Goal: Communication & Community: Ask a question

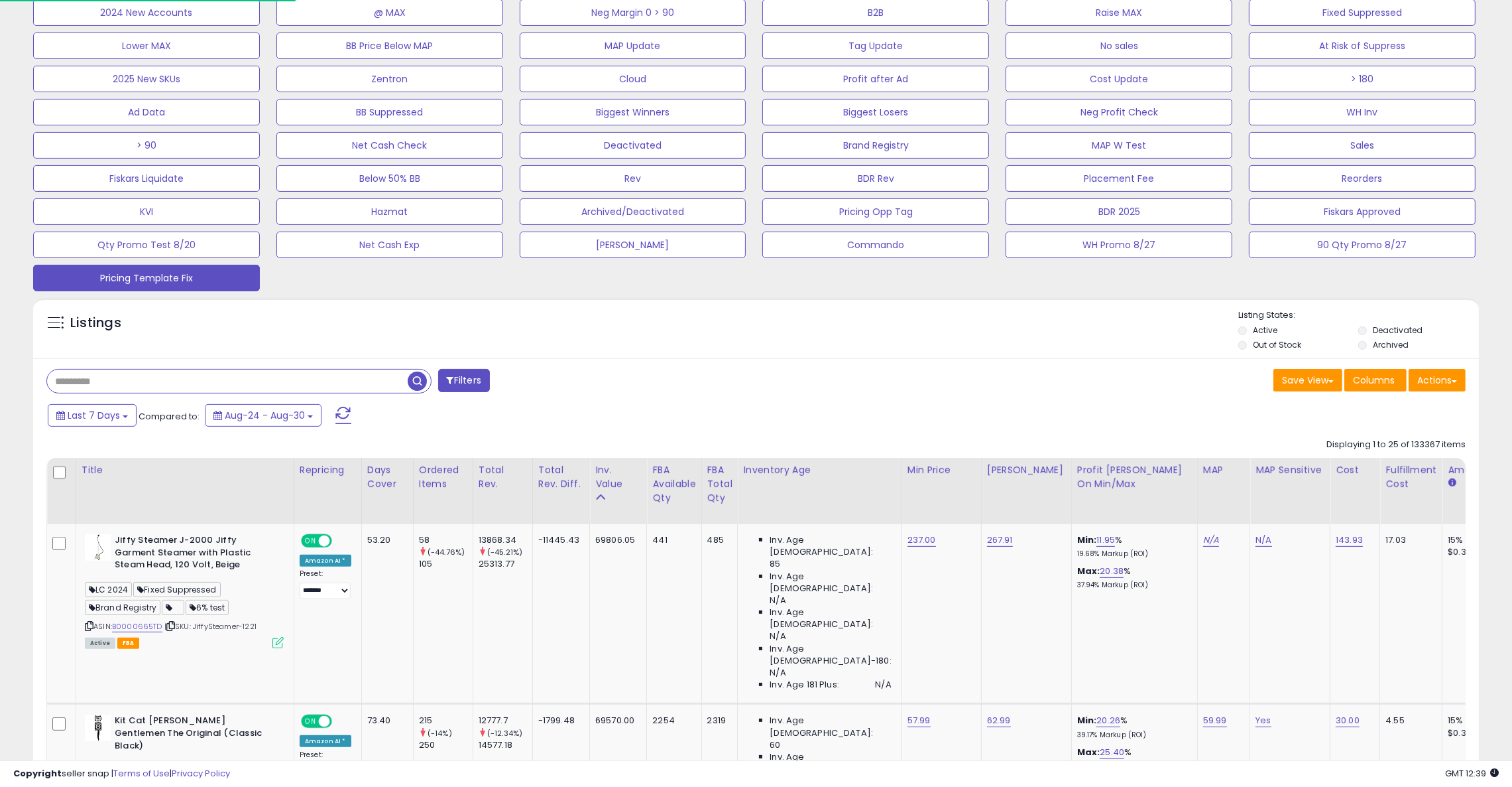
scroll to position [271, 840]
click at [160, 281] on button "Pricing Template Fix" at bounding box center [146, 278] width 226 height 27
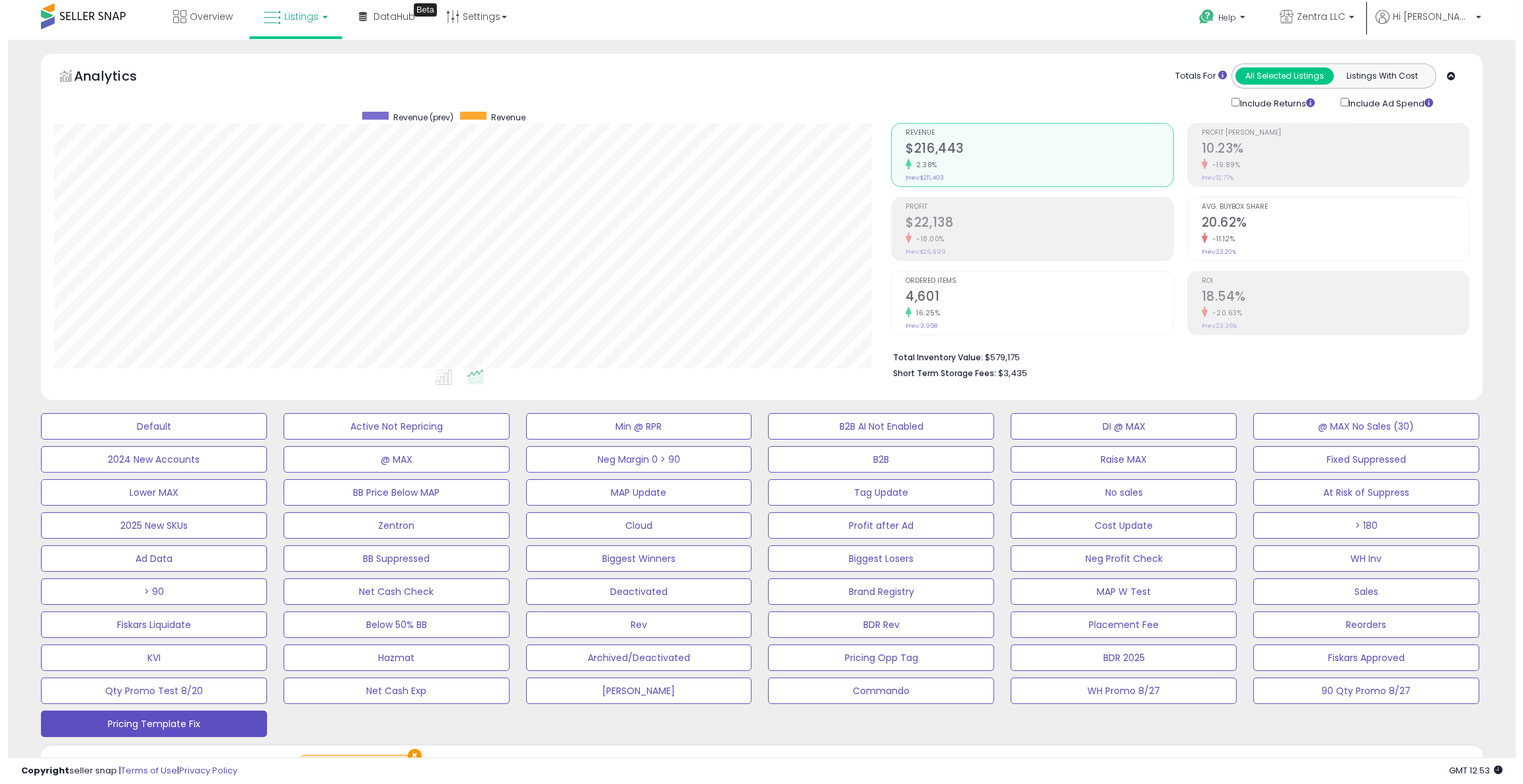
scroll to position [0, 0]
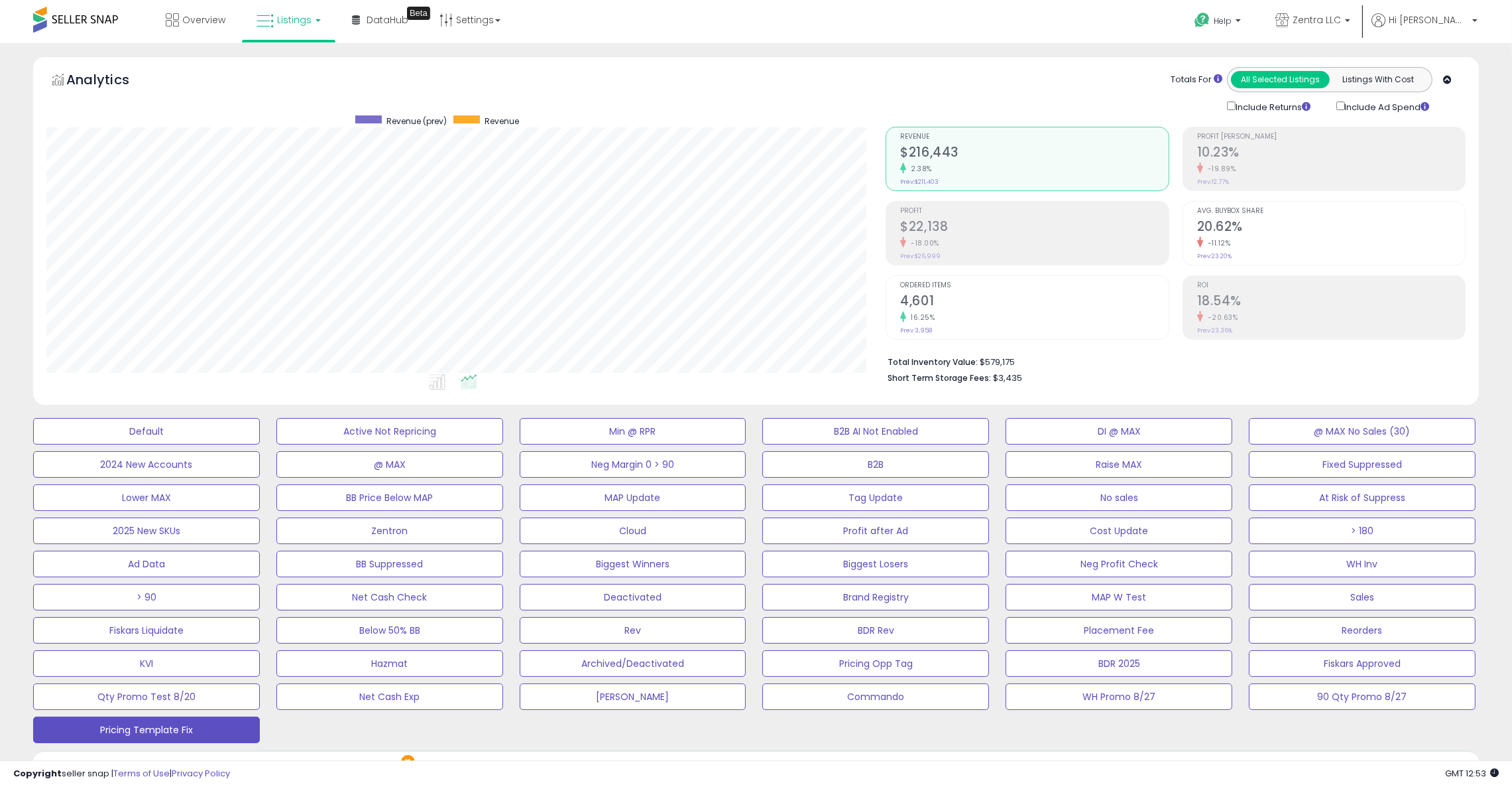
click at [948, 306] on h2 "4,601" at bounding box center [1034, 303] width 268 height 18
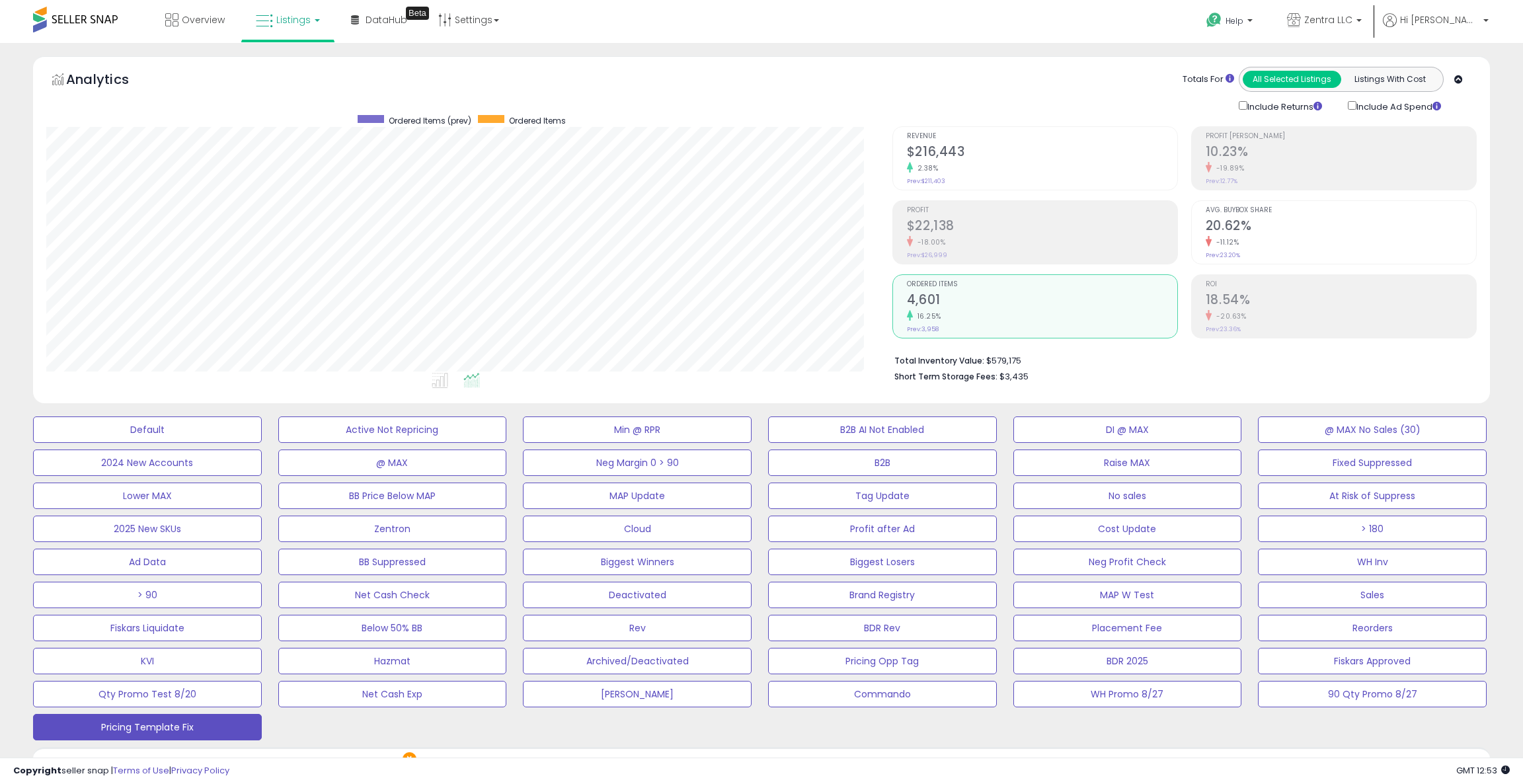
scroll to position [660449, 660016]
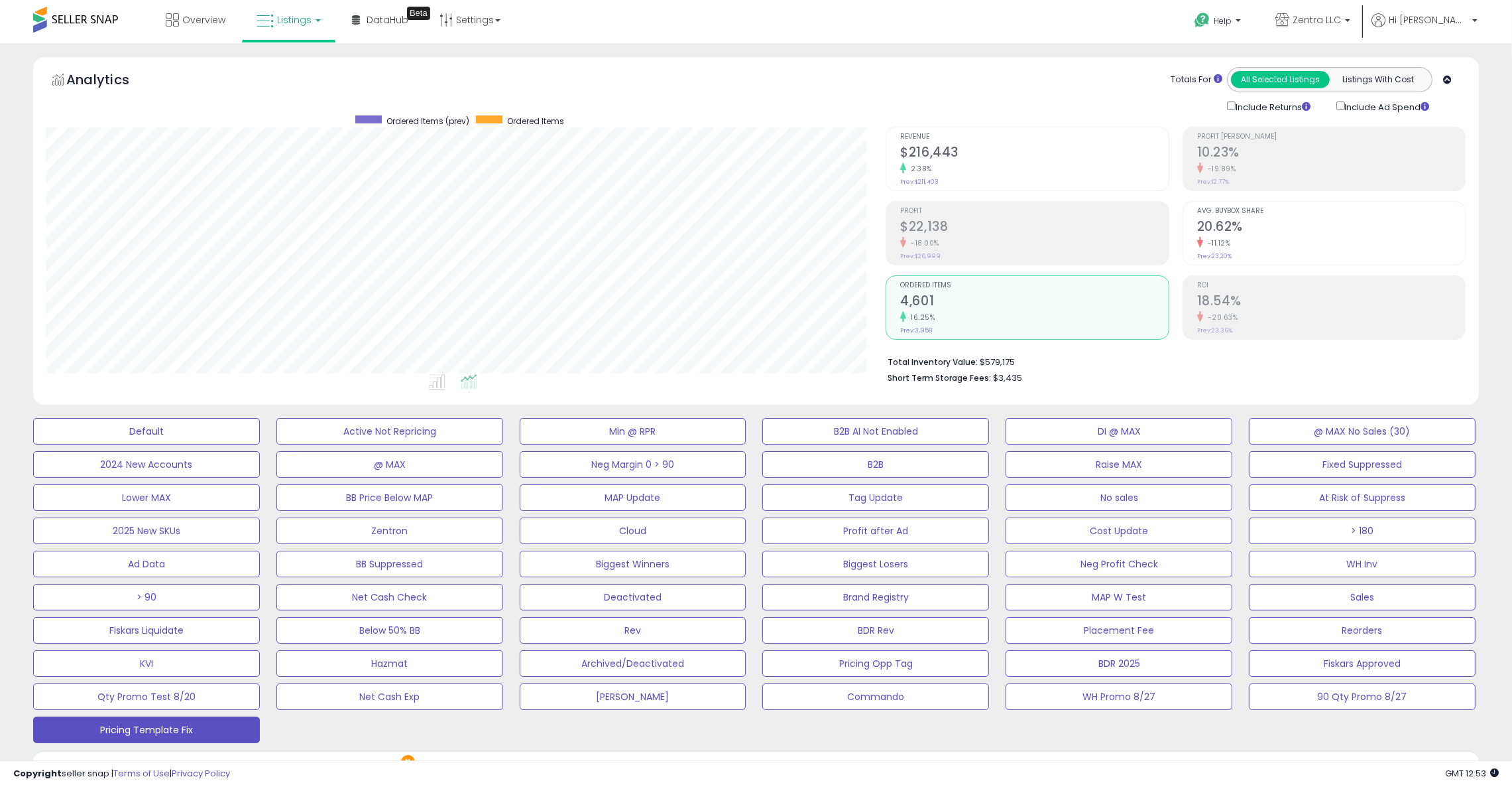
click at [932, 158] on h2 "$216,443" at bounding box center [1034, 153] width 268 height 18
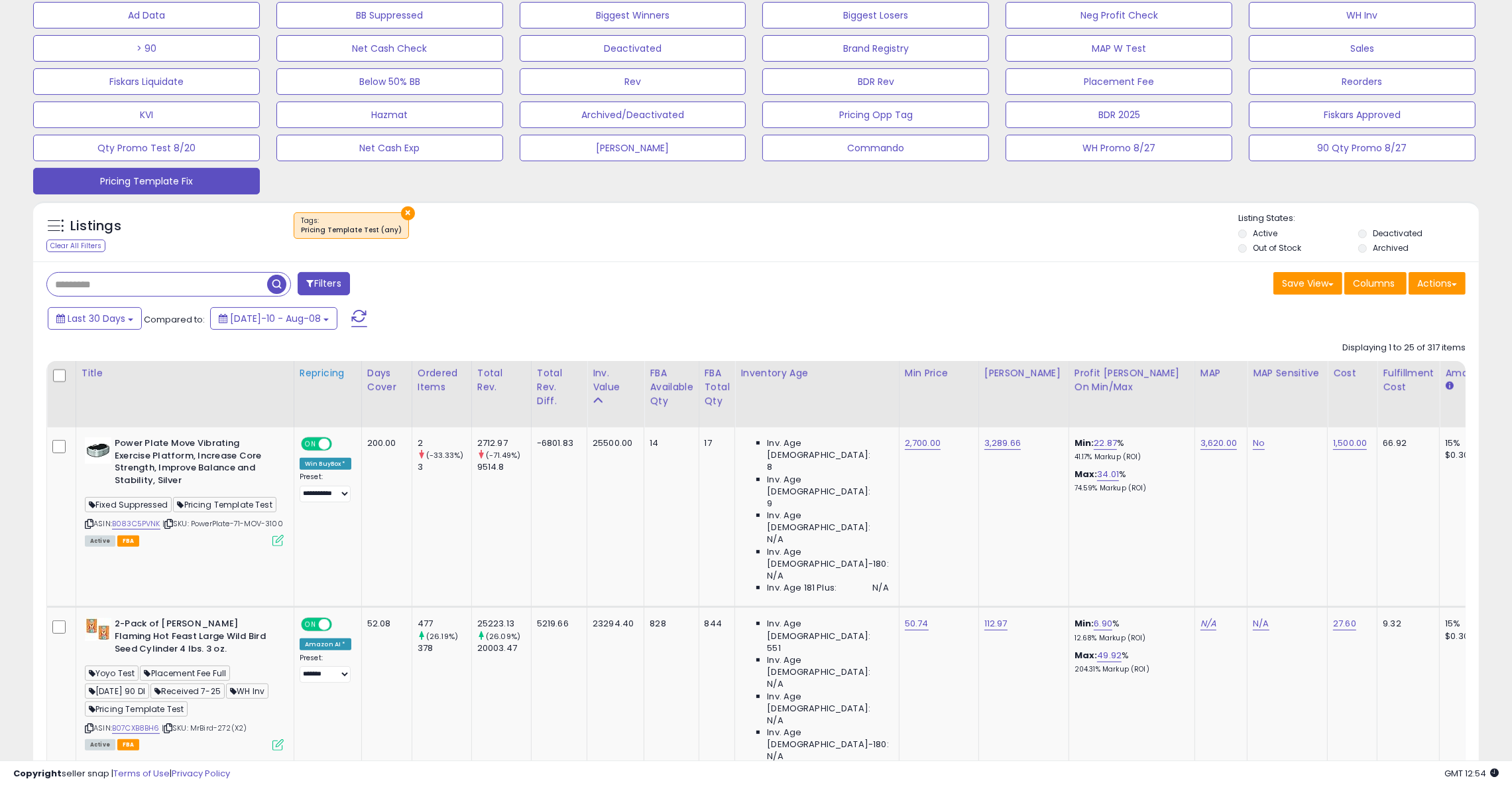
scroll to position [584, 0]
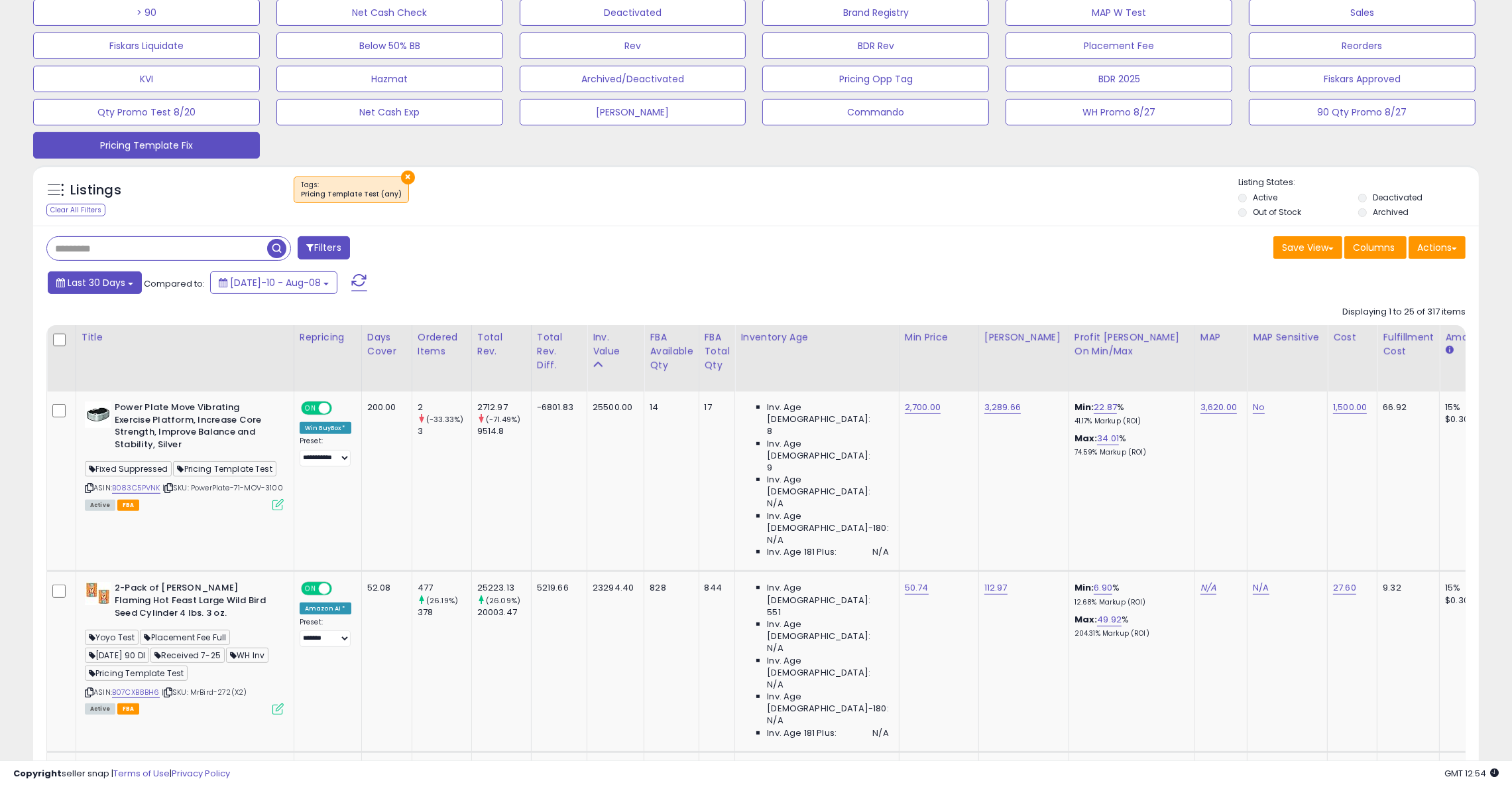
click at [73, 292] on button "Last 30 Days" at bounding box center [94, 282] width 94 height 23
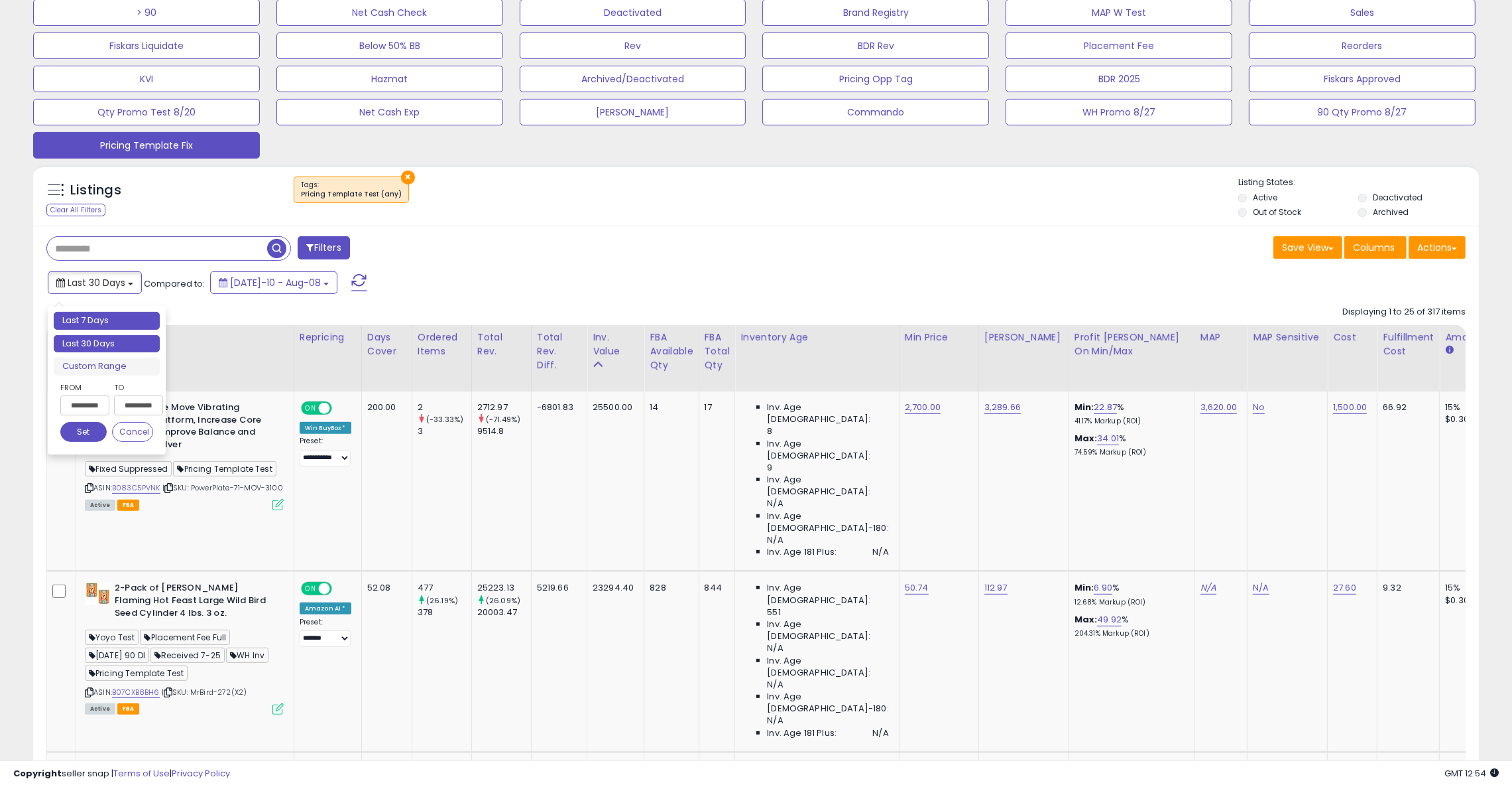
type input "**********"
click at [105, 325] on li "Last 7 Days" at bounding box center [106, 320] width 106 height 18
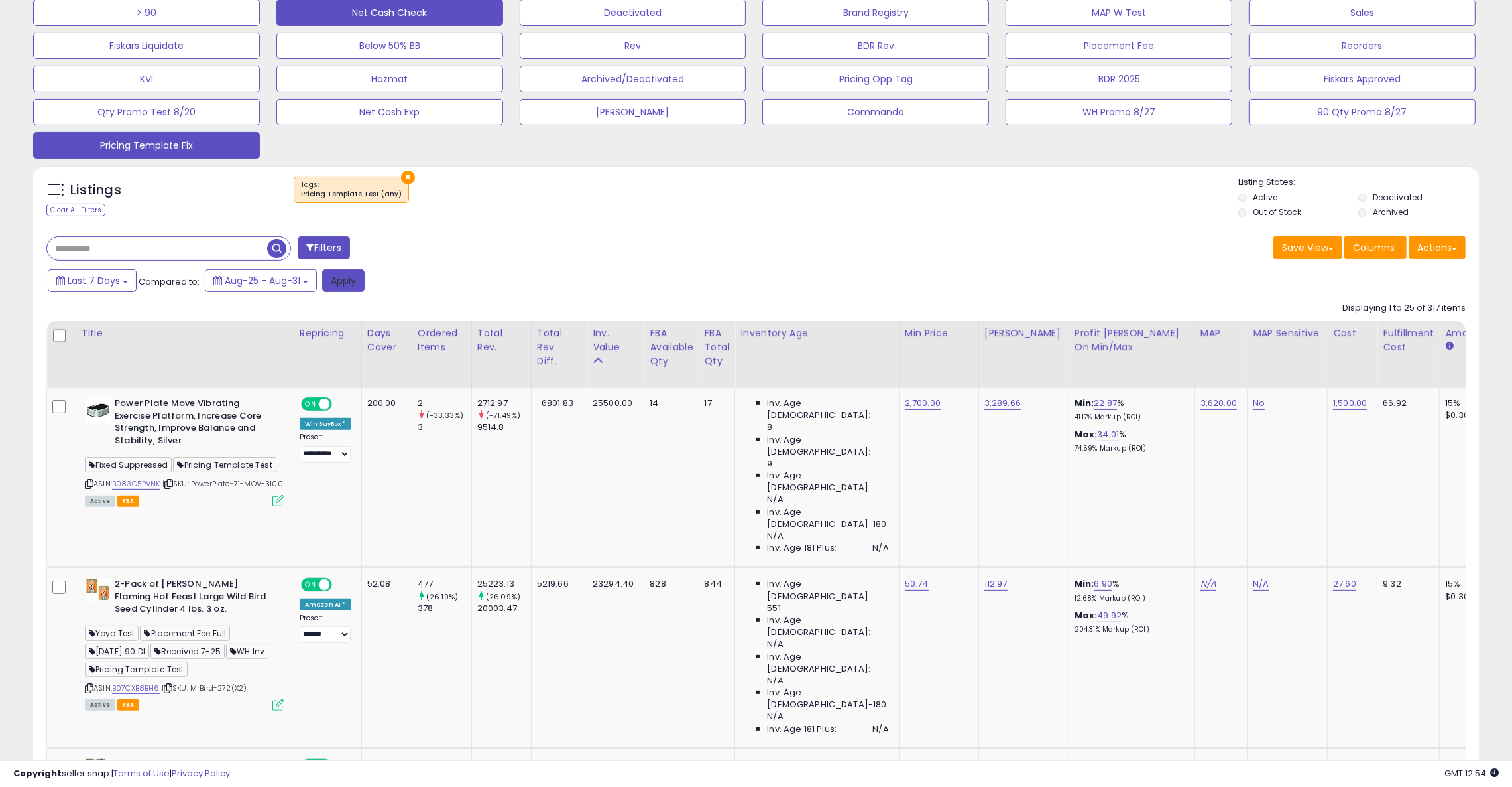
click at [354, 278] on button "Apply" at bounding box center [343, 280] width 42 height 23
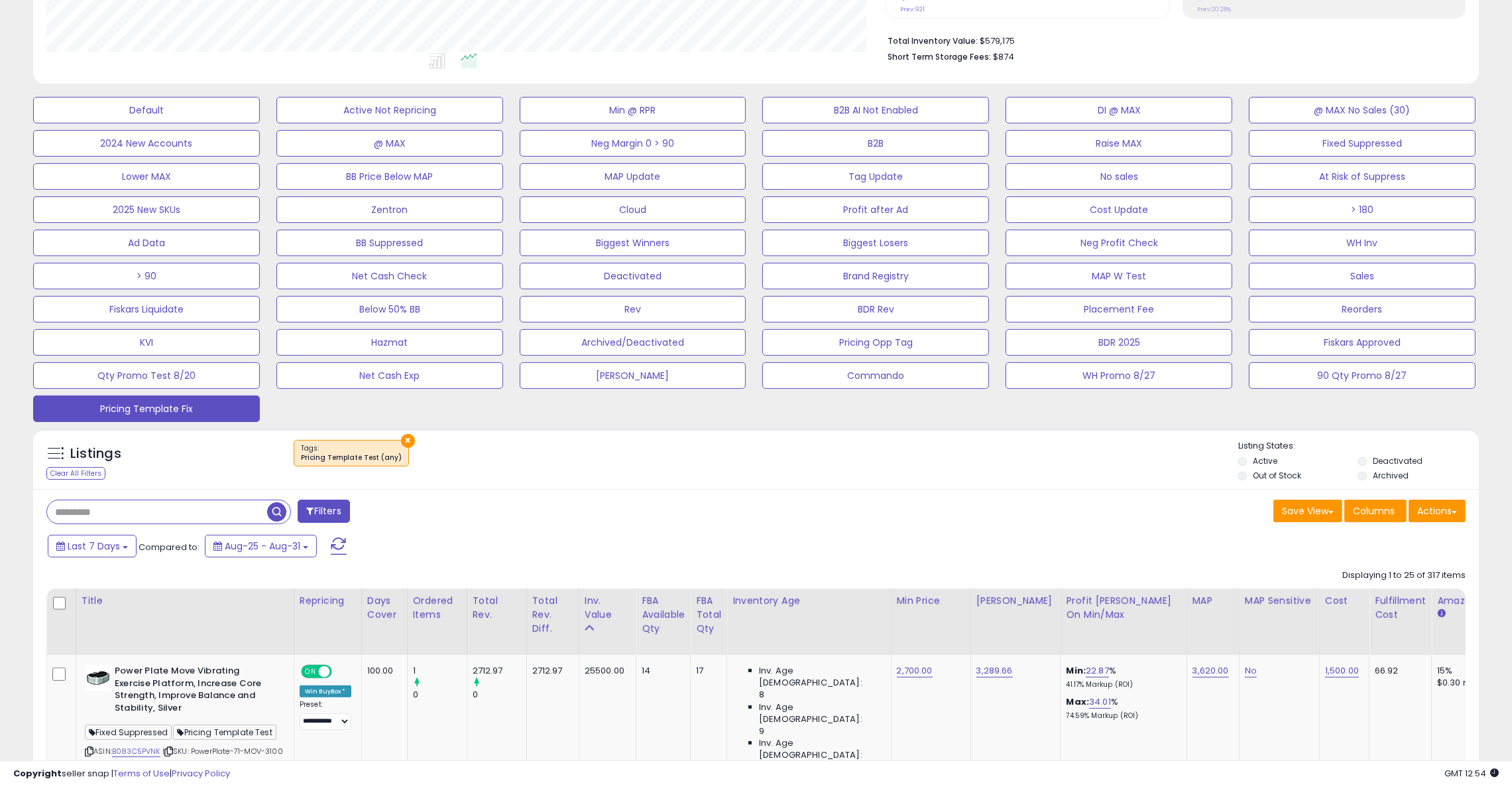
scroll to position [271, 840]
click at [586, 469] on div "× Tags" at bounding box center [757, 459] width 962 height 38
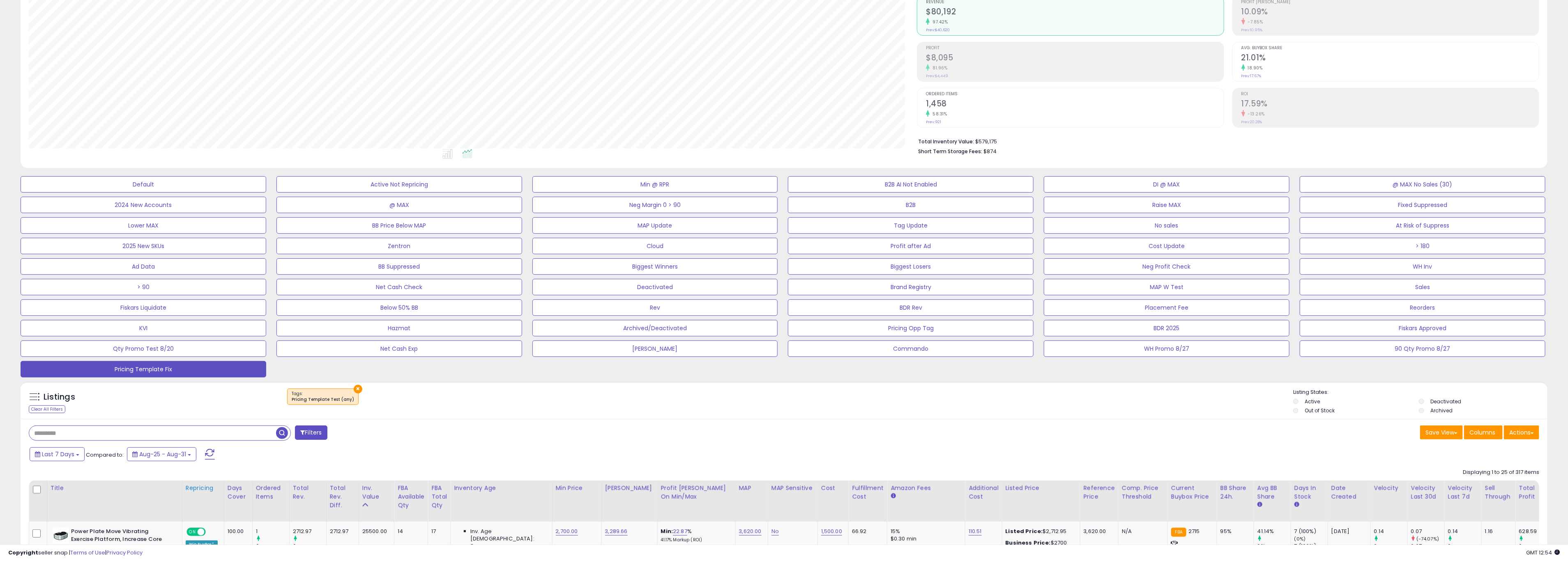
scroll to position [230, 0]
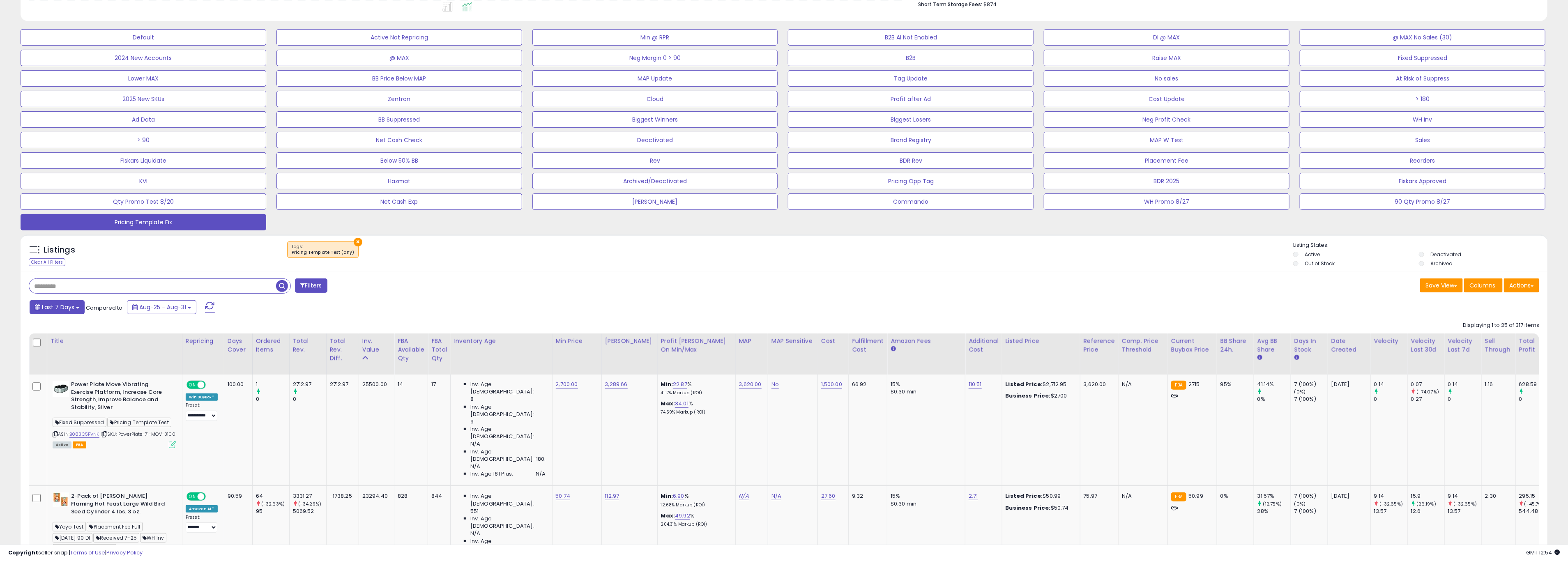
click at [62, 311] on span "Last 7 Days" at bounding box center [58, 307] width 32 height 8
click at [53, 389] on input "**********" at bounding box center [53, 385] width 31 height 12
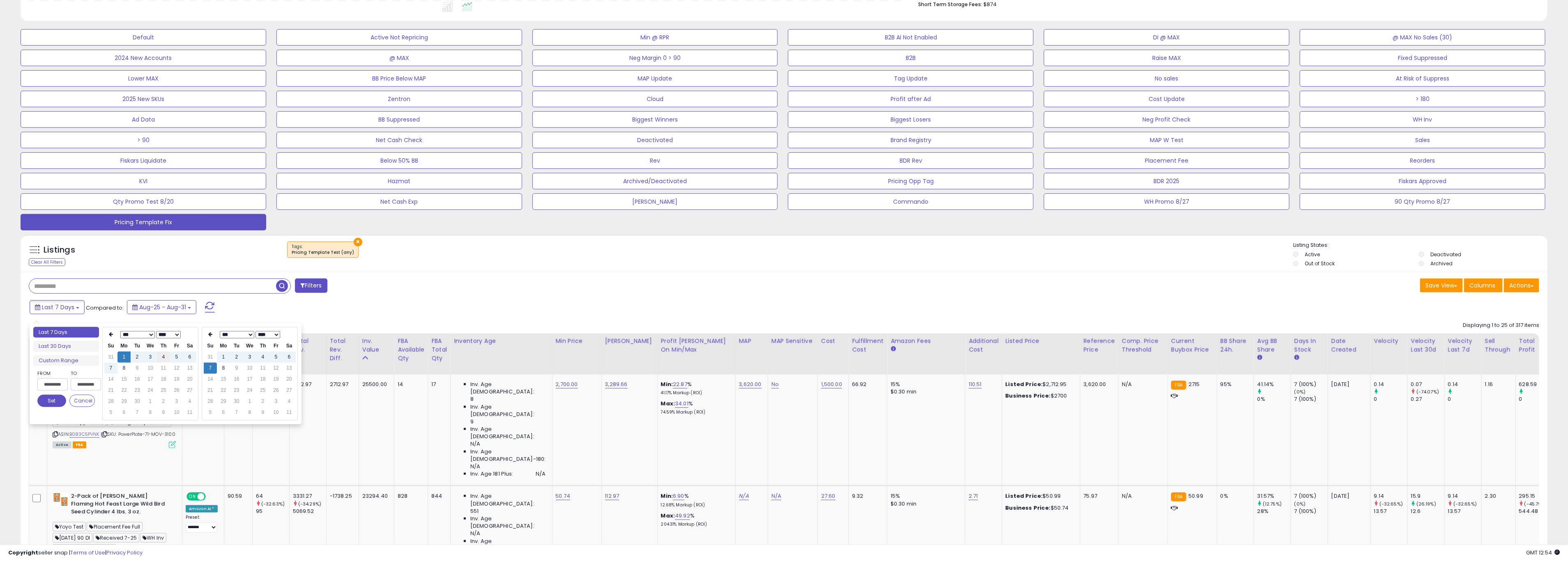
click at [159, 358] on td "4" at bounding box center [163, 357] width 13 height 11
type input "**********"
click at [45, 397] on button "Set" at bounding box center [51, 401] width 29 height 12
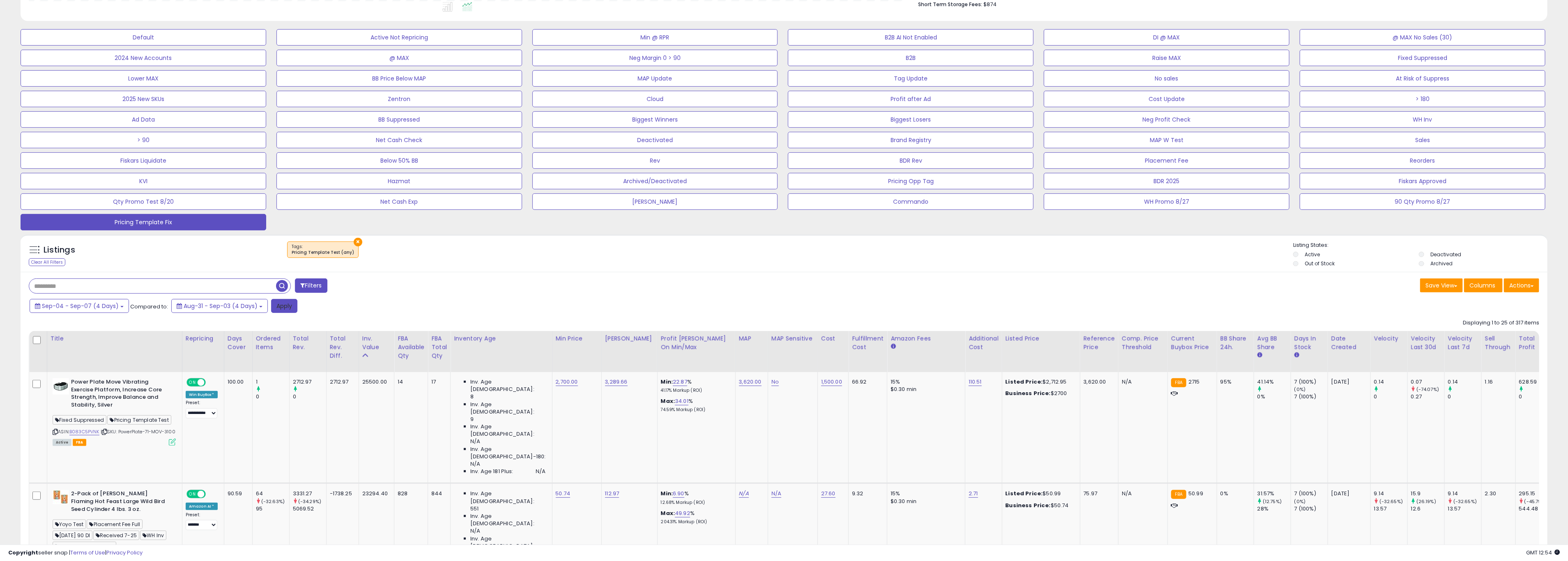
click at [277, 306] on button "Apply" at bounding box center [284, 306] width 26 height 14
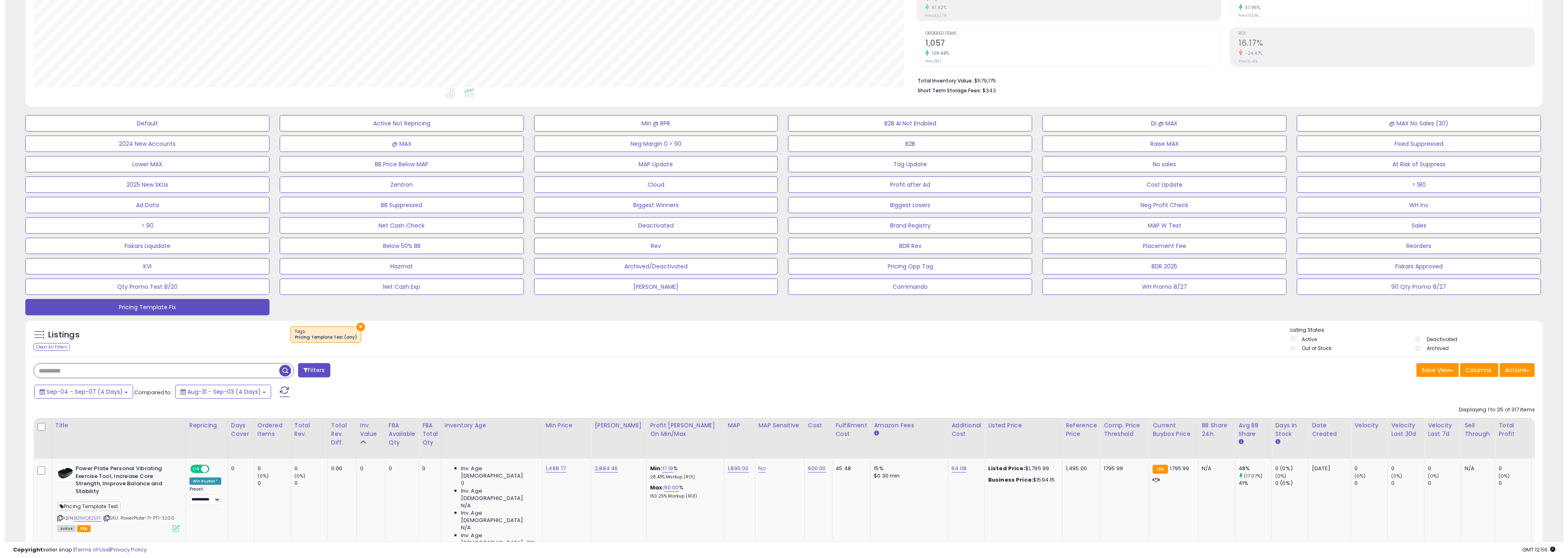
scroll to position [0, 0]
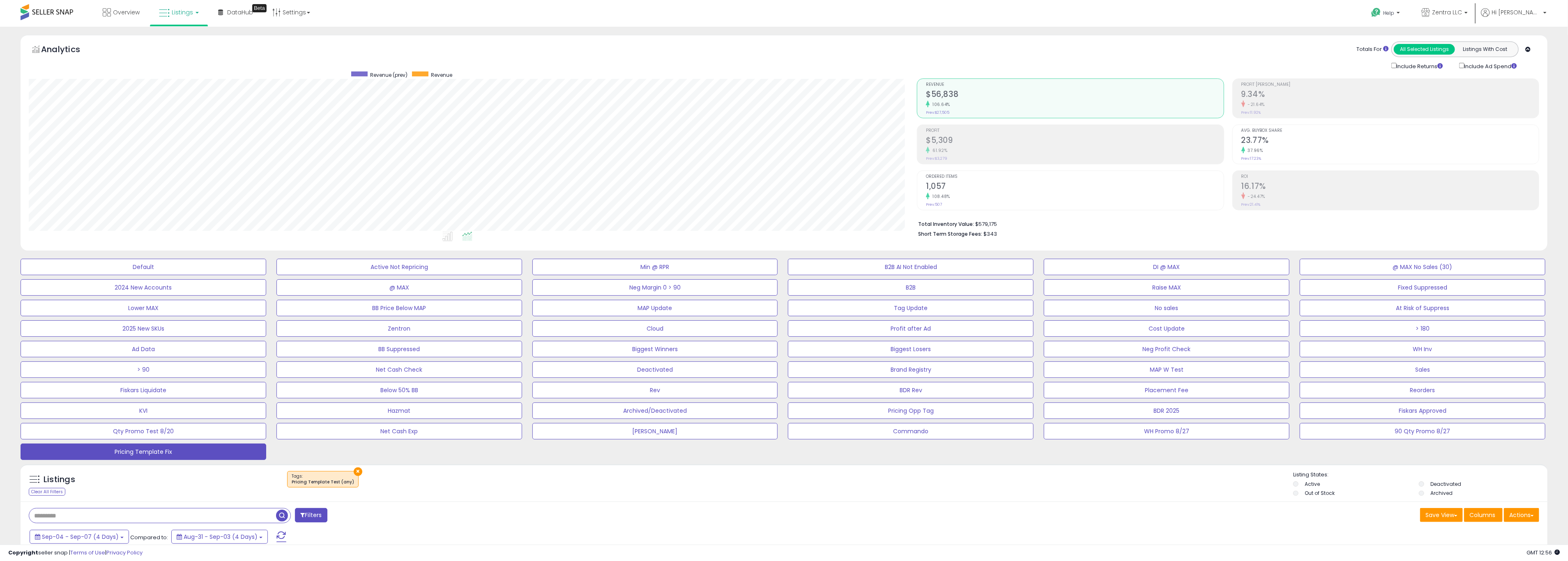
click at [936, 99] on h2 "9.34%" at bounding box center [1390, 95] width 298 height 11
click at [936, 146] on h2 "$5,309" at bounding box center [1075, 141] width 298 height 11
click at [936, 99] on h2 "$56,838" at bounding box center [1075, 95] width 298 height 11
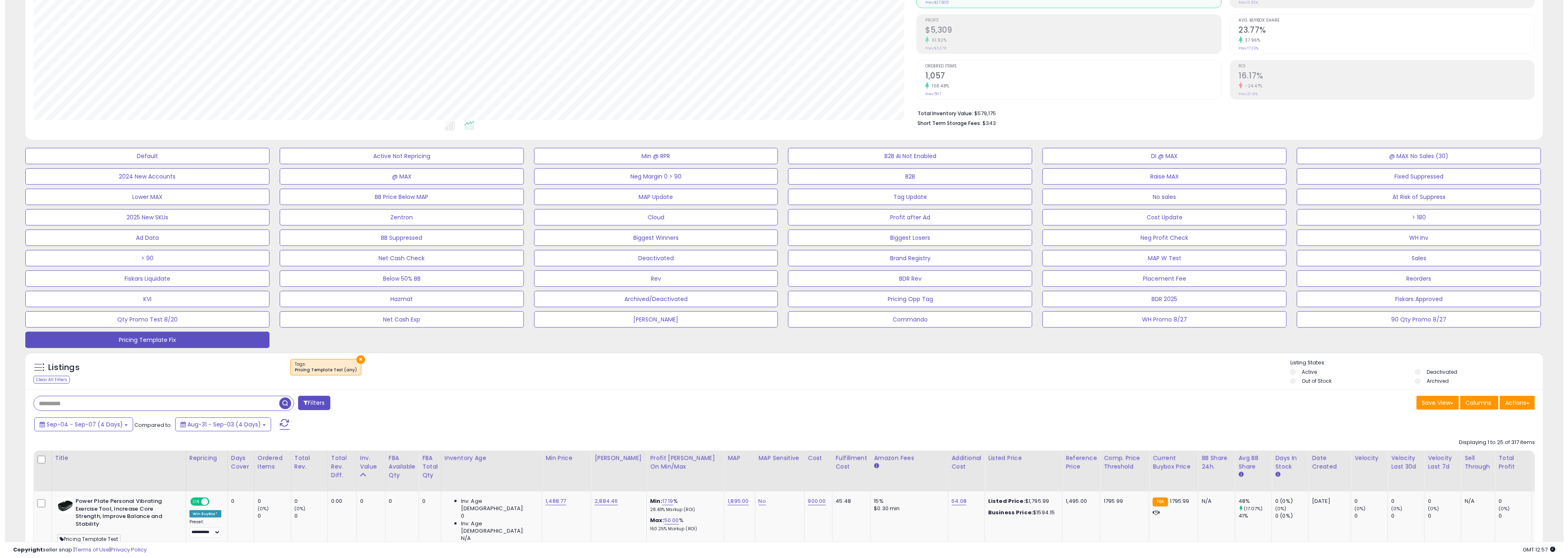
scroll to position [114, 0]
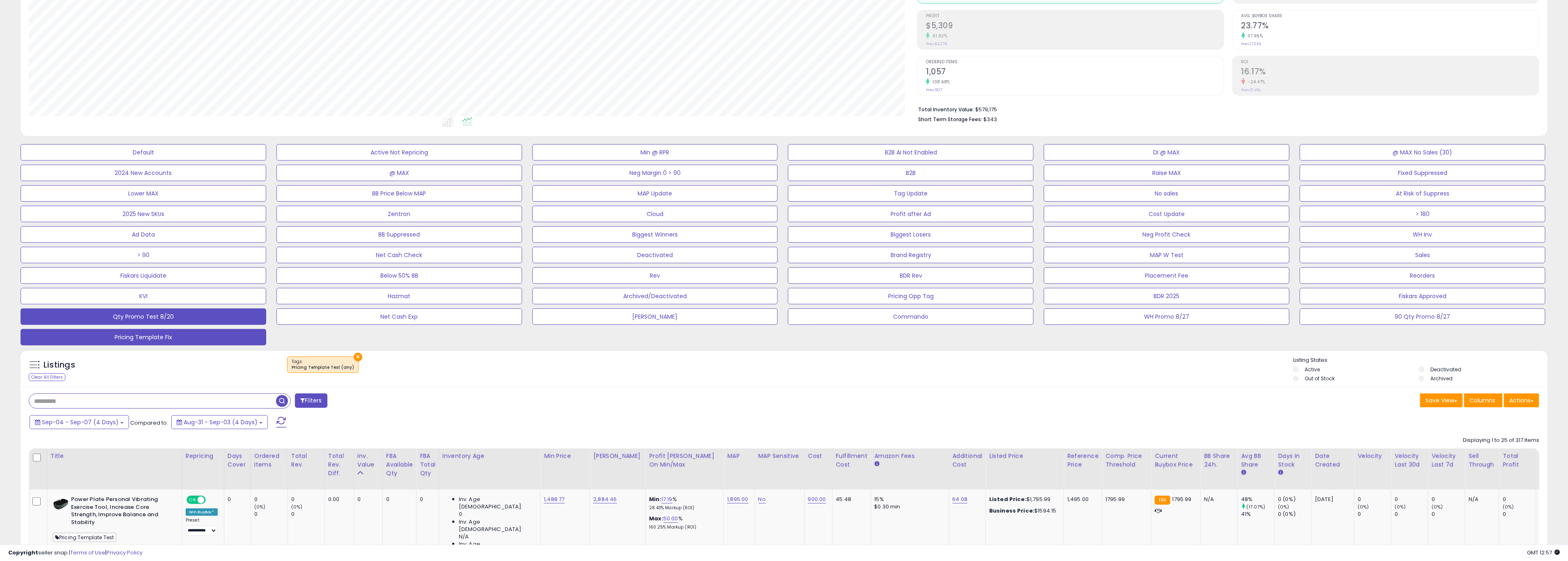
click at [148, 315] on button "Qty Promo Test 8/20" at bounding box center [143, 317] width 246 height 17
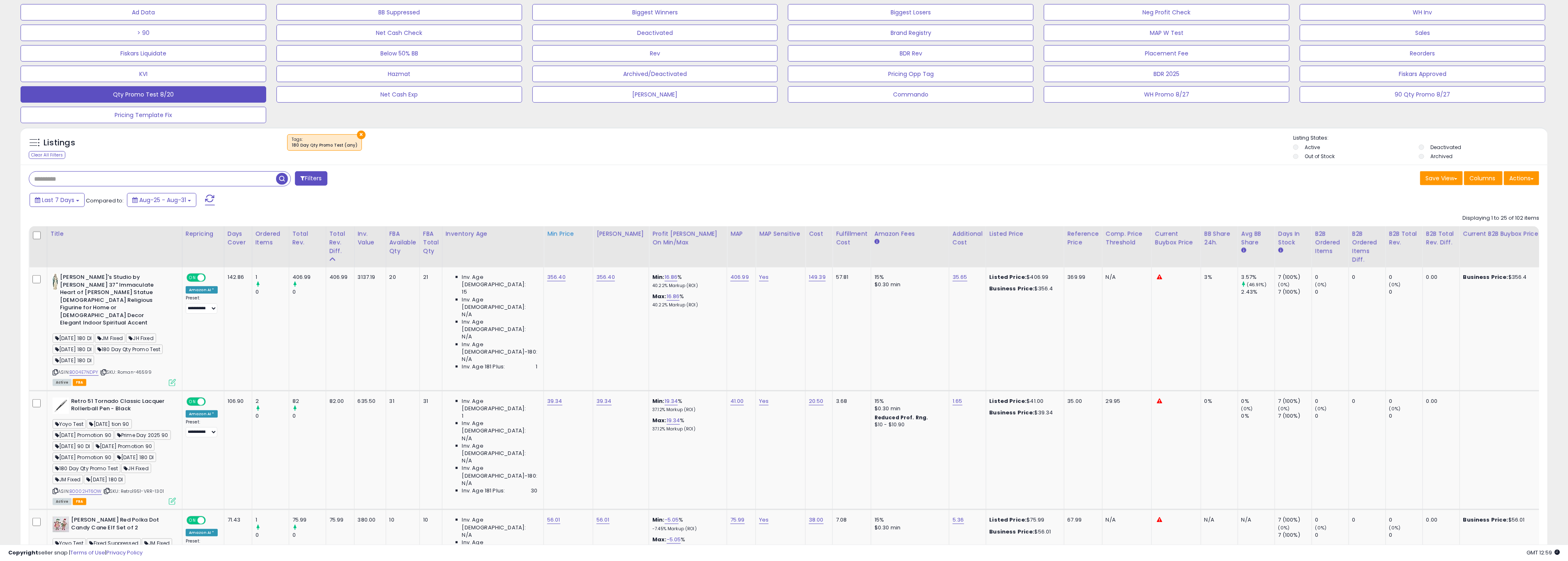
scroll to position [350, 0]
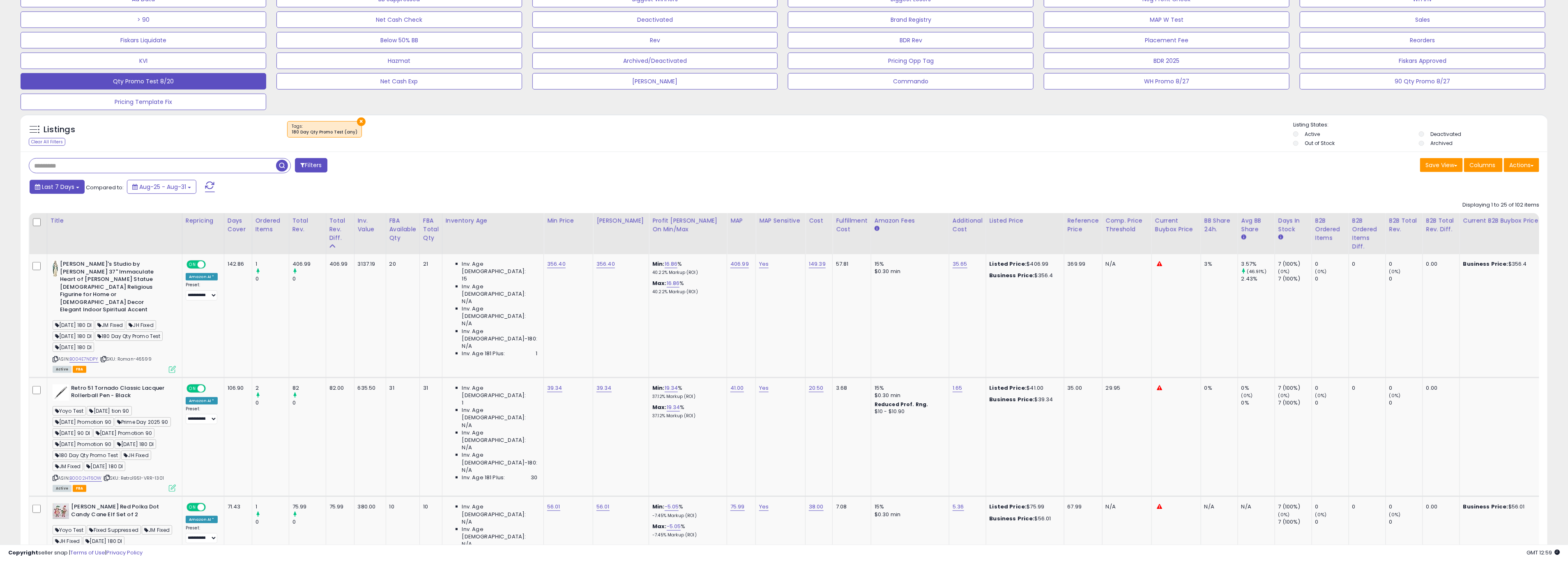
click at [57, 189] on span "Last 7 Days" at bounding box center [58, 187] width 32 height 8
click at [56, 269] on input "**********" at bounding box center [53, 264] width 31 height 12
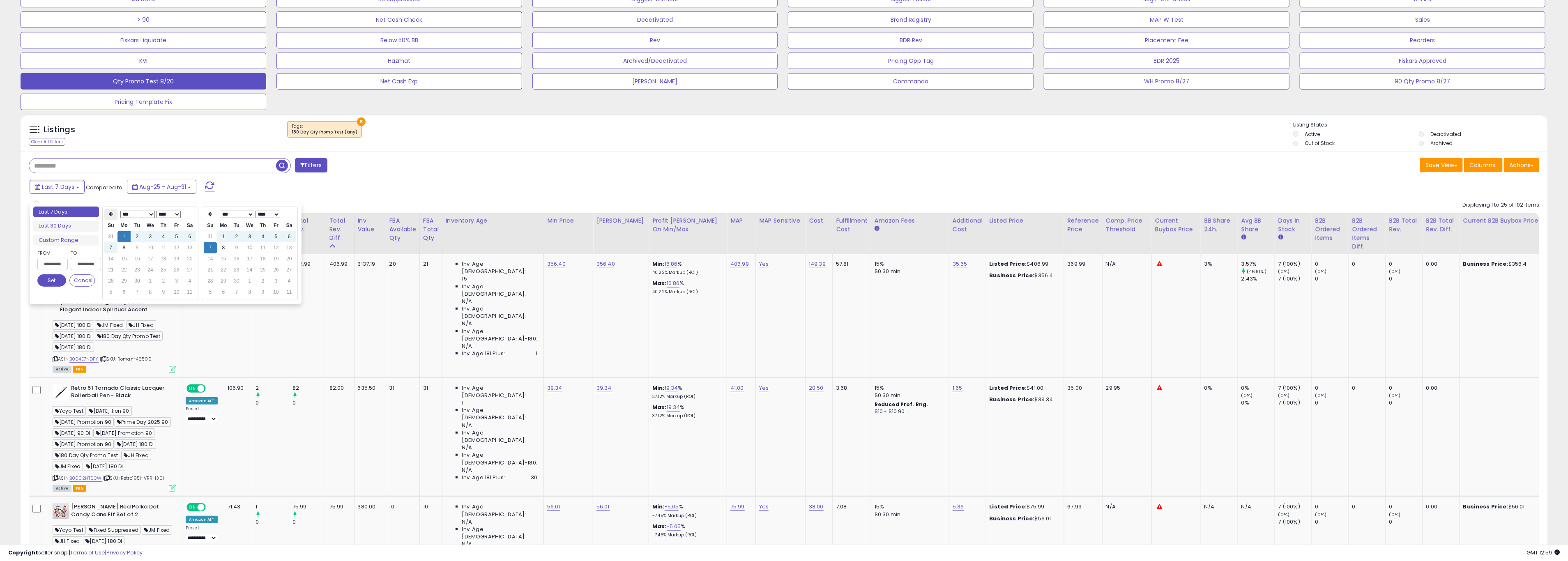
click at [108, 216] on th at bounding box center [110, 214] width 13 height 12
click at [148, 271] on td "20" at bounding box center [150, 270] width 13 height 11
type input "**********"
click at [56, 277] on button "Set" at bounding box center [51, 280] width 29 height 12
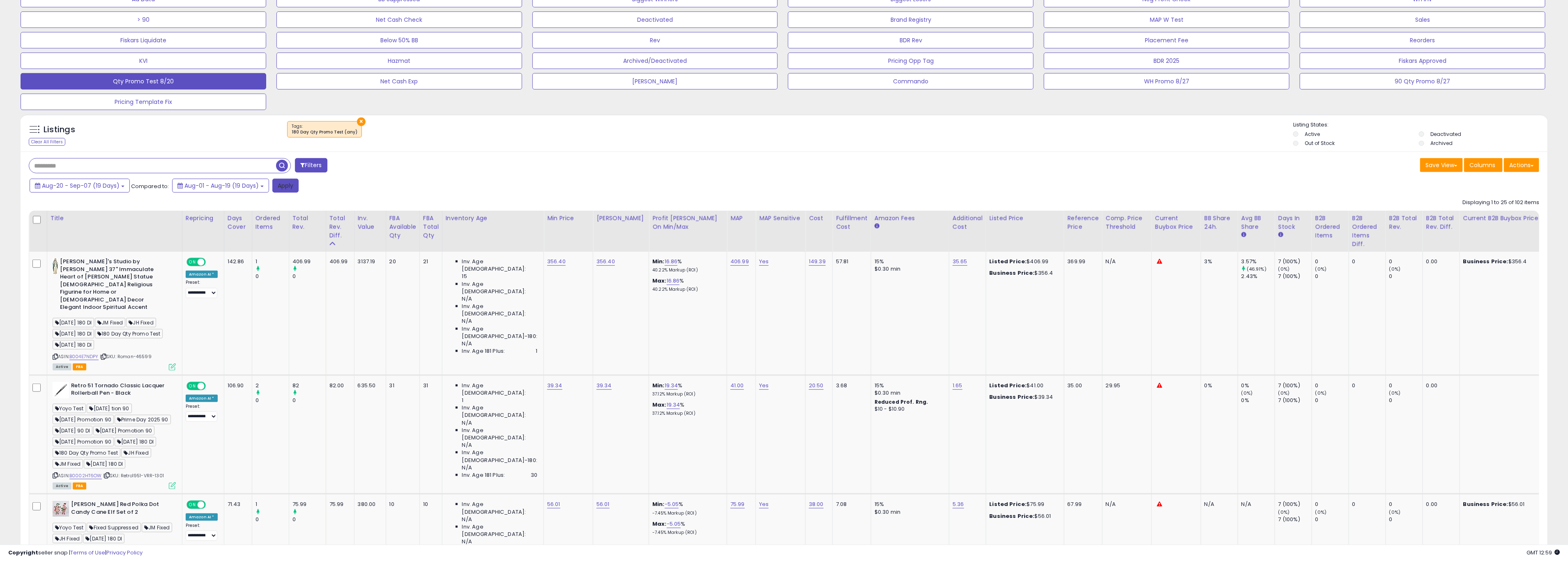
click at [281, 184] on button "Apply" at bounding box center [285, 186] width 26 height 14
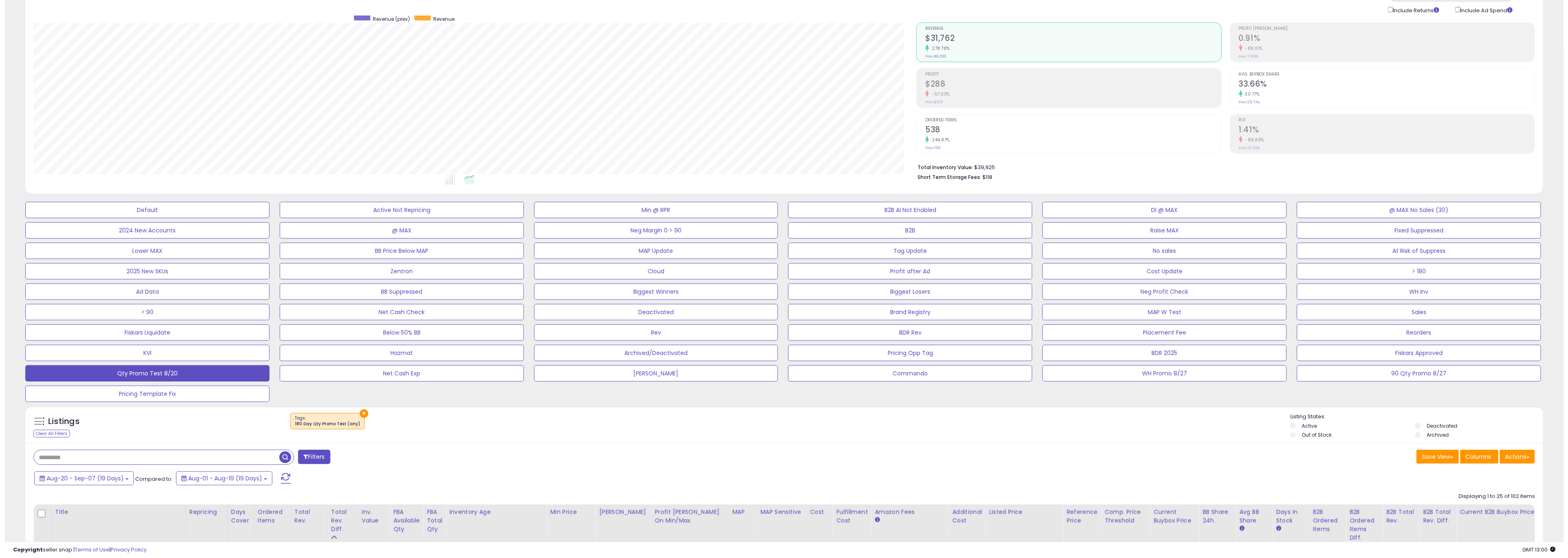
scroll to position [0, 0]
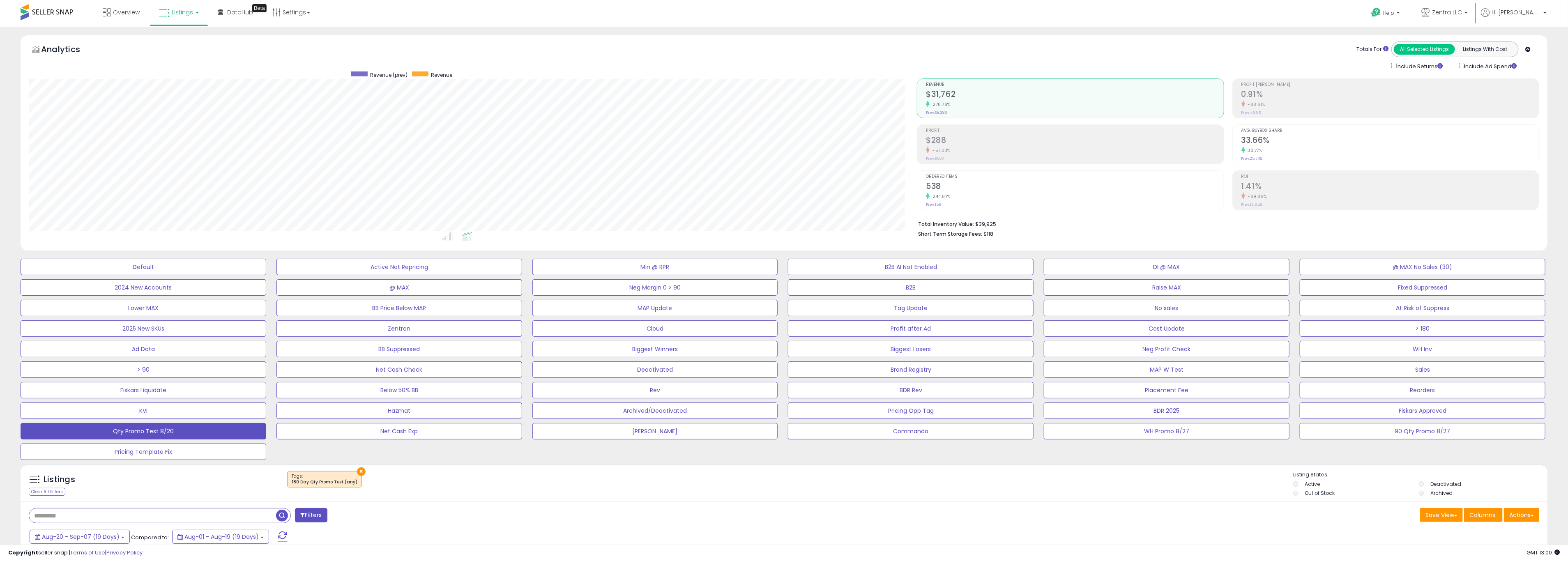
click at [936, 102] on small "-88.61%" at bounding box center [1255, 105] width 21 height 6
click at [936, 145] on h2 "$288" at bounding box center [1075, 141] width 298 height 11
click at [936, 97] on h2 "$31,762" at bounding box center [1075, 95] width 298 height 11
click at [936, 11] on span "Help" at bounding box center [1389, 12] width 11 height 7
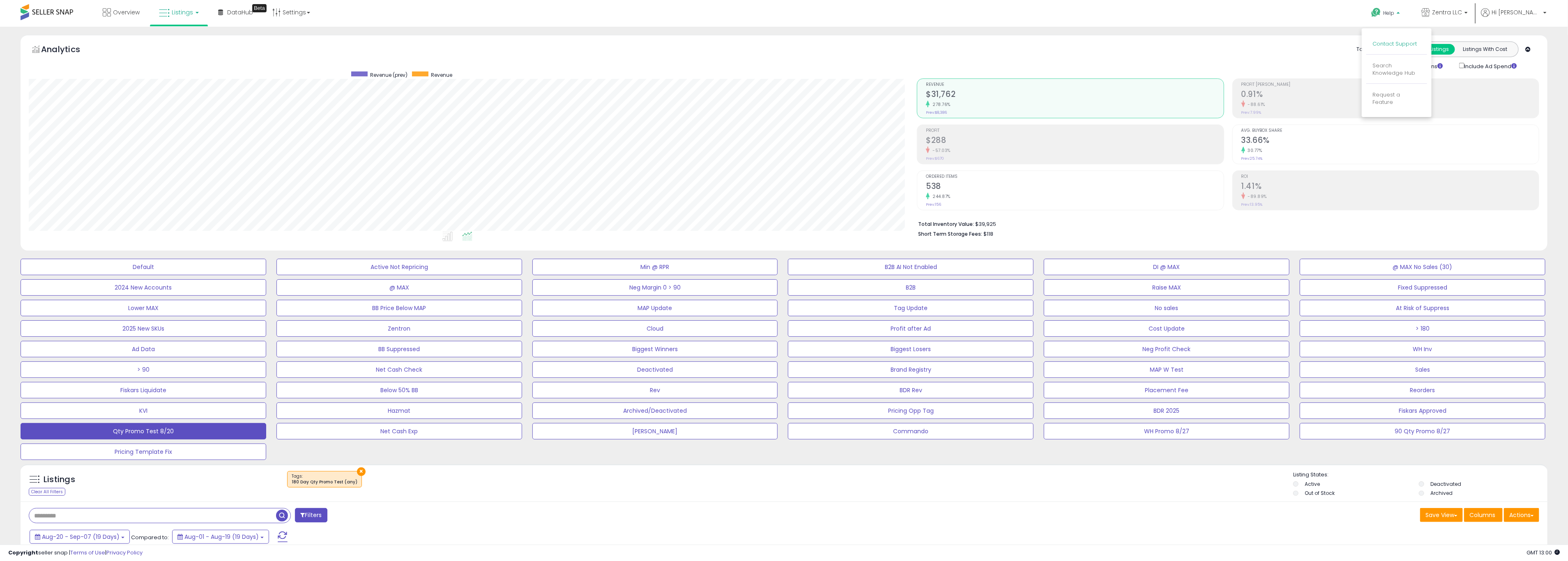
click at [936, 46] on link "Contact Support" at bounding box center [1394, 43] width 44 height 8
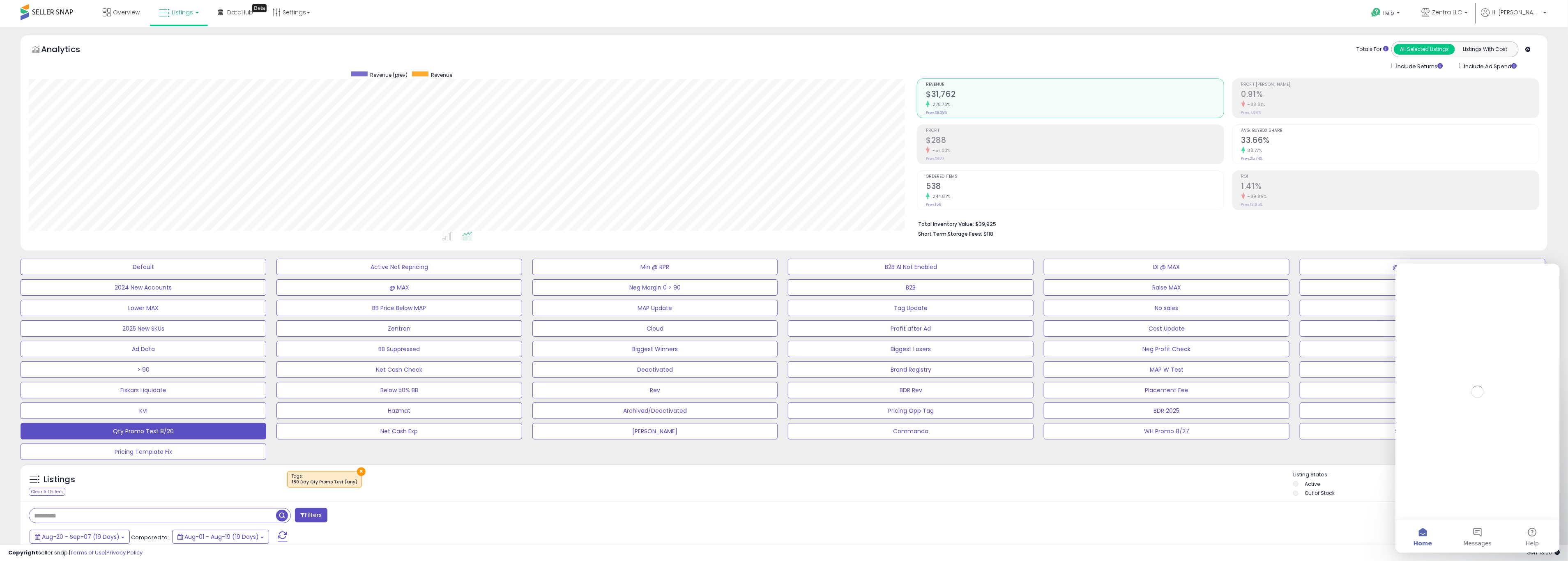
scroll to position [0, 0]
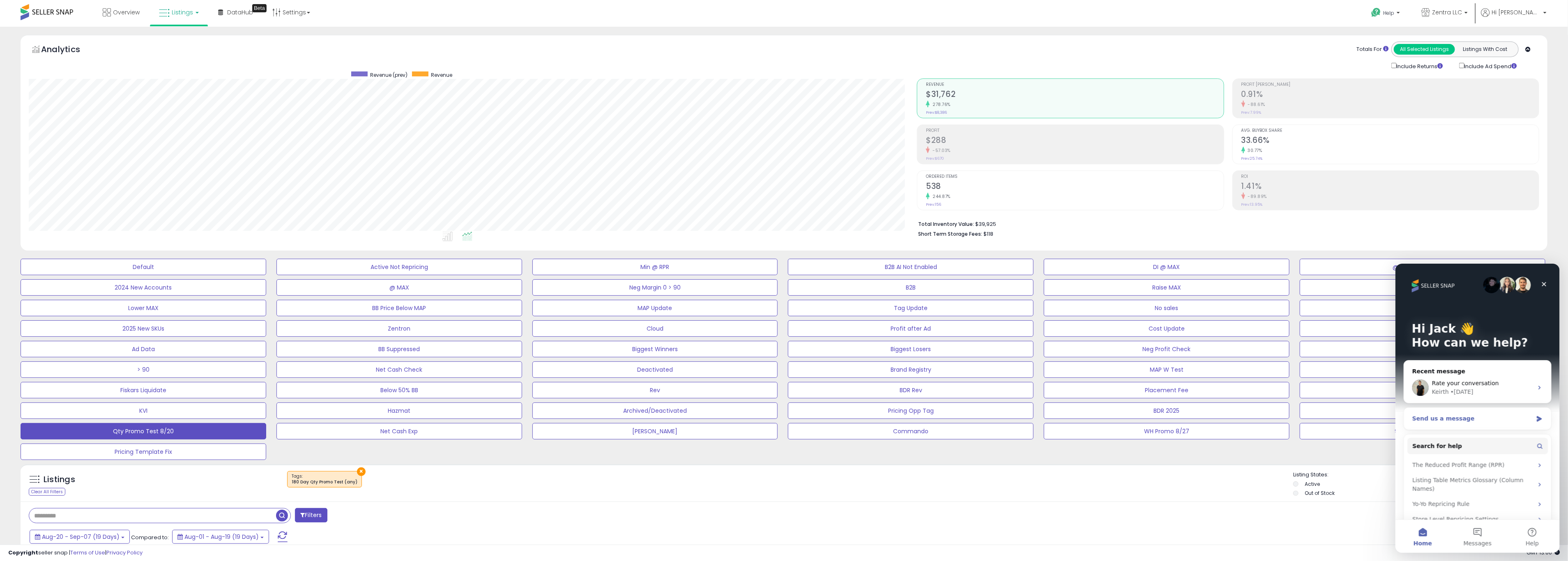
click at [936, 418] on div "Send us a message" at bounding box center [1472, 418] width 121 height 9
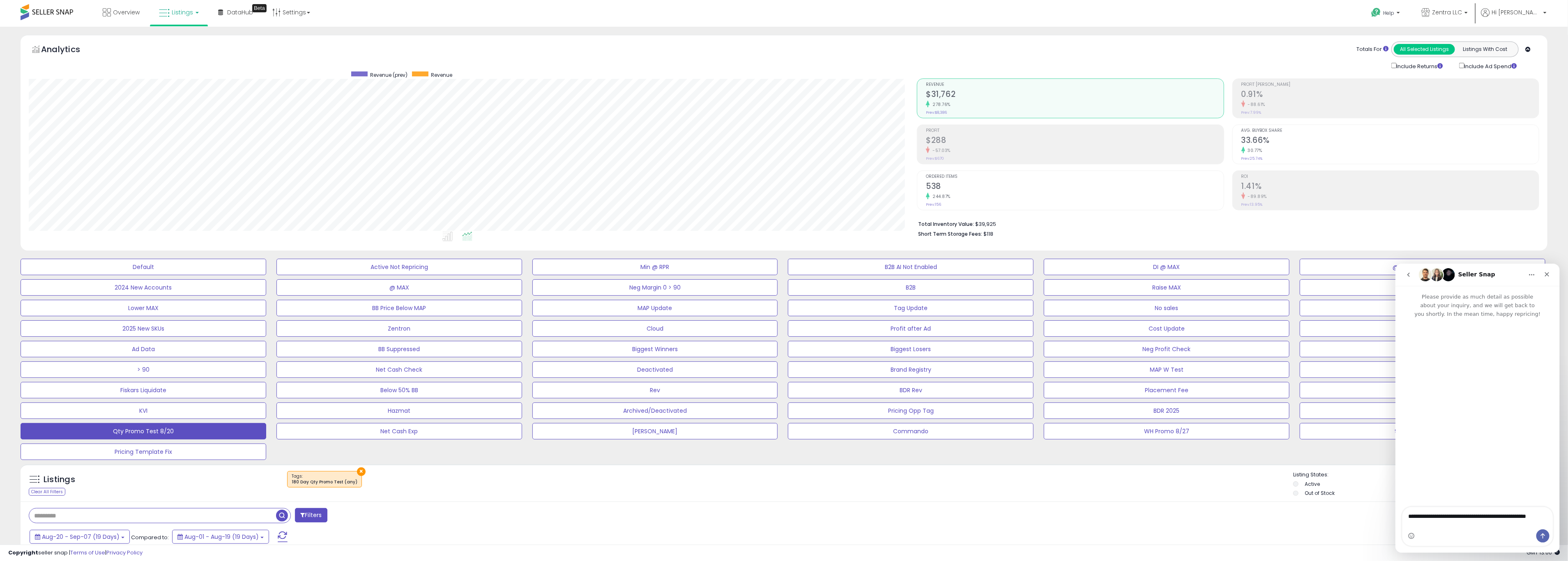
type textarea "**********"
click at [936, 487] on icon "Send a message…" at bounding box center [1542, 535] width 7 height 7
click at [936, 271] on icon "Close" at bounding box center [1546, 274] width 7 height 7
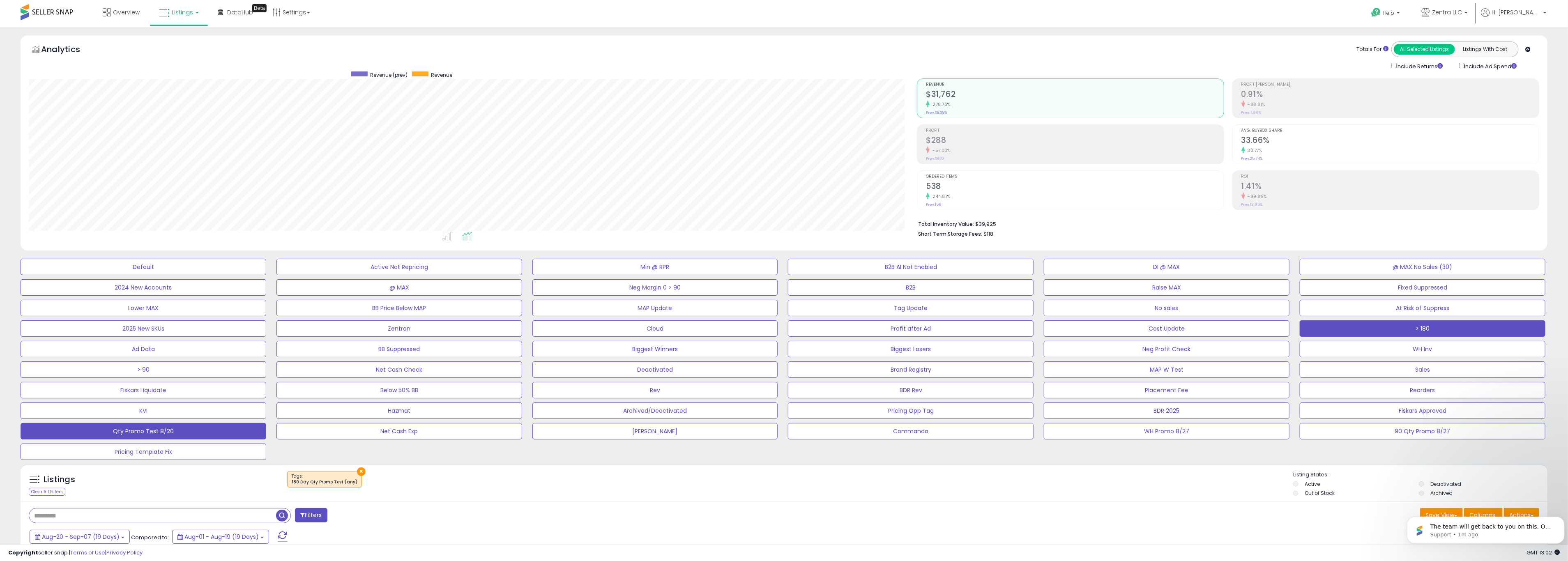
click at [936, 325] on button "> 180" at bounding box center [1422, 328] width 246 height 17
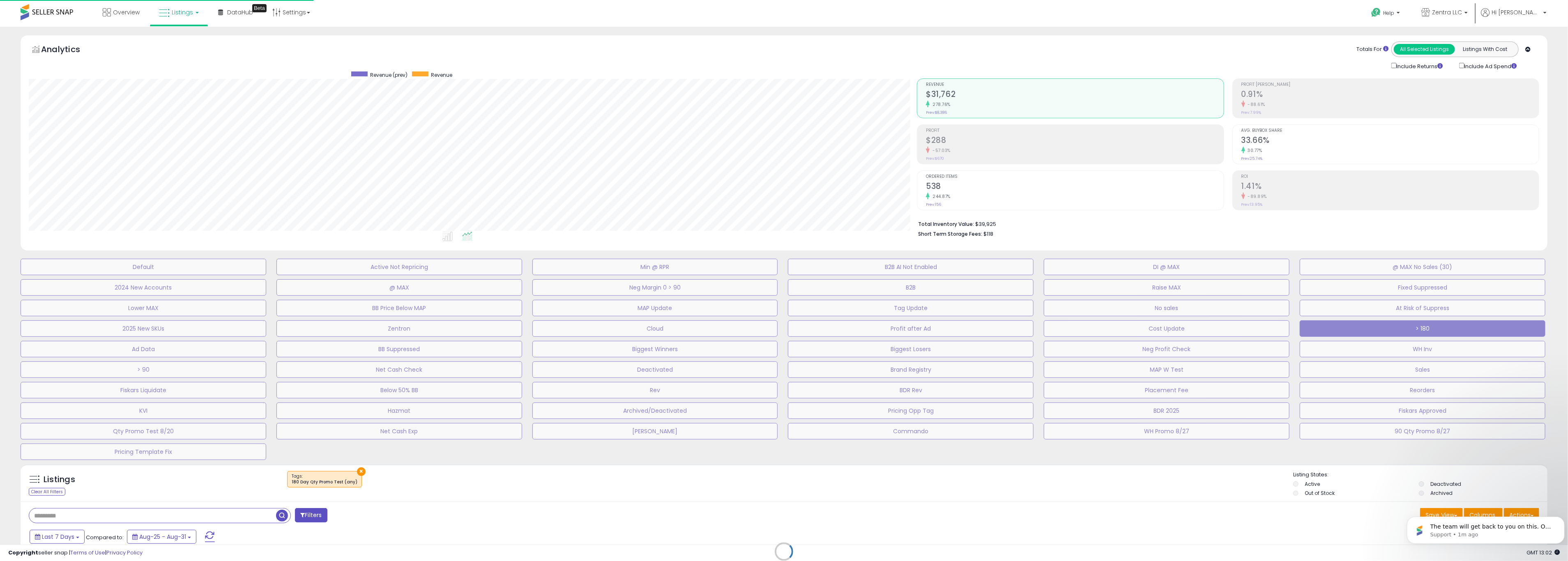
scroll to position [169, 893]
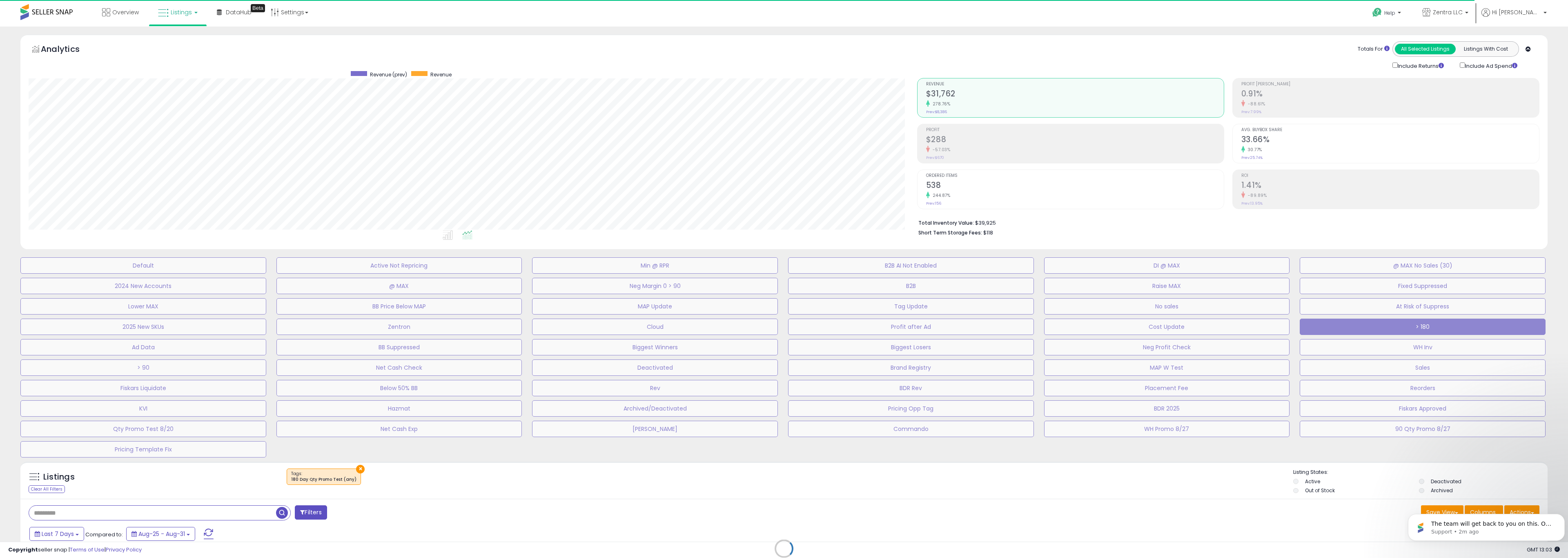
select select "**"
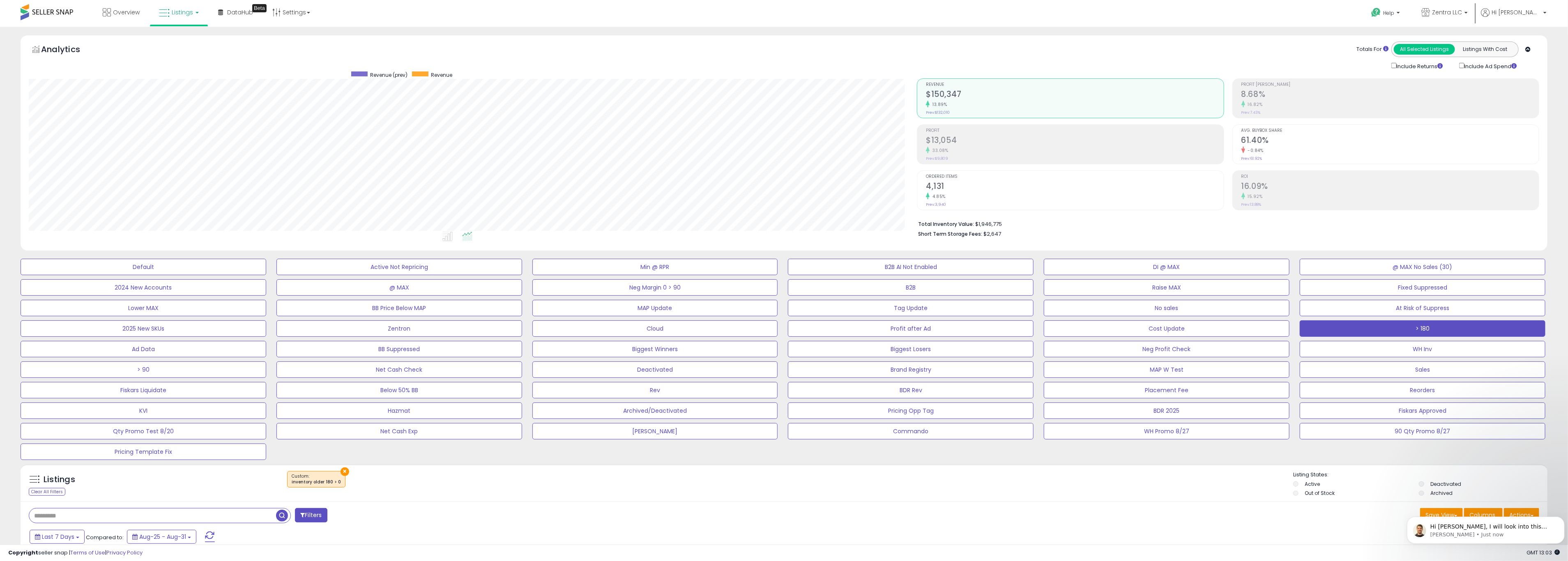
scroll to position [169, 888]
click at [936, 487] on p "[PERSON_NAME] • Just now" at bounding box center [1491, 535] width 124 height 7
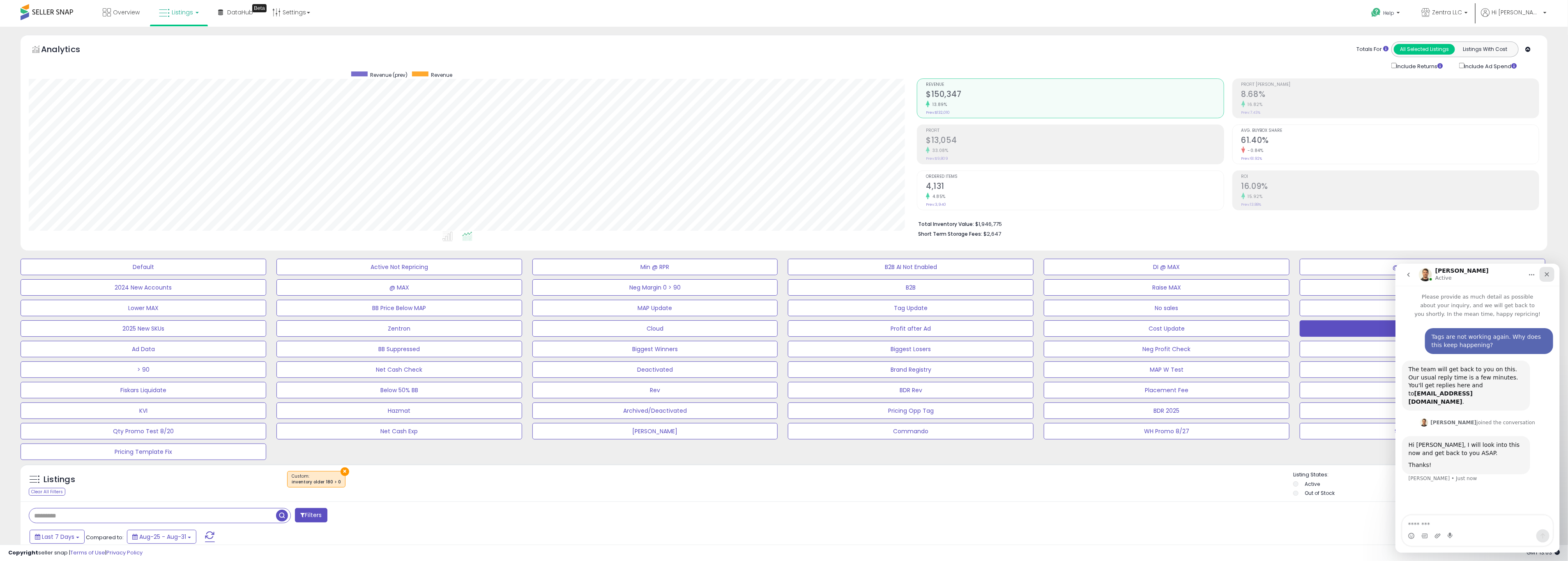
click at [936, 271] on icon "Close" at bounding box center [1546, 274] width 7 height 7
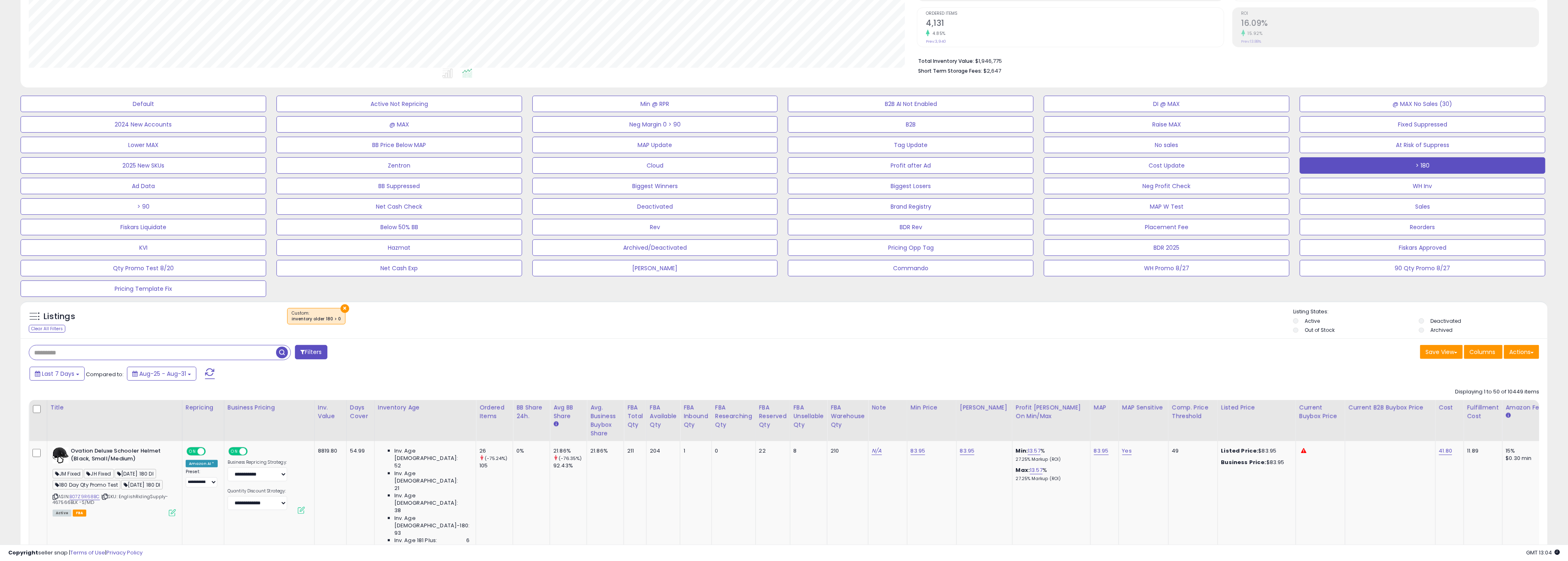
scroll to position [247, 0]
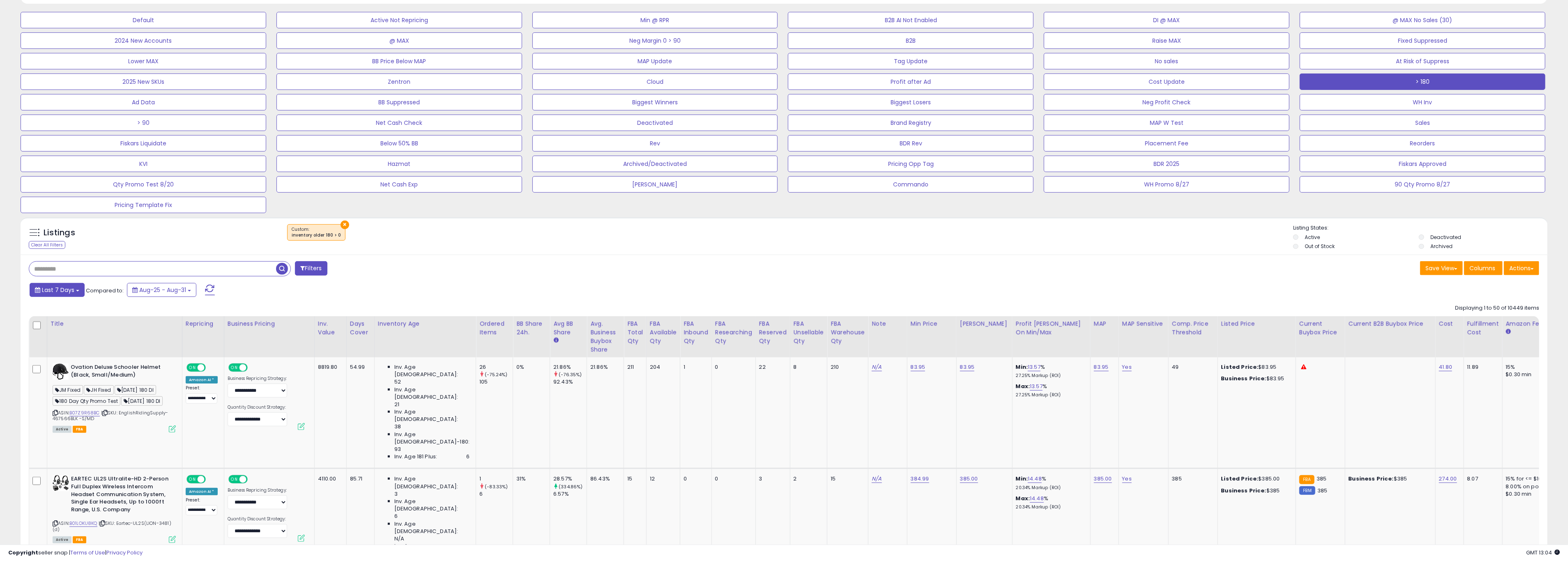
click at [63, 288] on span "Last 7 Days" at bounding box center [58, 290] width 32 height 8
type input "**********"
click at [61, 325] on li "Last 30 Days" at bounding box center [66, 329] width 66 height 11
click at [217, 289] on button "Apply" at bounding box center [225, 288] width 26 height 14
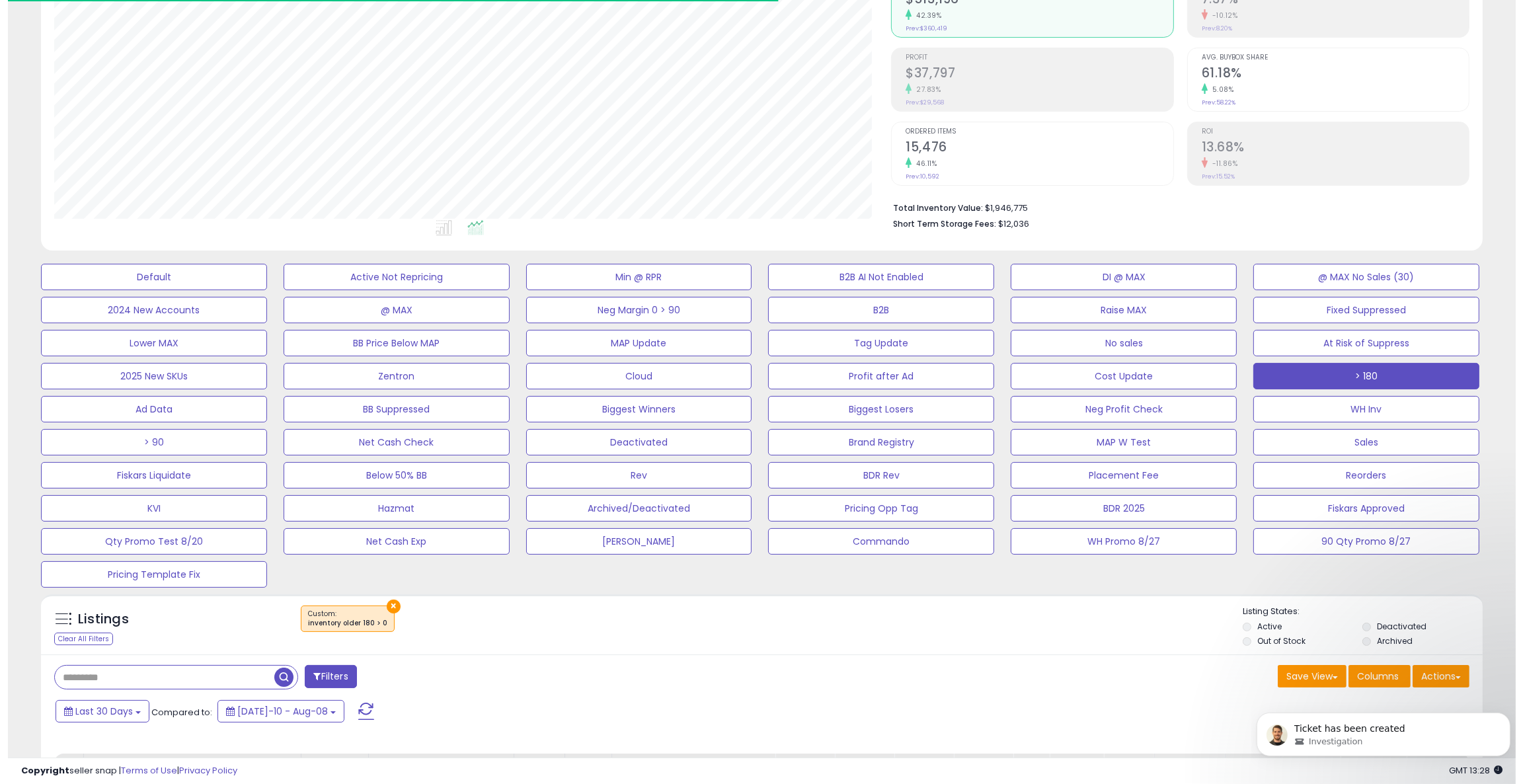
scroll to position [154, 0]
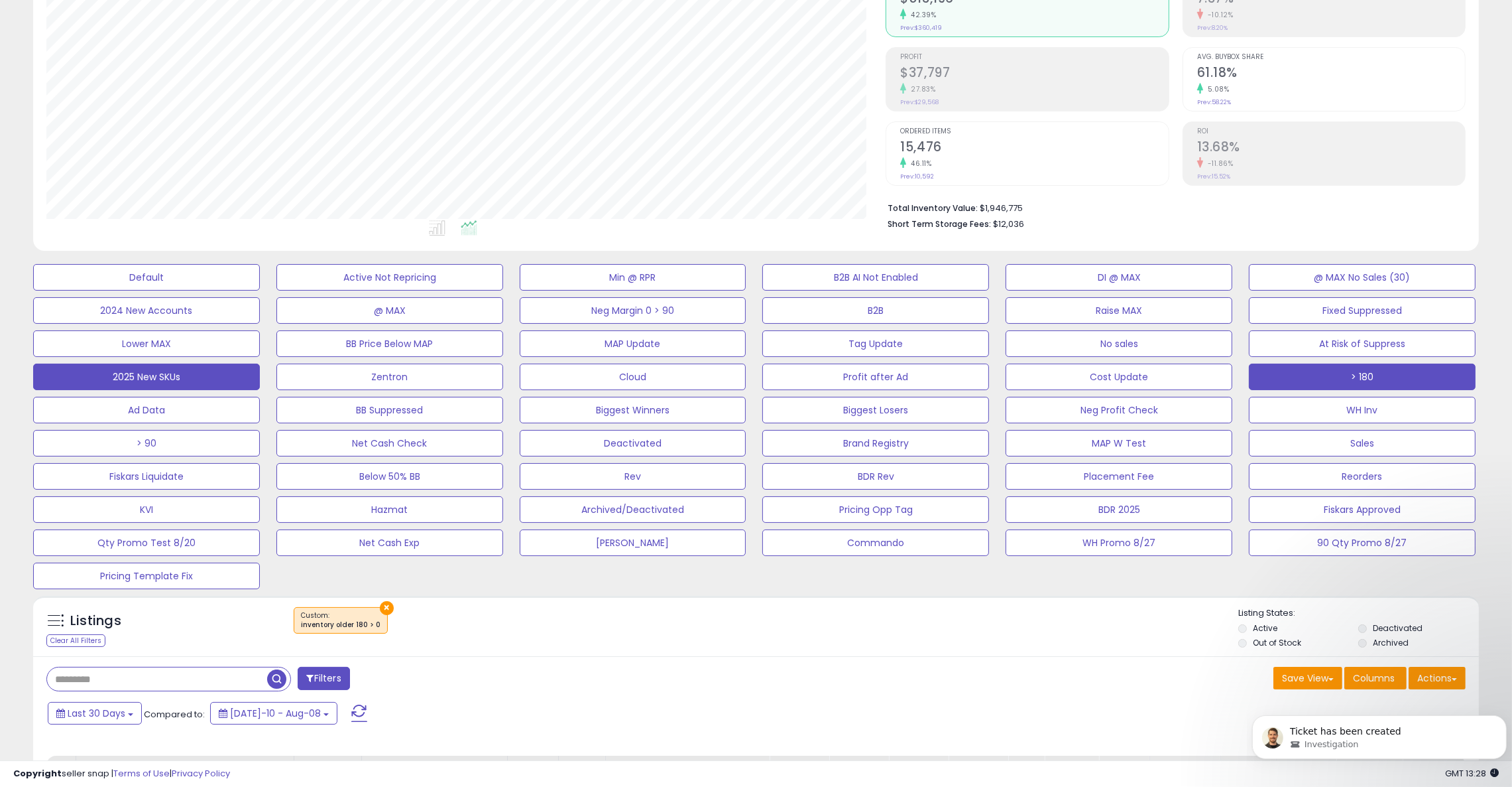
click at [172, 386] on button "2025 New SKUs" at bounding box center [146, 377] width 226 height 27
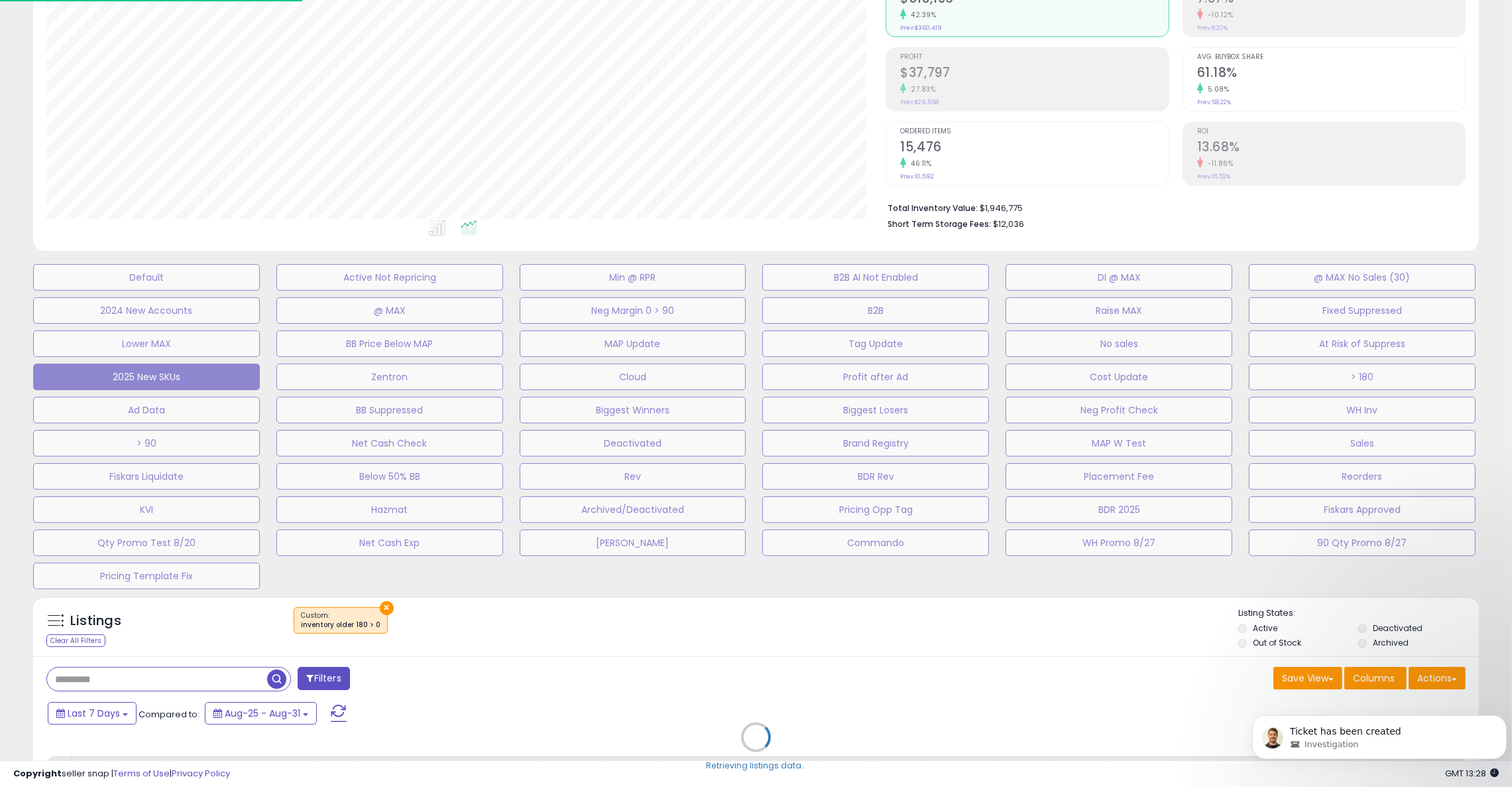
scroll to position [271, 848]
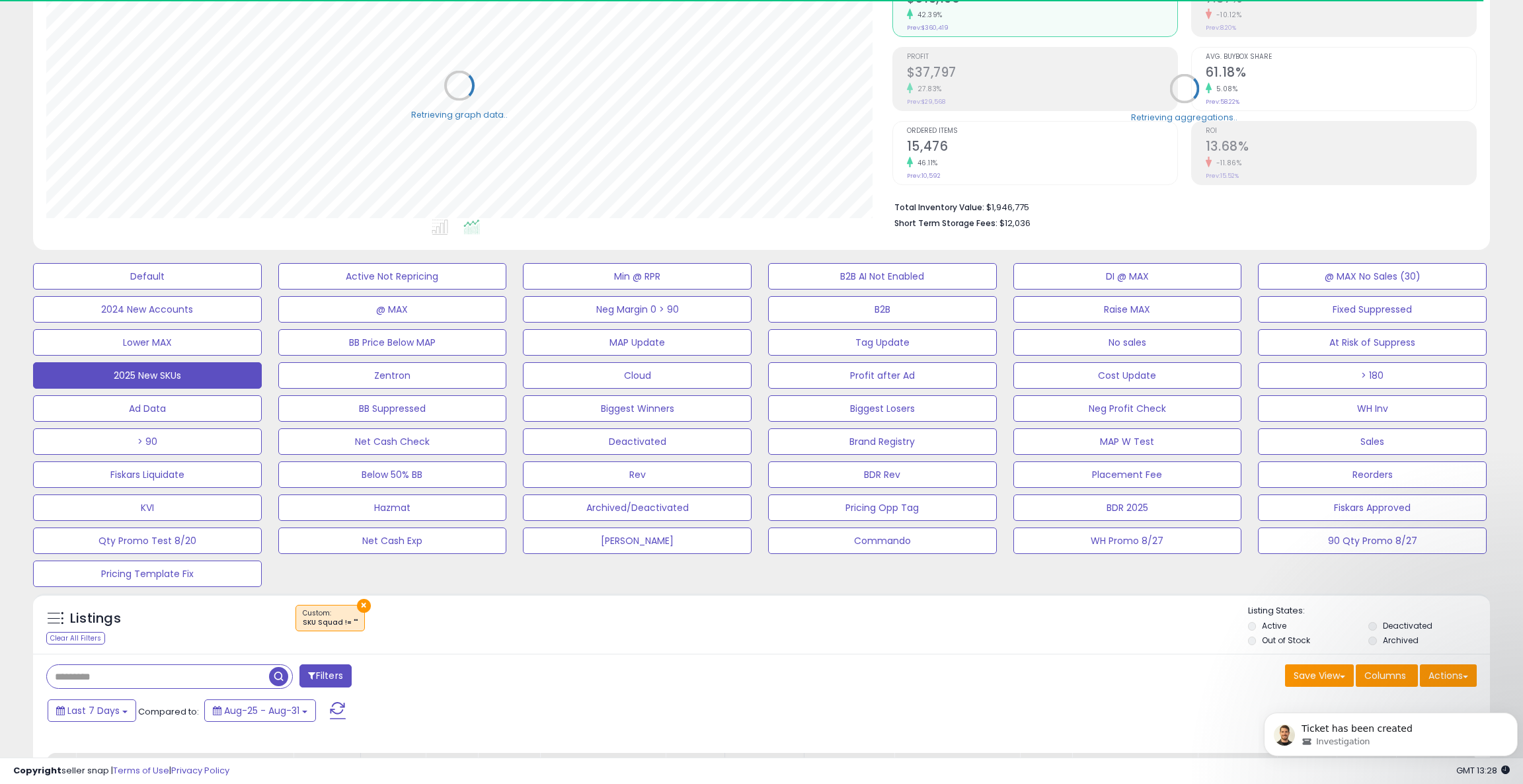
select select "**"
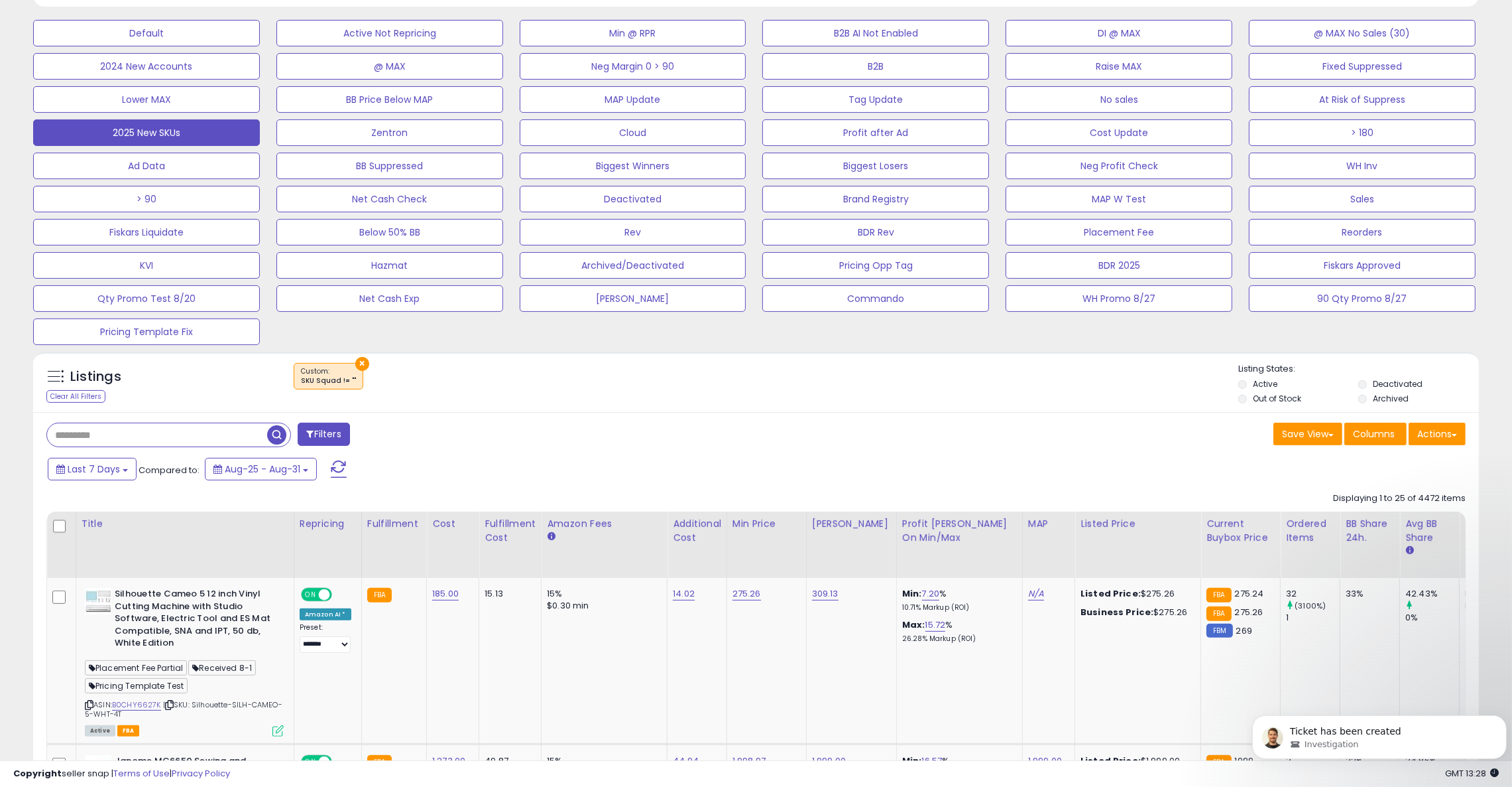
scroll to position [368, 0]
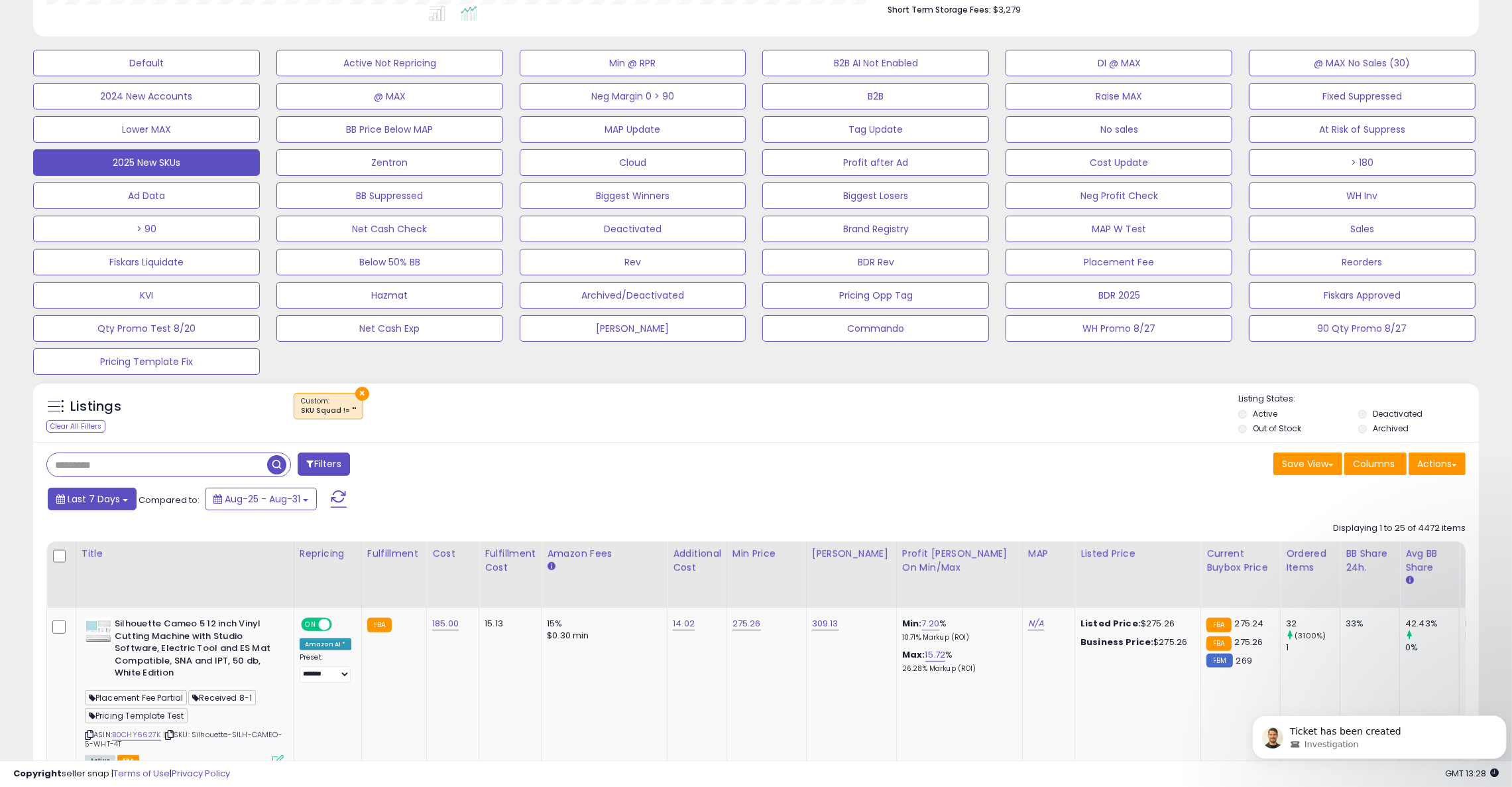
click at [105, 504] on span "Last 7 Days" at bounding box center [93, 498] width 52 height 13
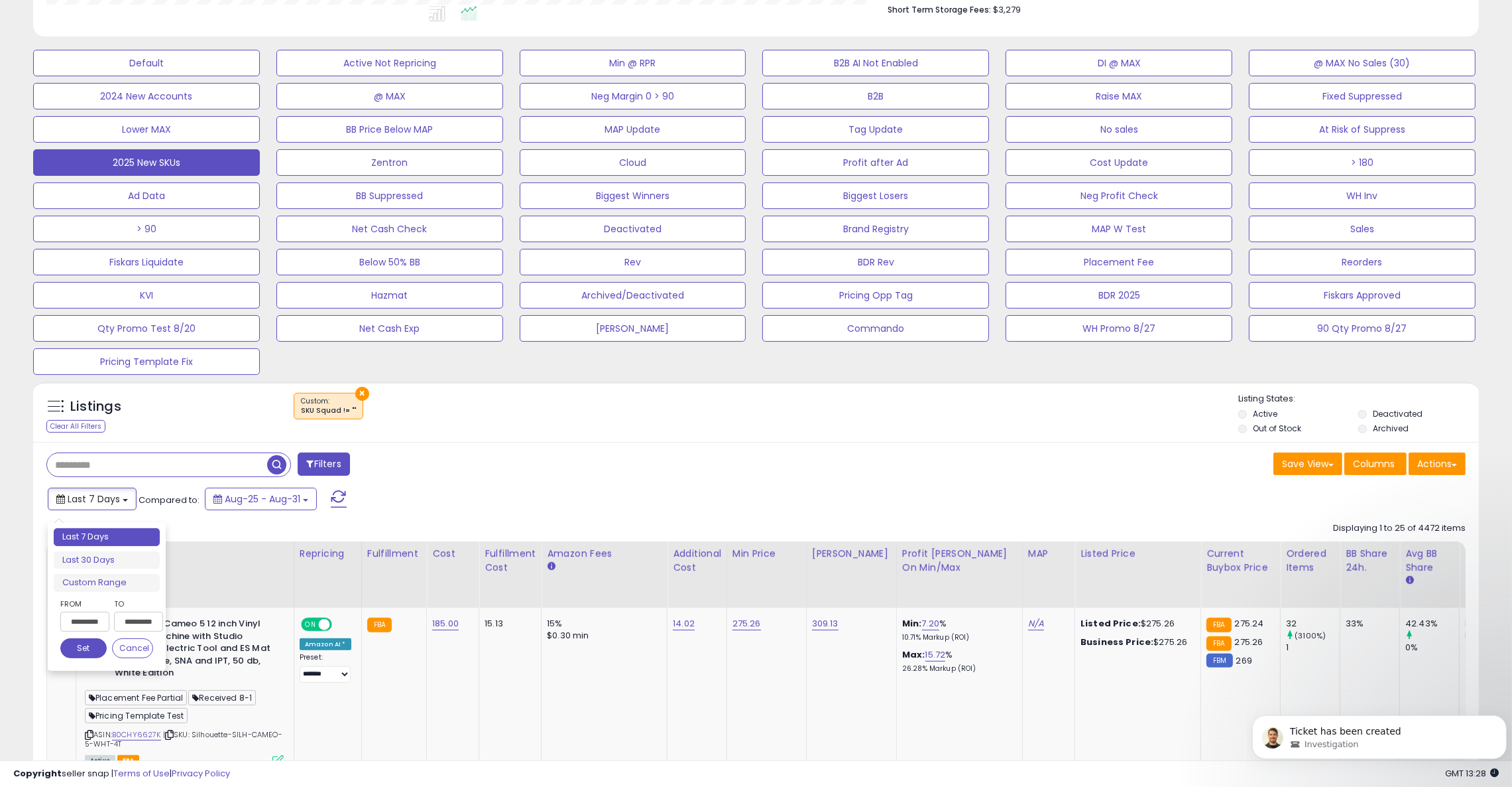
scroll to position [271, 840]
click at [86, 611] on div "**********" at bounding box center [83, 618] width 46 height 42
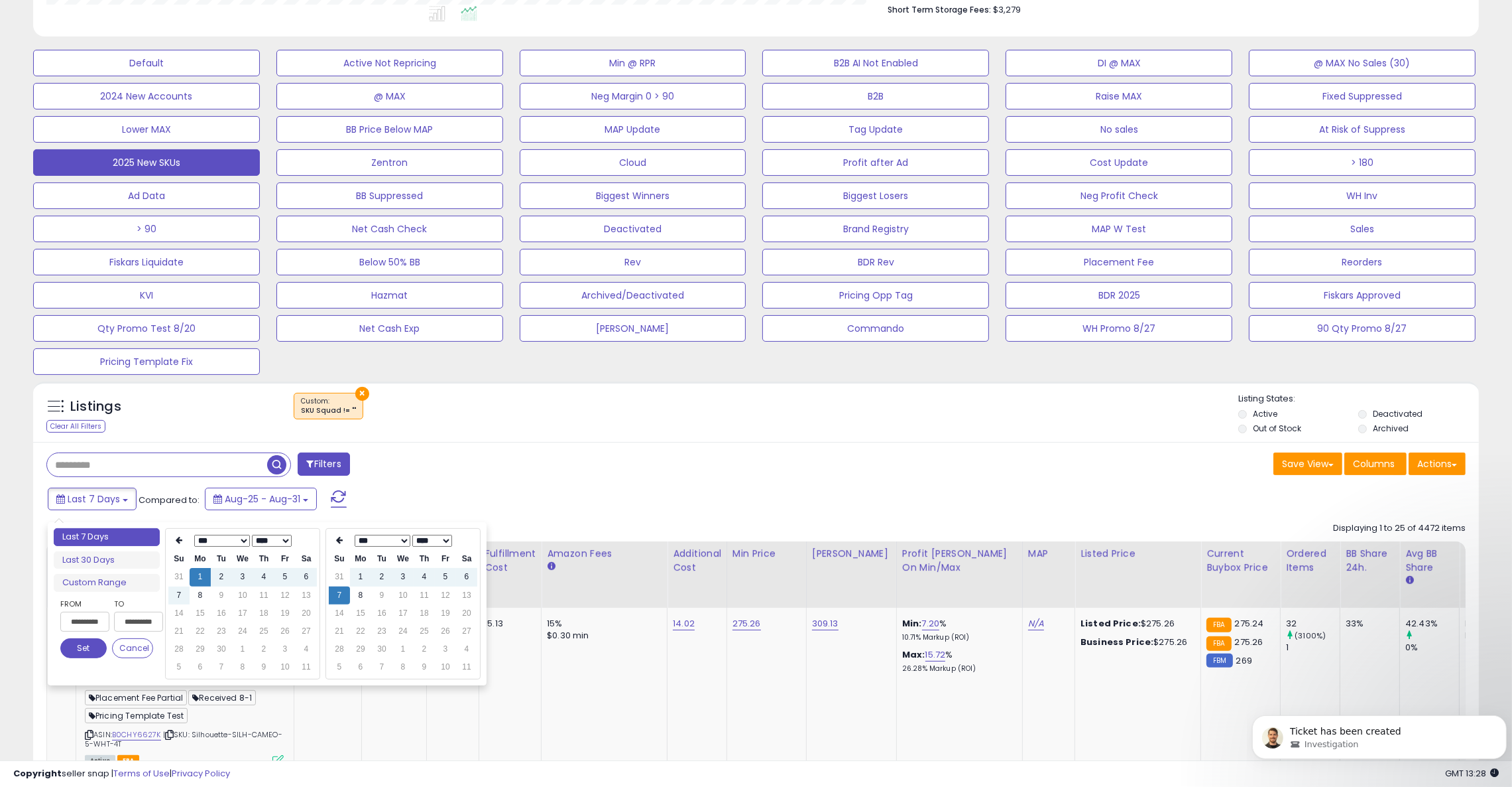
click at [209, 537] on select "*** *** *** *** *** *** *** *** ***" at bounding box center [221, 541] width 55 height 12
click at [241, 575] on td "1" at bounding box center [242, 576] width 21 height 18
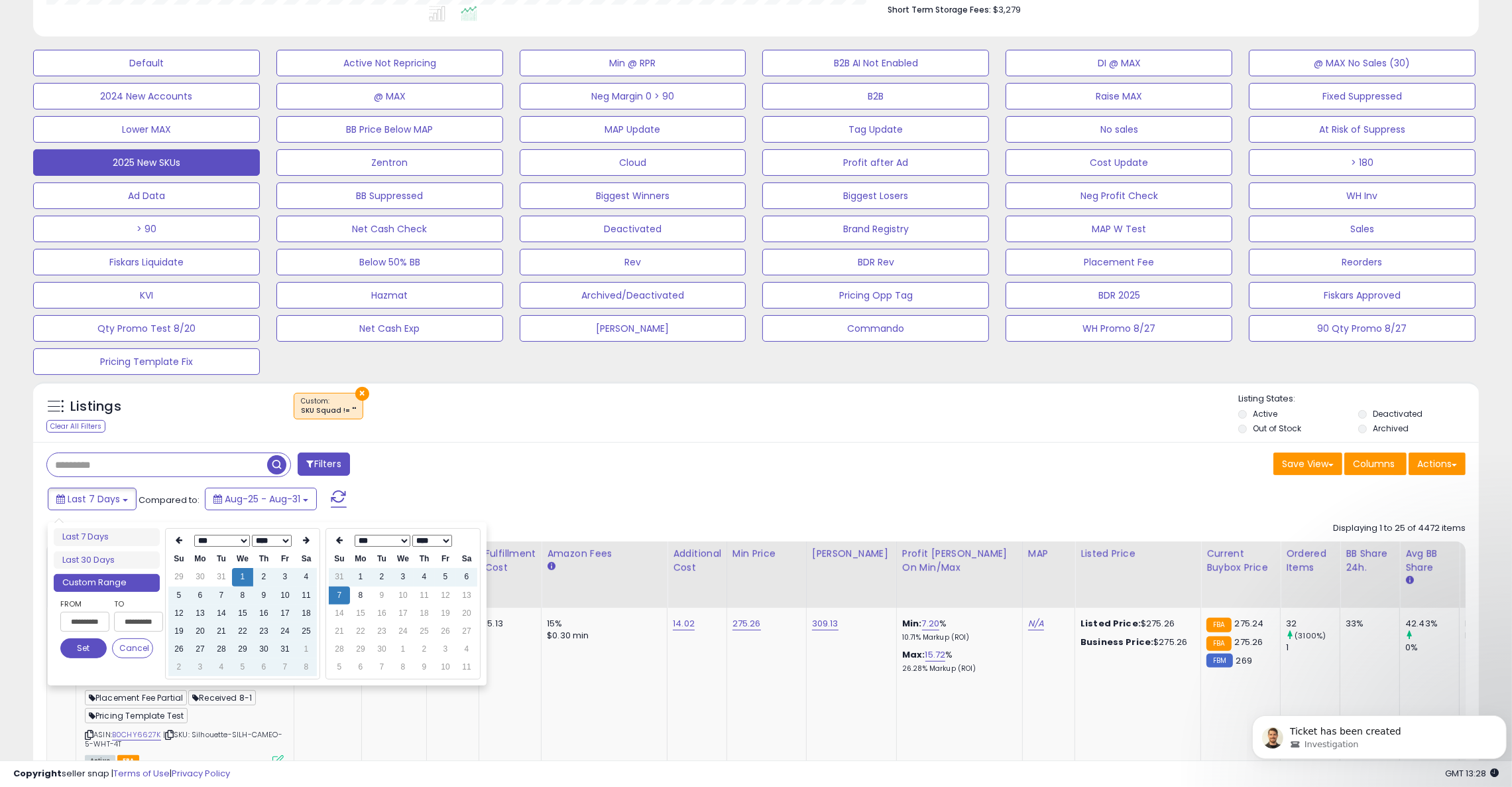
type input "**********"
click at [81, 652] on button "Set" at bounding box center [83, 648] width 46 height 20
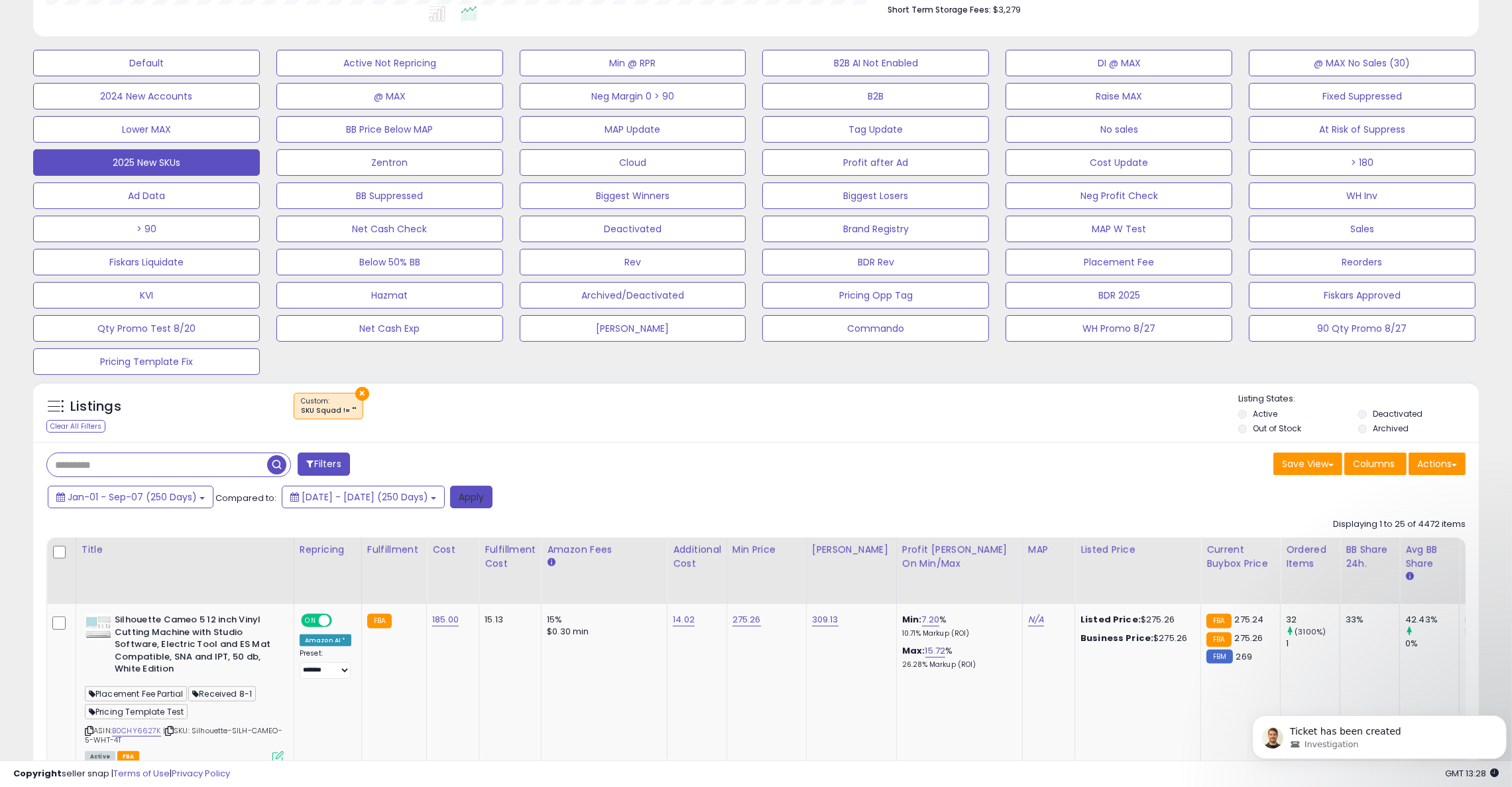
click at [492, 497] on button "Apply" at bounding box center [470, 496] width 42 height 23
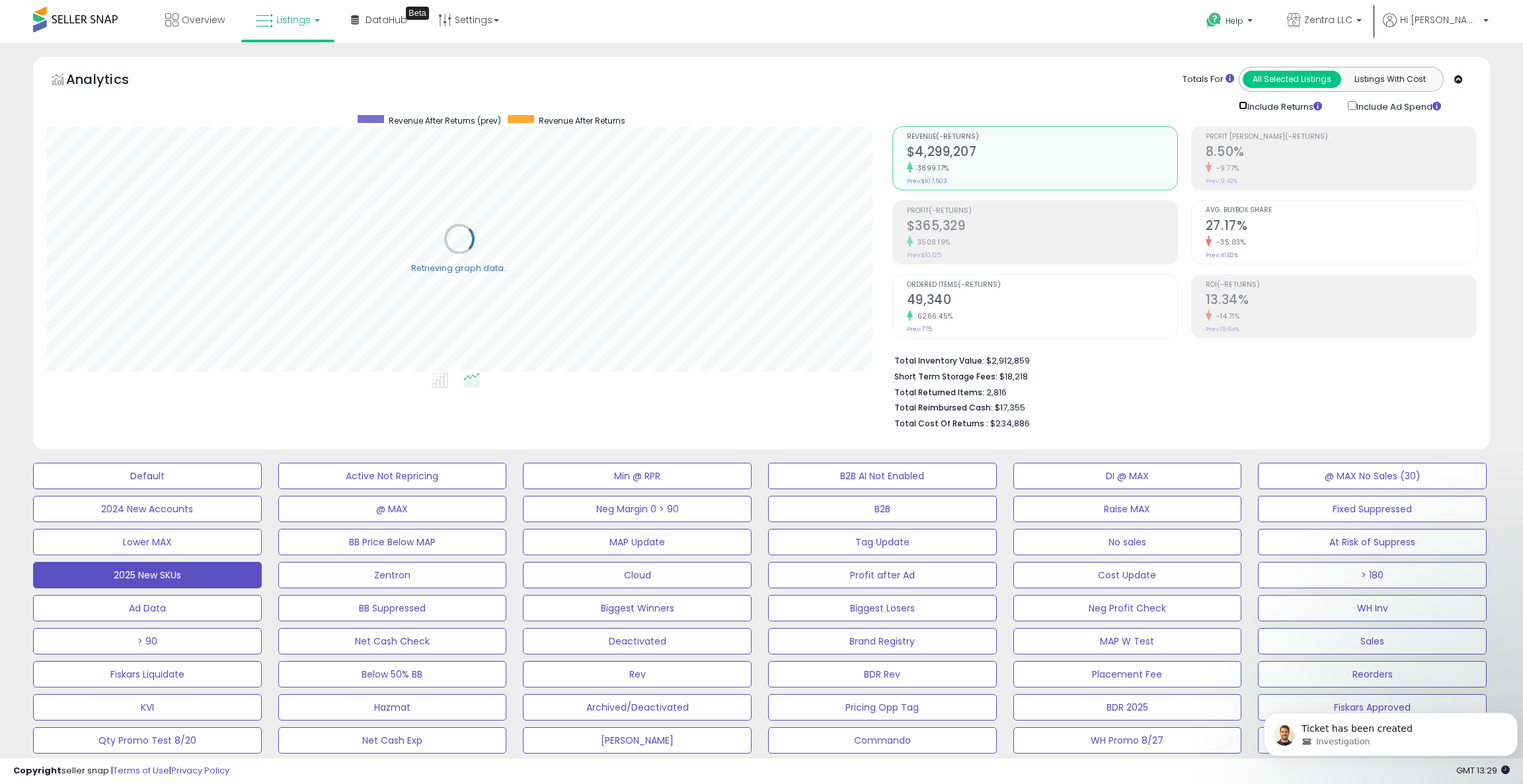
scroll to position [660449, 660016]
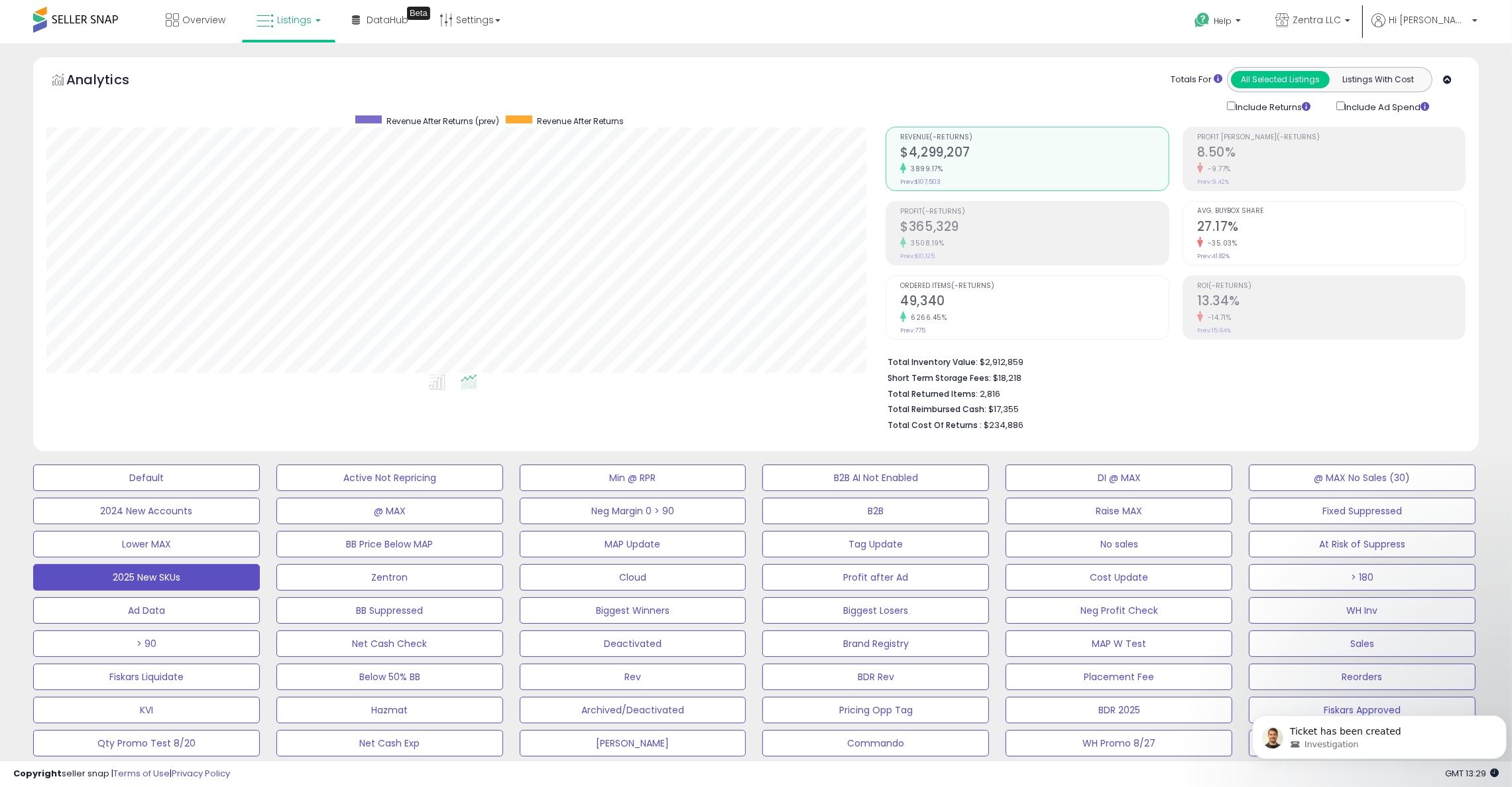
click at [1345, 103] on div "Include Ad Spend" at bounding box center [1388, 106] width 125 height 15
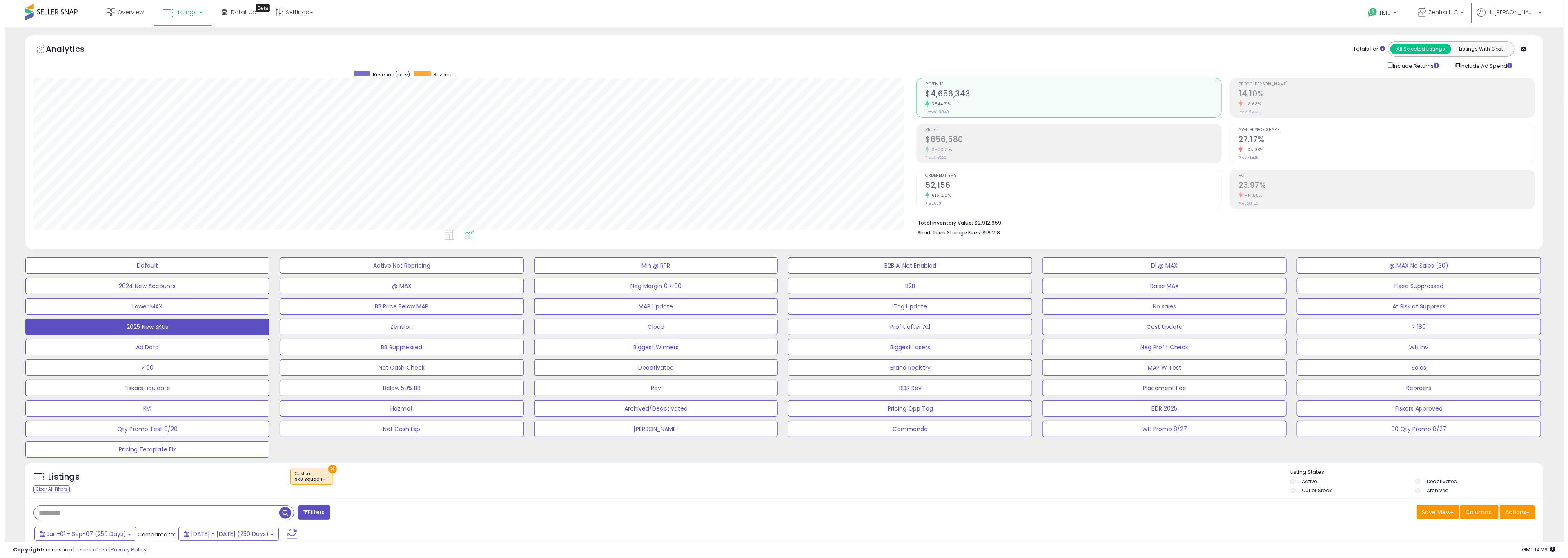
scroll to position [113, 0]
click at [414, 344] on button "BB Suppressed" at bounding box center [396, 347] width 244 height 16
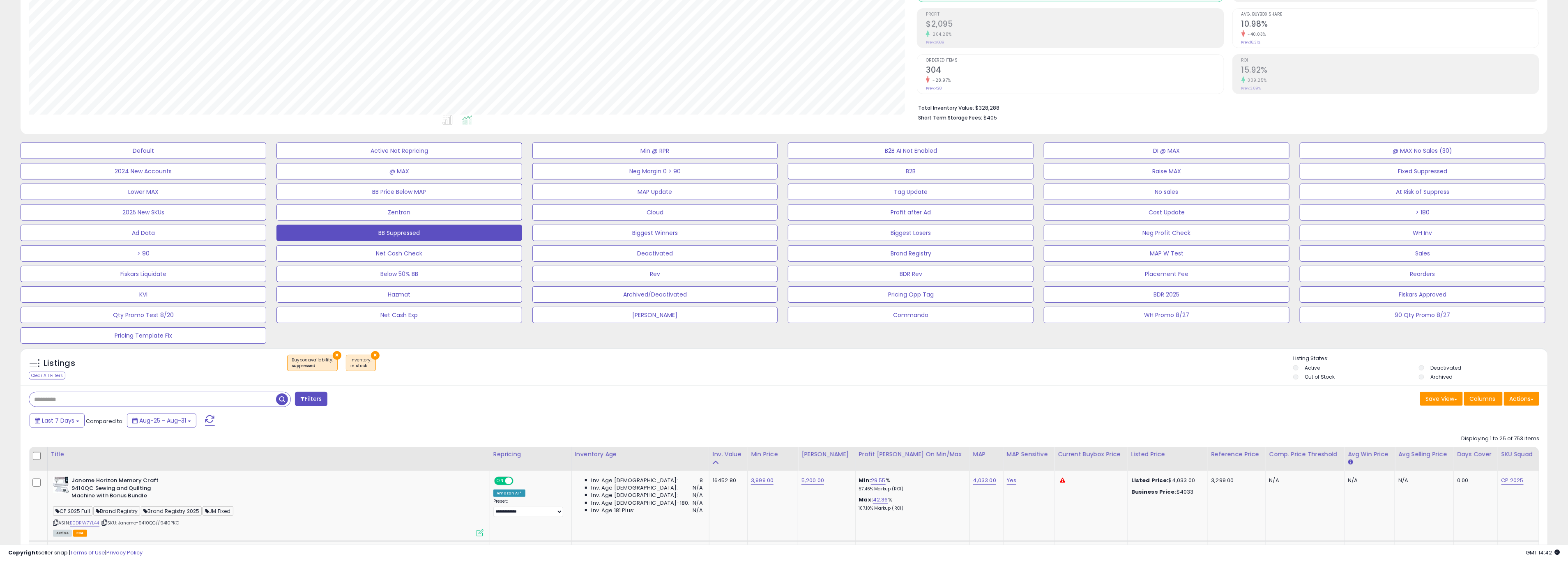
scroll to position [119, 0]
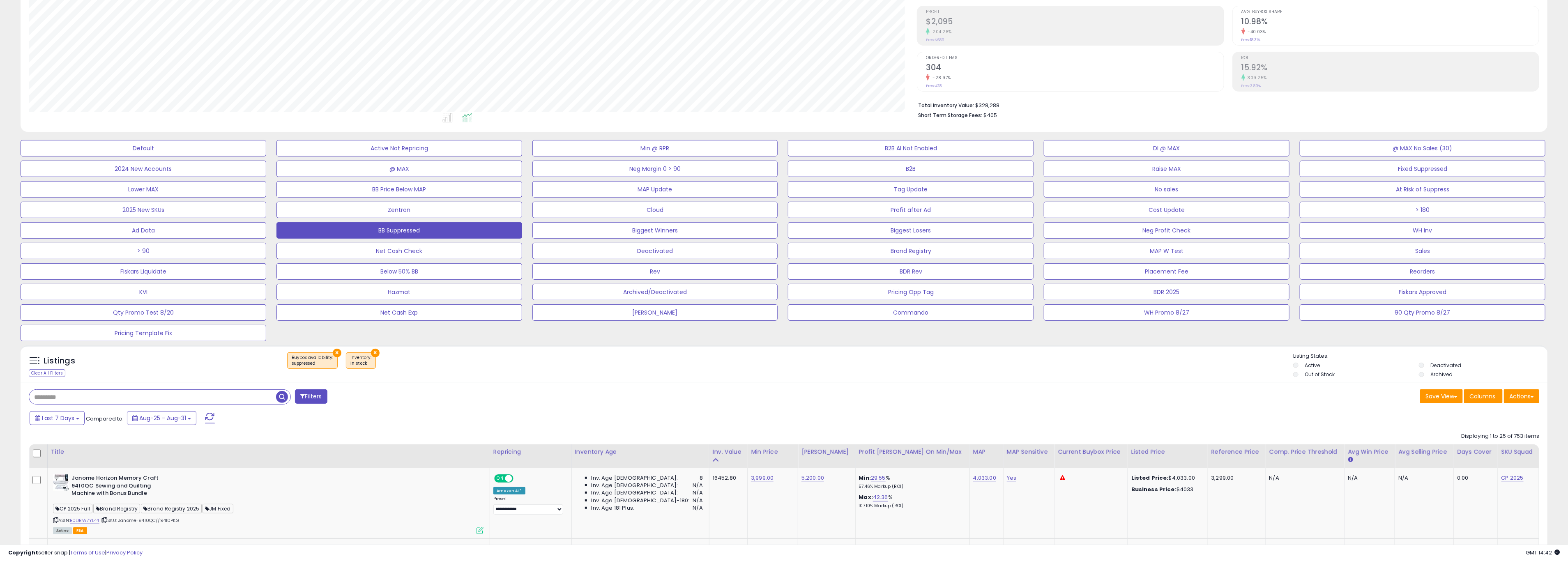
click at [384, 399] on div "Filters" at bounding box center [403, 397] width 762 height 17
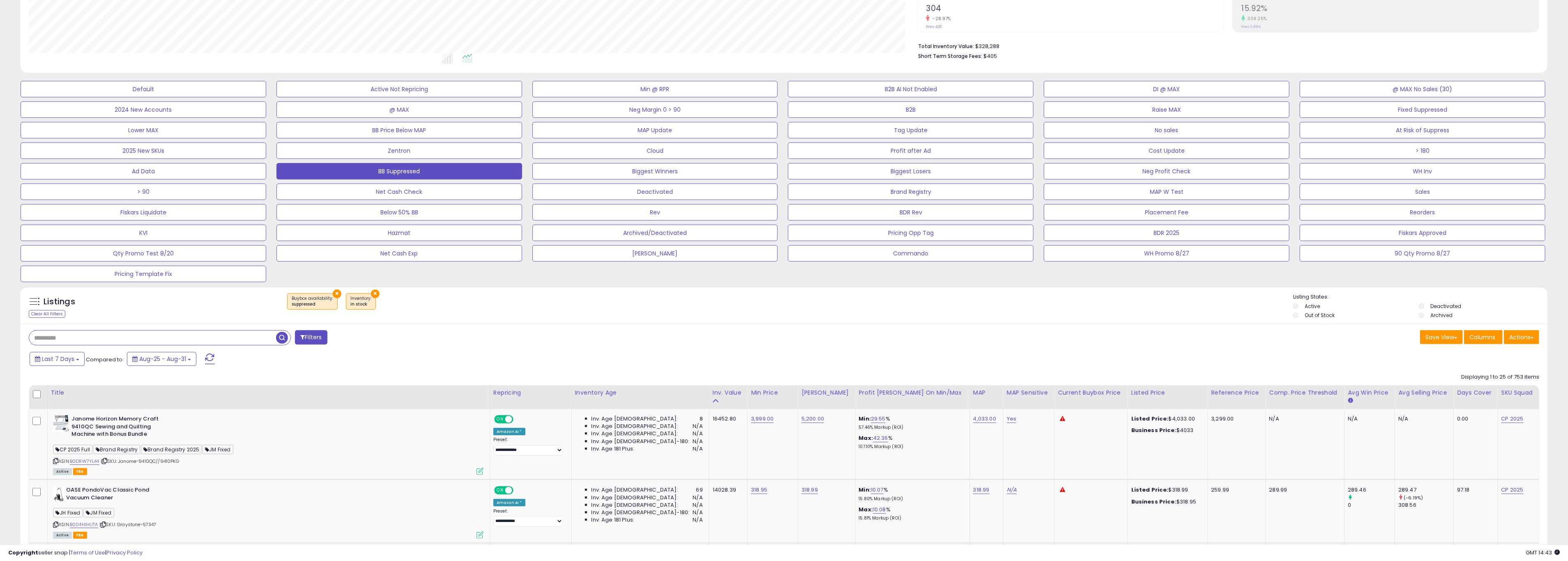
scroll to position [154, 0]
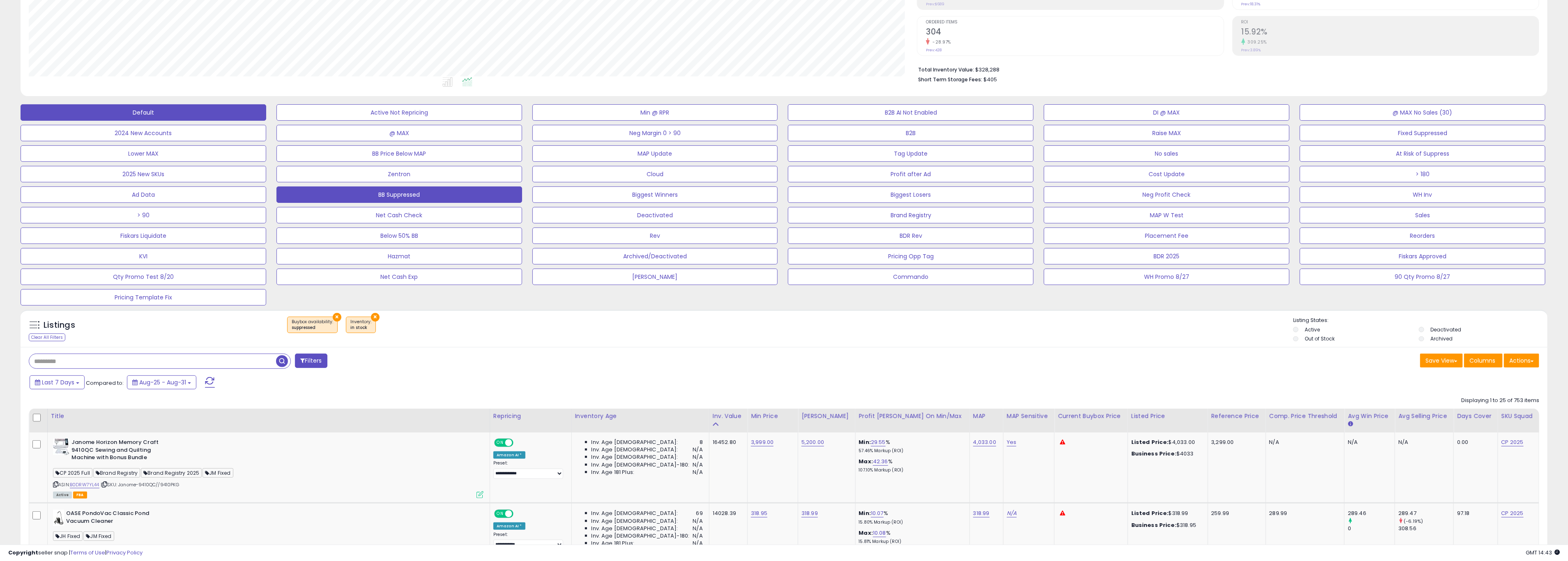
click at [157, 109] on button "Default" at bounding box center [143, 112] width 246 height 17
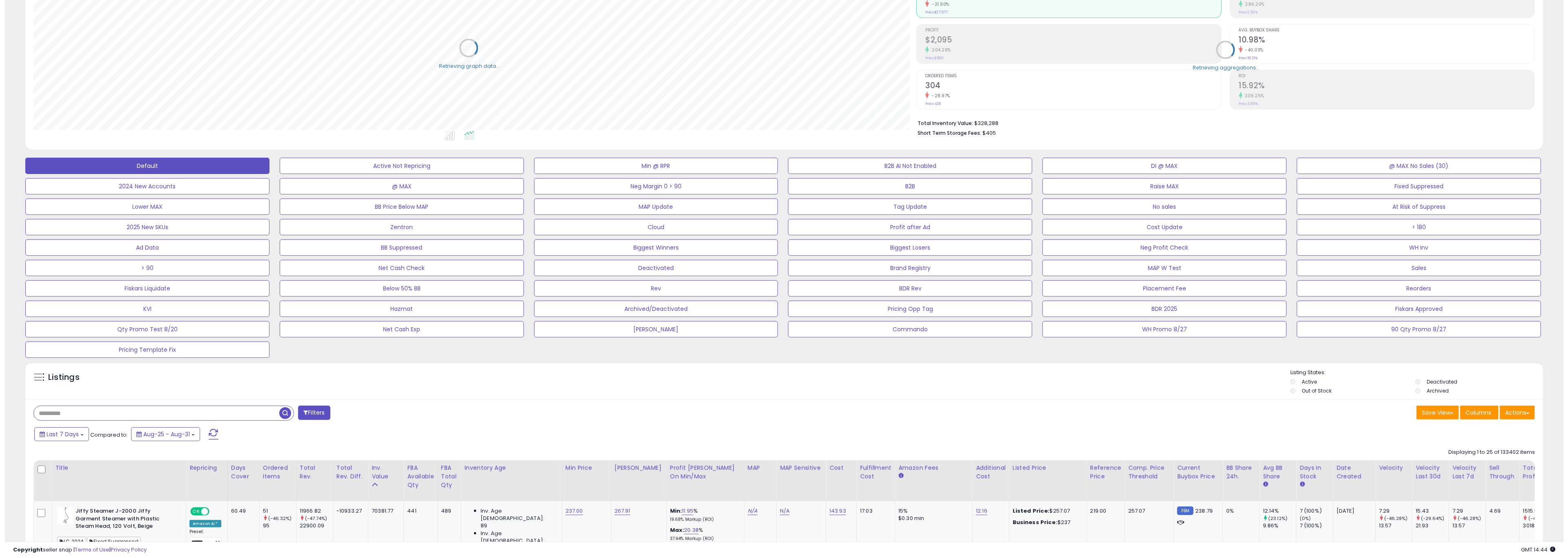
scroll to position [408485, 407450]
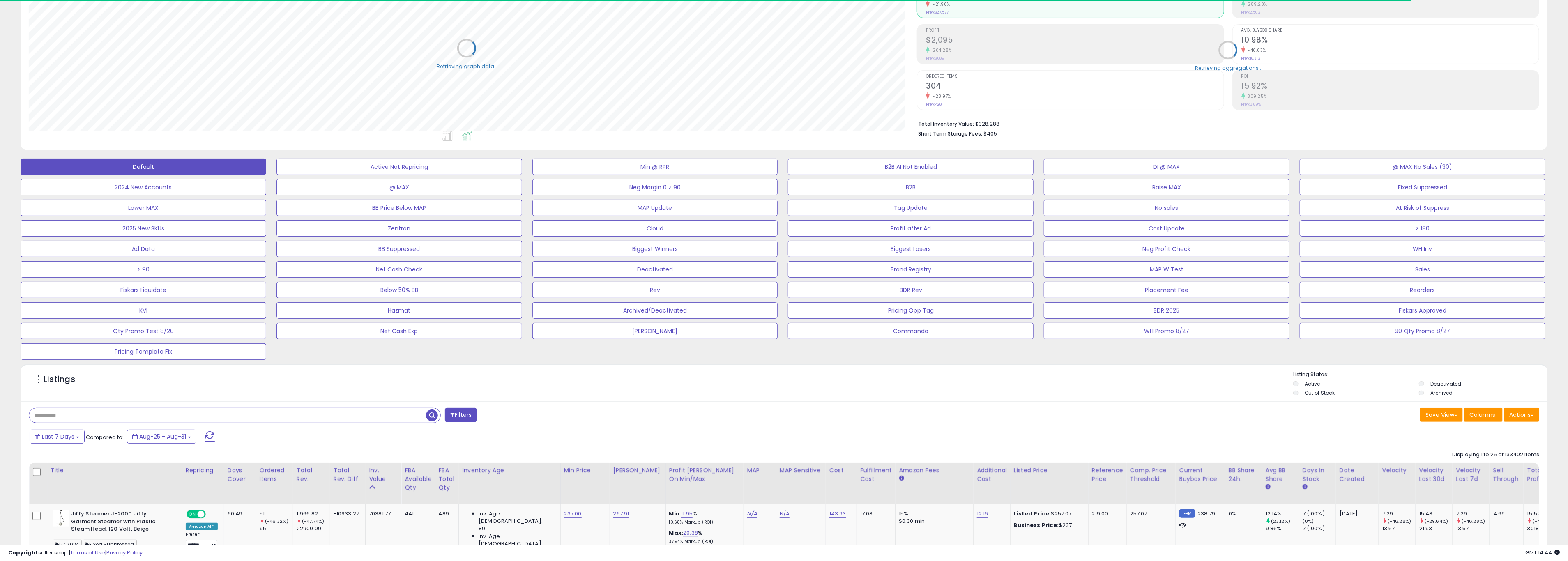
click at [102, 413] on input "text" at bounding box center [228, 415] width 397 height 14
paste input "**********"
type input "**********"
drag, startPoint x: 431, startPoint y: 415, endPoint x: 428, endPoint y: 423, distance: 8.5
click at [432, 415] on span "button" at bounding box center [432, 415] width 12 height 12
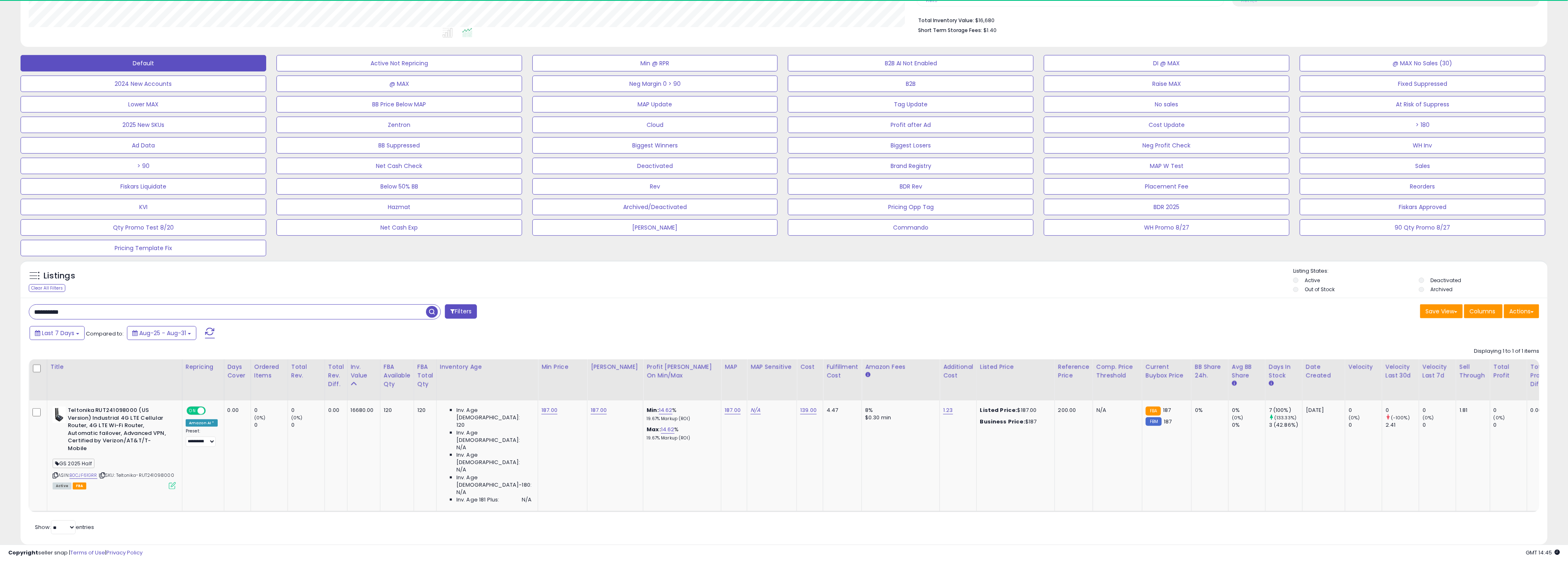
scroll to position [169, 888]
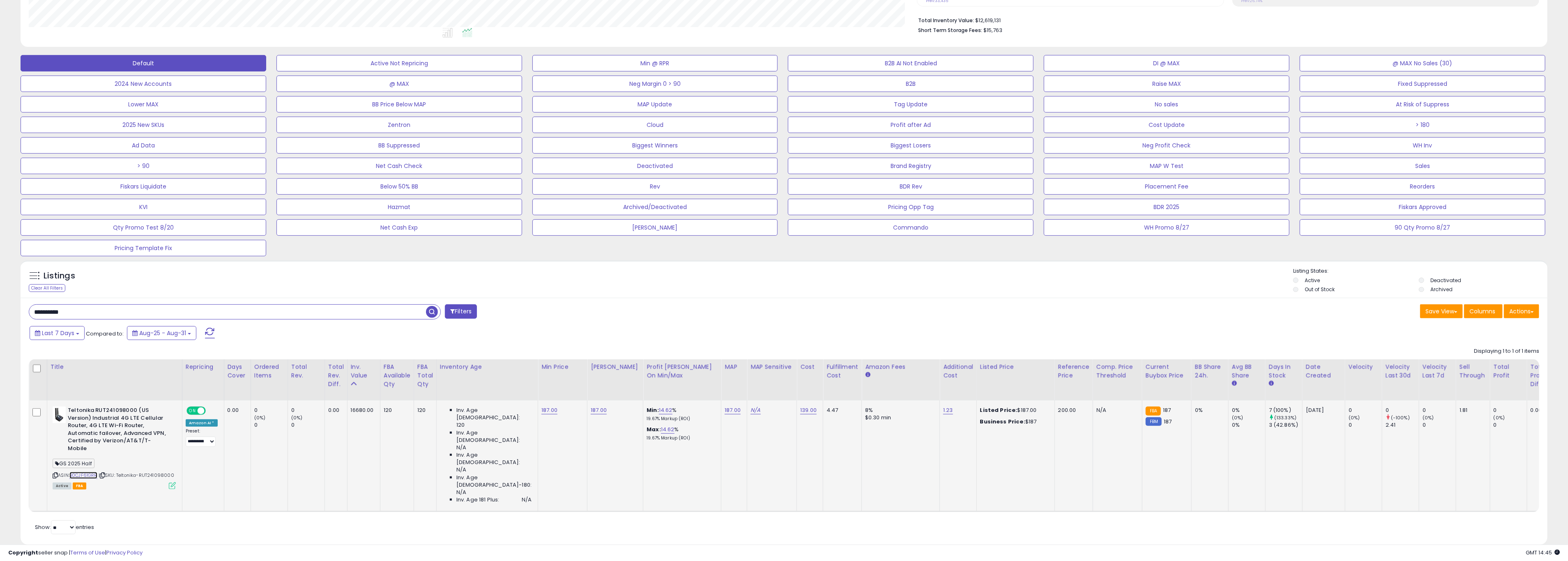
click at [89, 472] on link "B0CJF61GRR" at bounding box center [83, 475] width 28 height 7
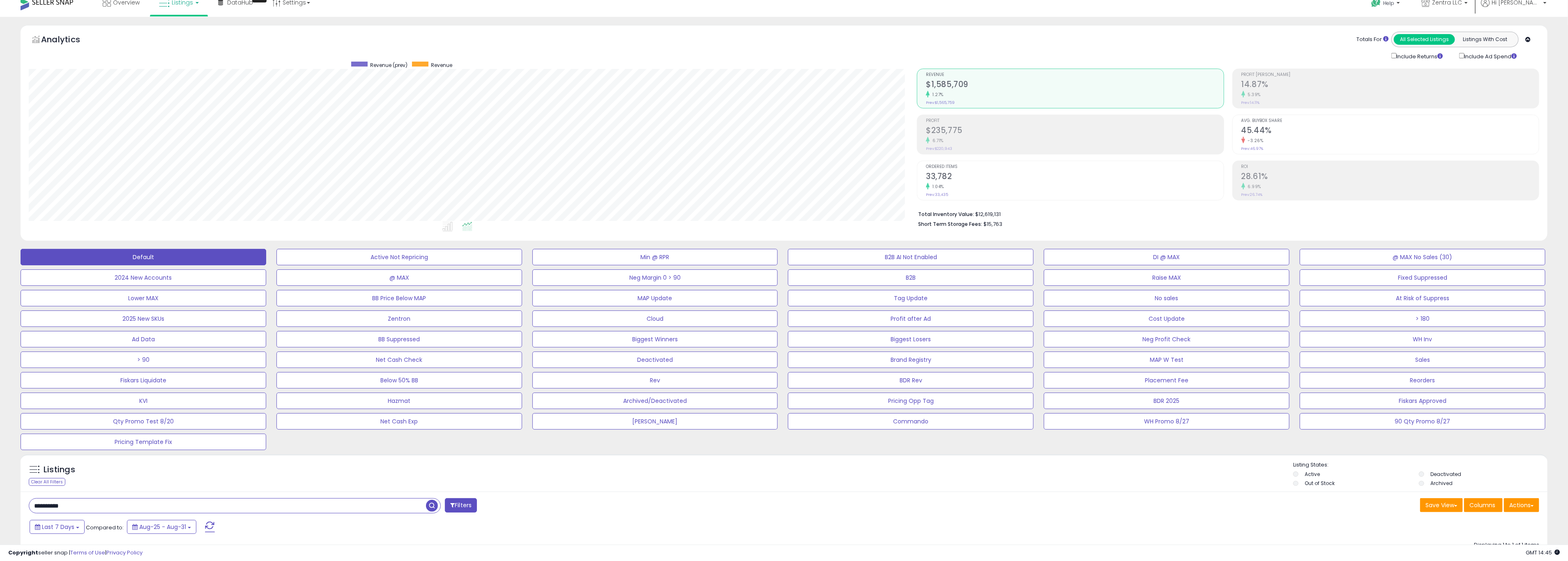
scroll to position [0, 0]
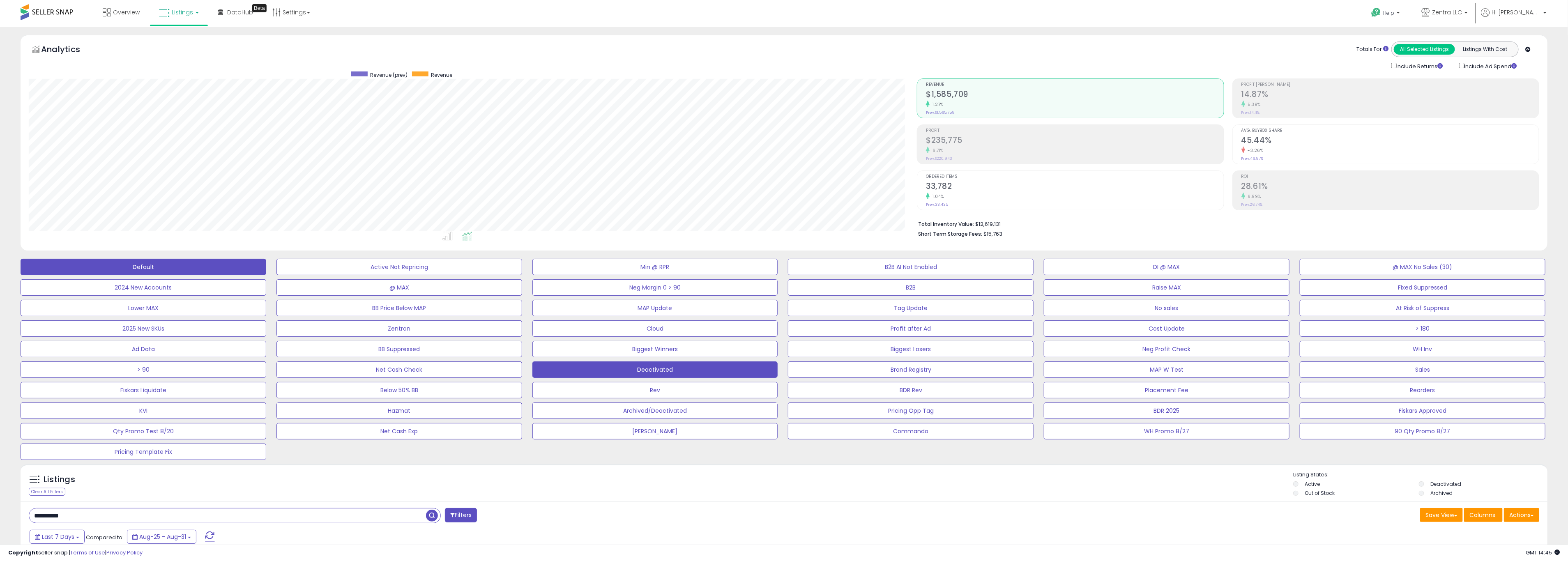
click at [707, 374] on button "Deactivated" at bounding box center [655, 369] width 246 height 17
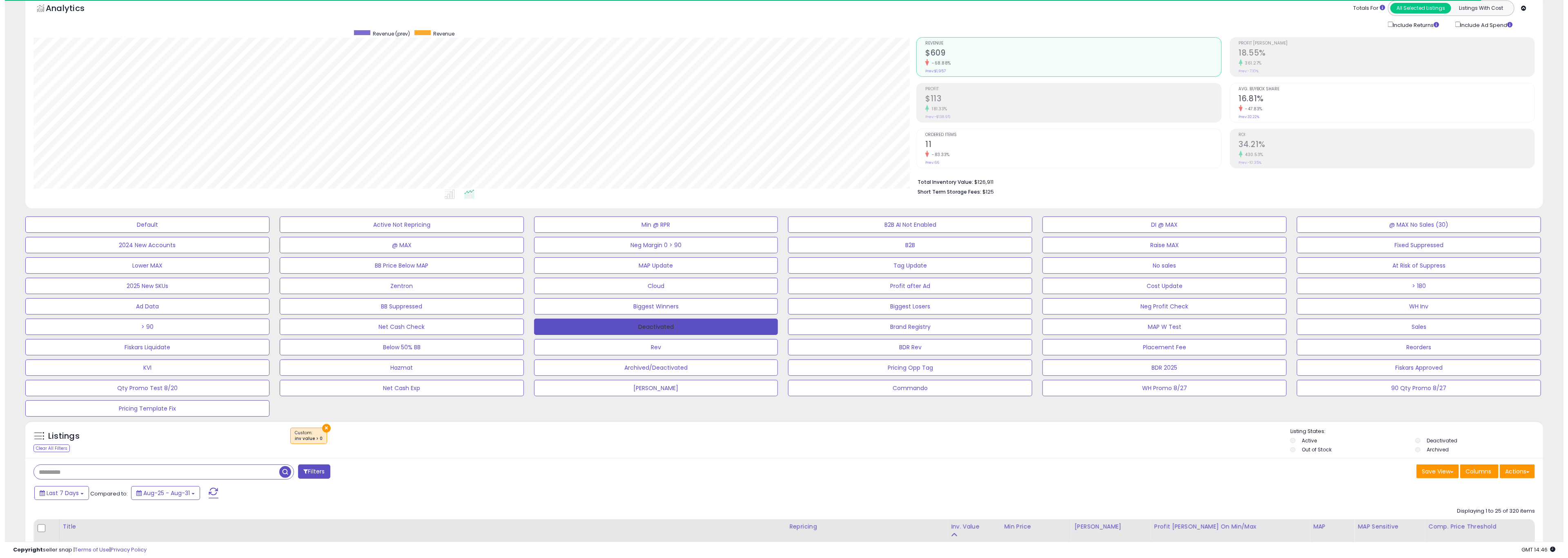
scroll to position [168, 883]
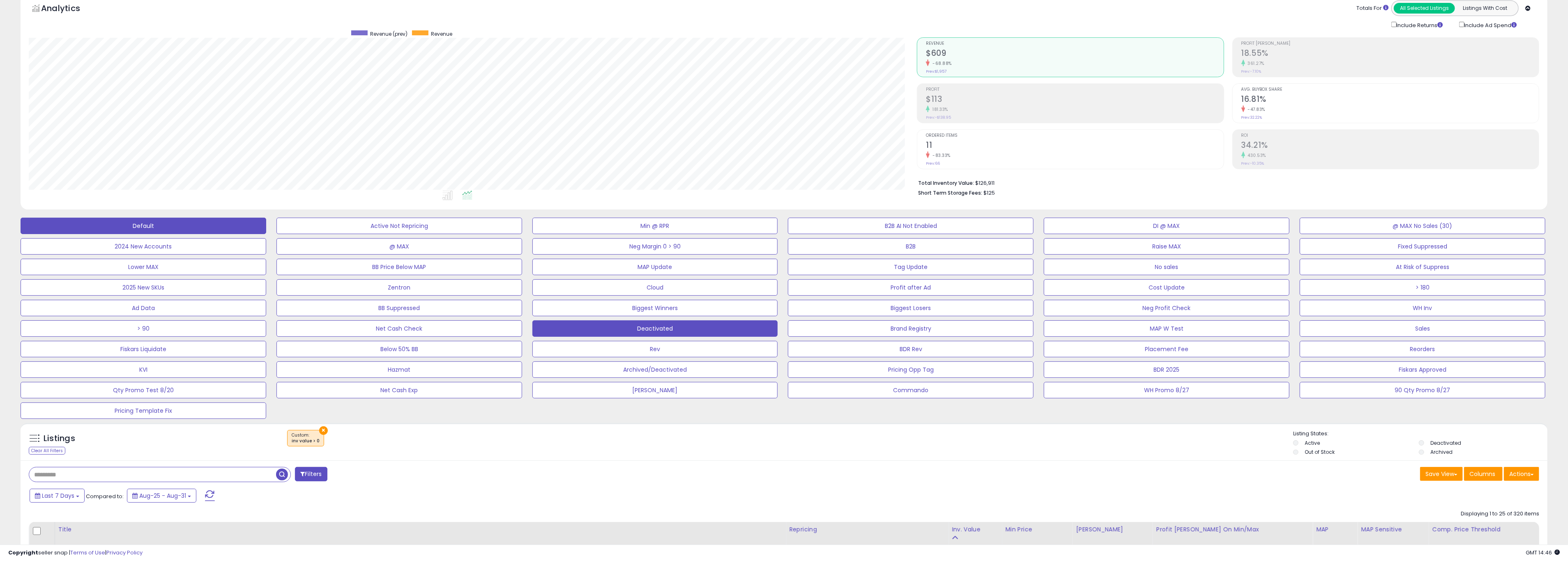
click at [169, 227] on button "Default" at bounding box center [143, 226] width 246 height 17
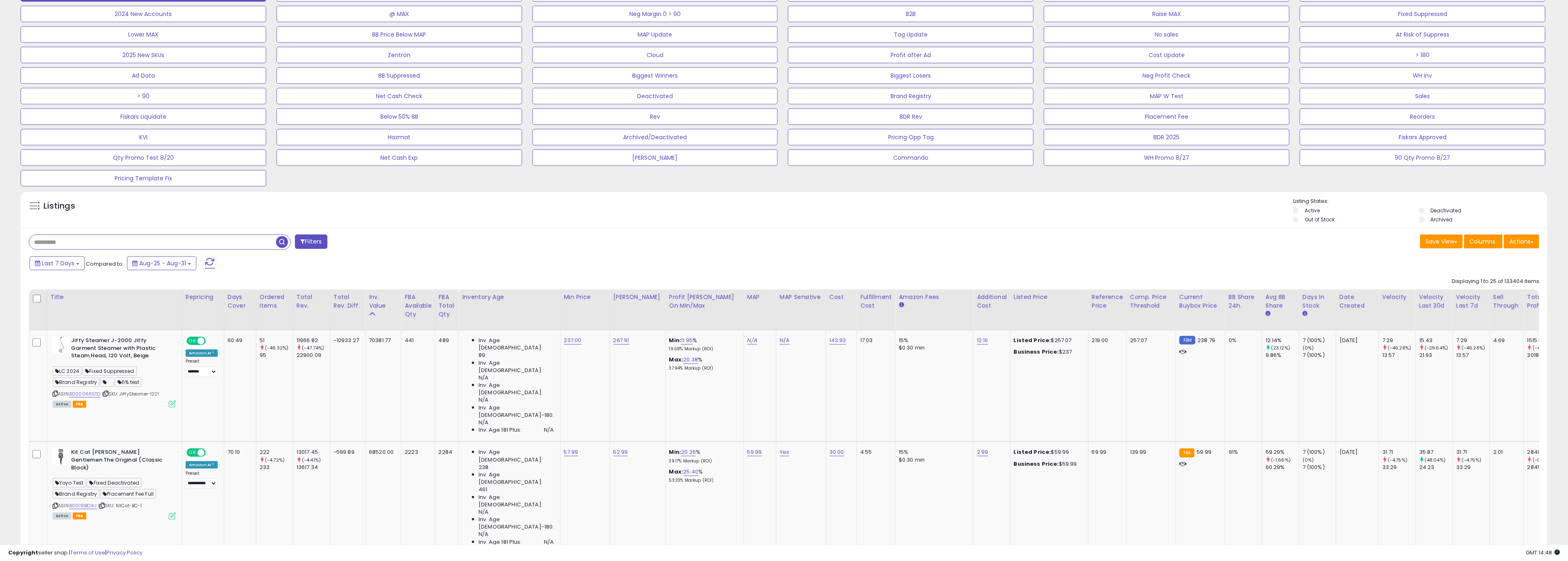
scroll to position [280, 0]
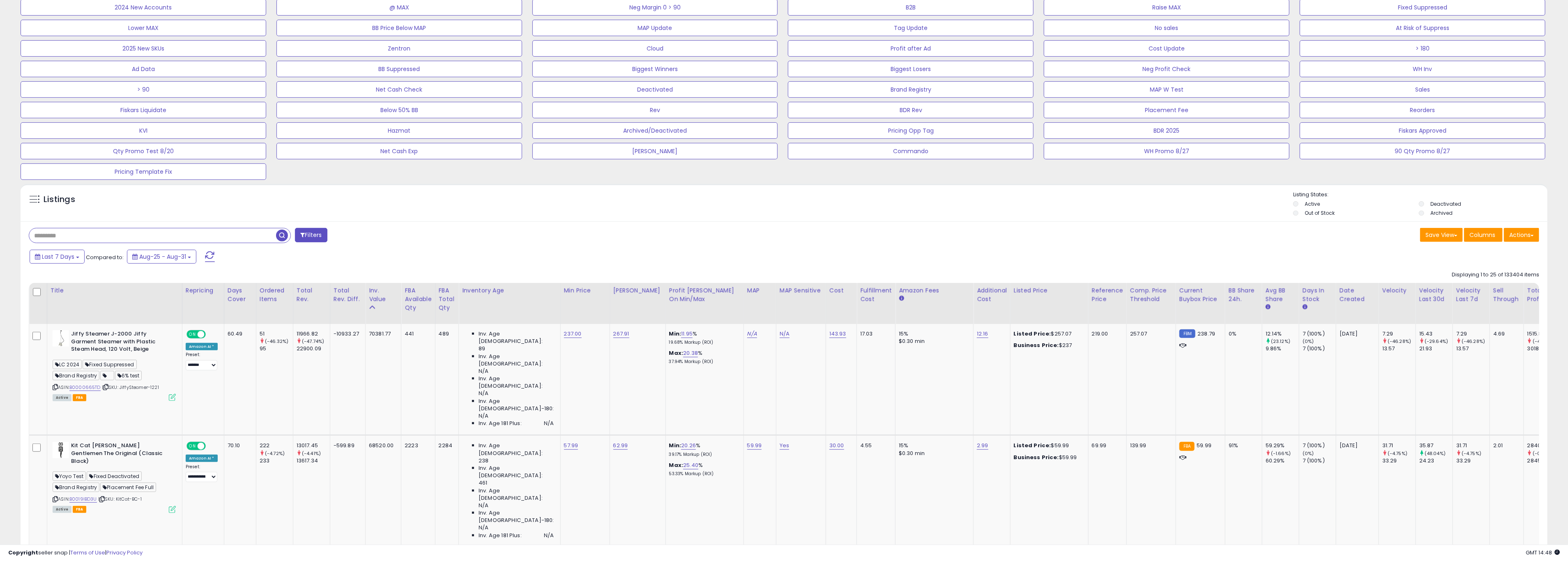
click at [138, 241] on input "text" at bounding box center [152, 235] width 247 height 14
paste input "**********"
type input "**********"
click at [432, 238] on span "button" at bounding box center [432, 235] width 12 height 12
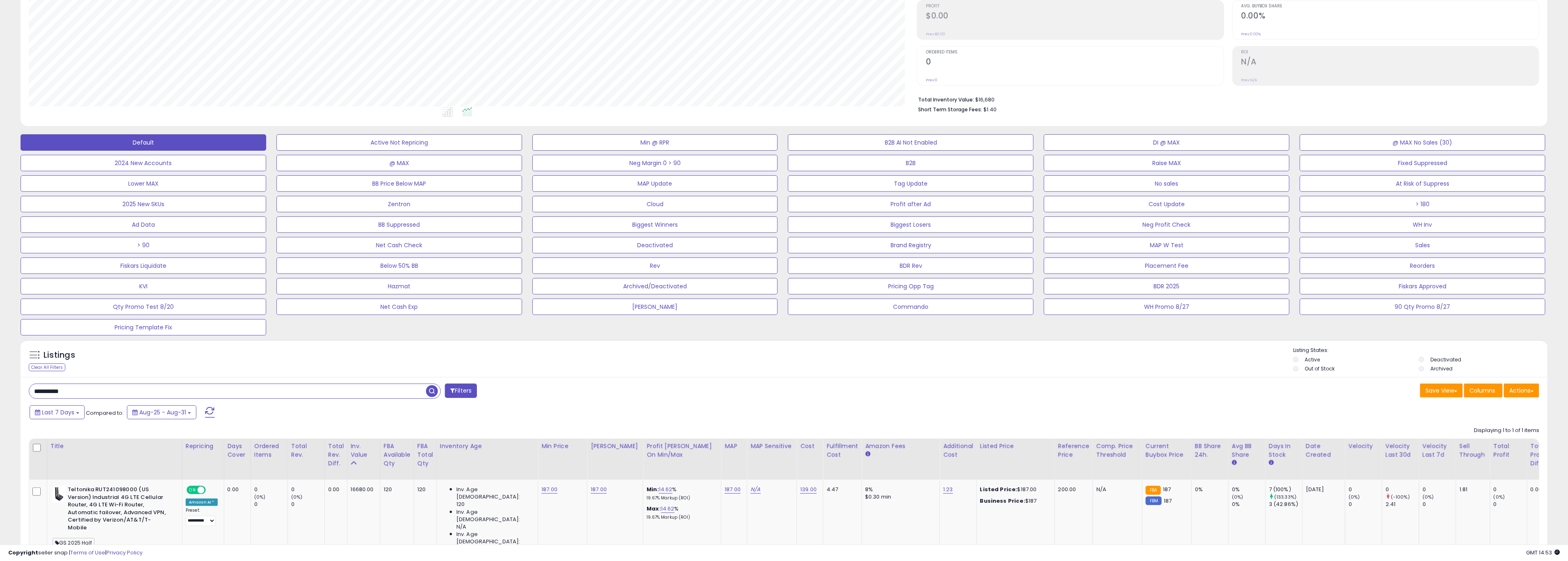
scroll to position [204, 0]
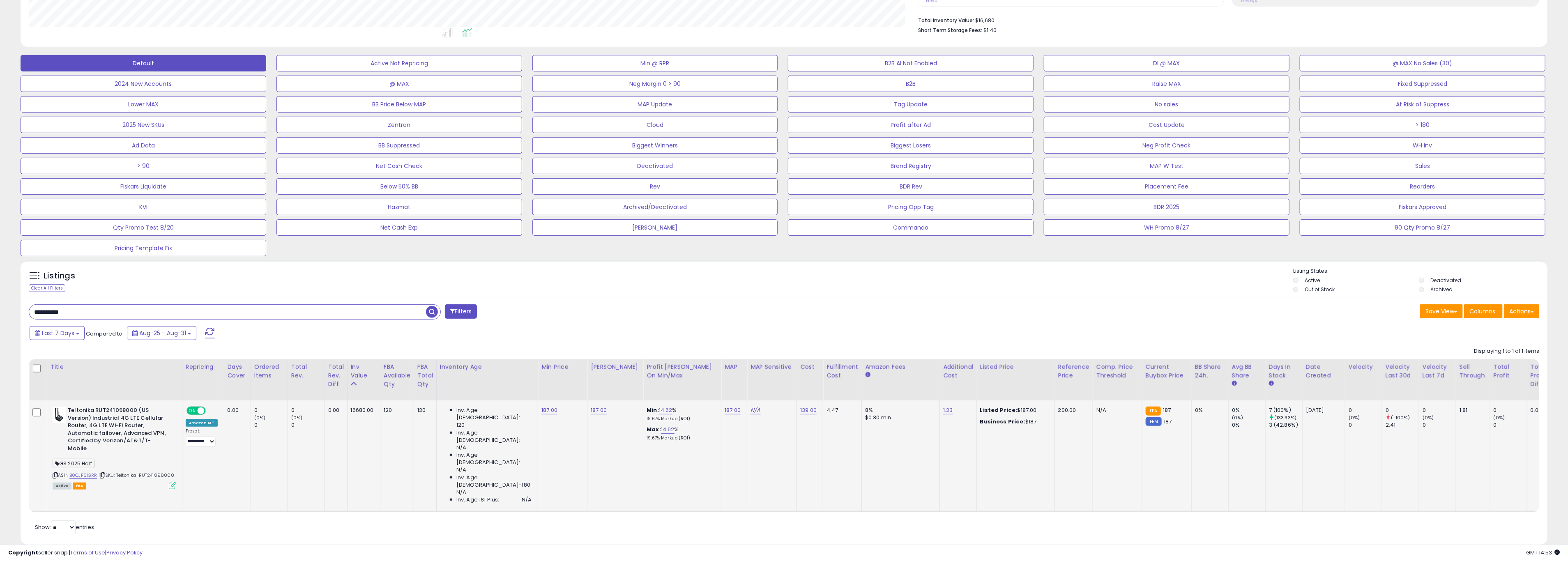
drag, startPoint x: 119, startPoint y: 469, endPoint x: 176, endPoint y: 469, distance: 57.0
click at [176, 469] on td "Teltonika RUT241098000 (US Version) Industrial 4G LTE Cellular Router, 4G LTE W…" at bounding box center [114, 456] width 135 height 111
copy span "Teltonika-RUT241098000"
click at [541, 412] on link "187.00" at bounding box center [549, 410] width 16 height 8
drag, startPoint x: 511, startPoint y: 391, endPoint x: 489, endPoint y: 394, distance: 22.2
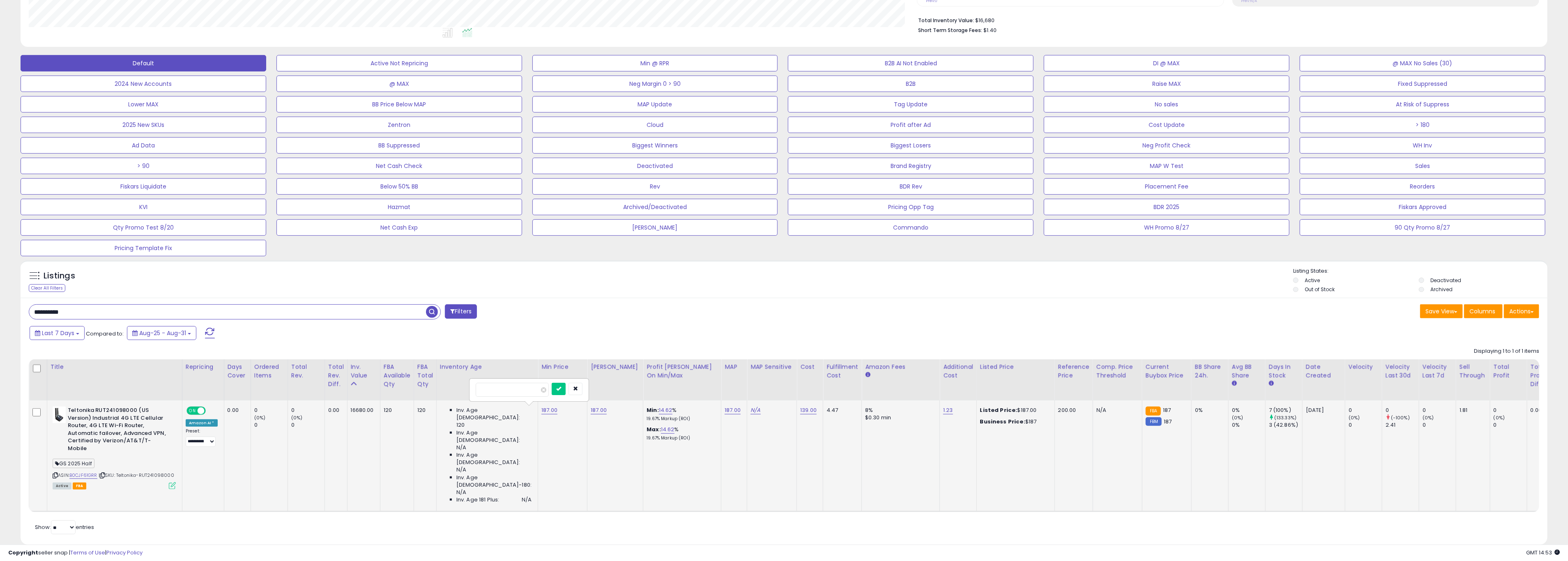
click at [489, 394] on input "******" at bounding box center [512, 390] width 73 height 14
type input "******"
click button "submit" at bounding box center [558, 389] width 14 height 12
click at [53, 337] on span "Last 7 Days" at bounding box center [58, 333] width 32 height 8
click at [47, 409] on input "**********" at bounding box center [53, 410] width 31 height 12
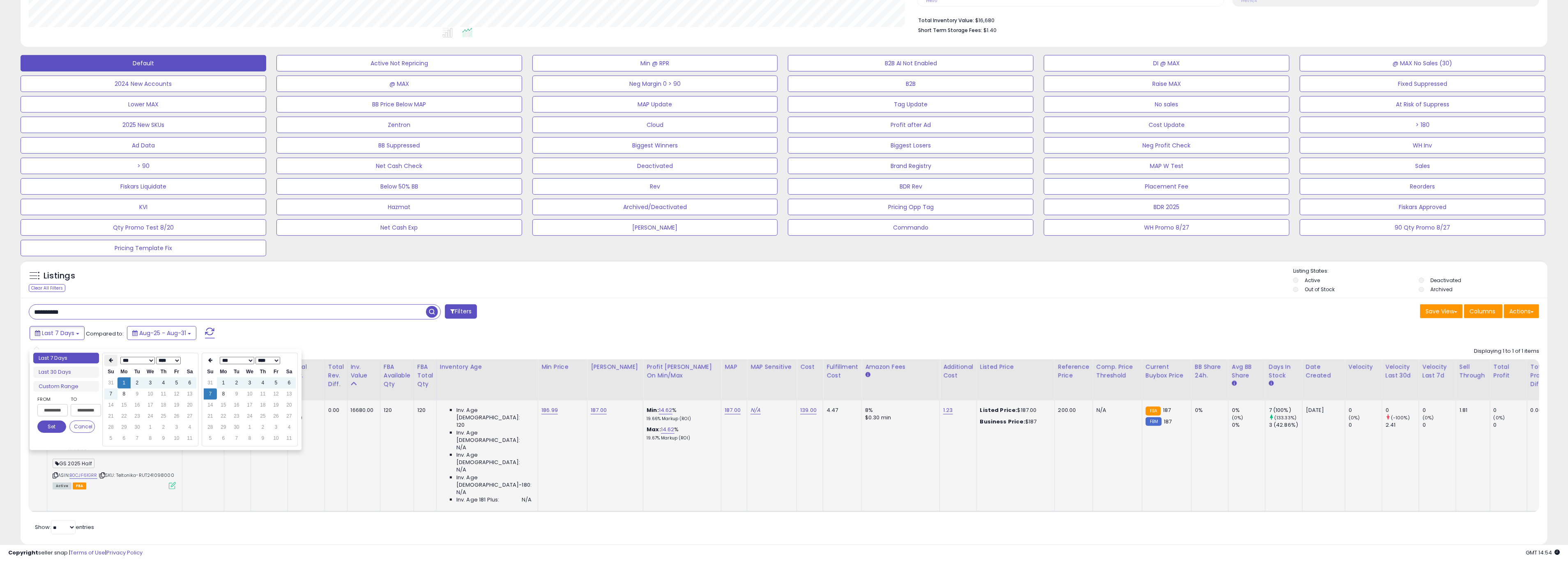
click at [110, 361] on icon at bounding box center [111, 360] width 4 height 5
click at [140, 428] on td "26" at bounding box center [137, 427] width 13 height 11
type input "**********"
click at [43, 424] on button "Set" at bounding box center [51, 427] width 29 height 12
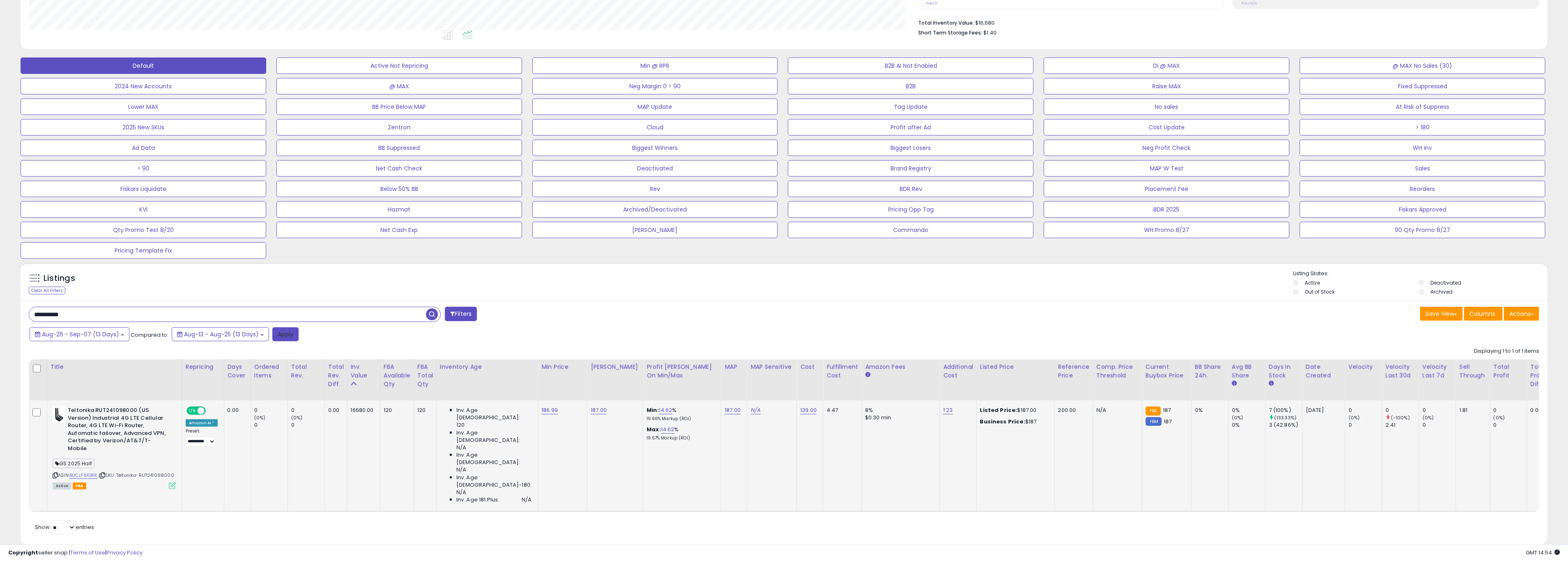
click at [282, 337] on button "Apply" at bounding box center [285, 334] width 26 height 14
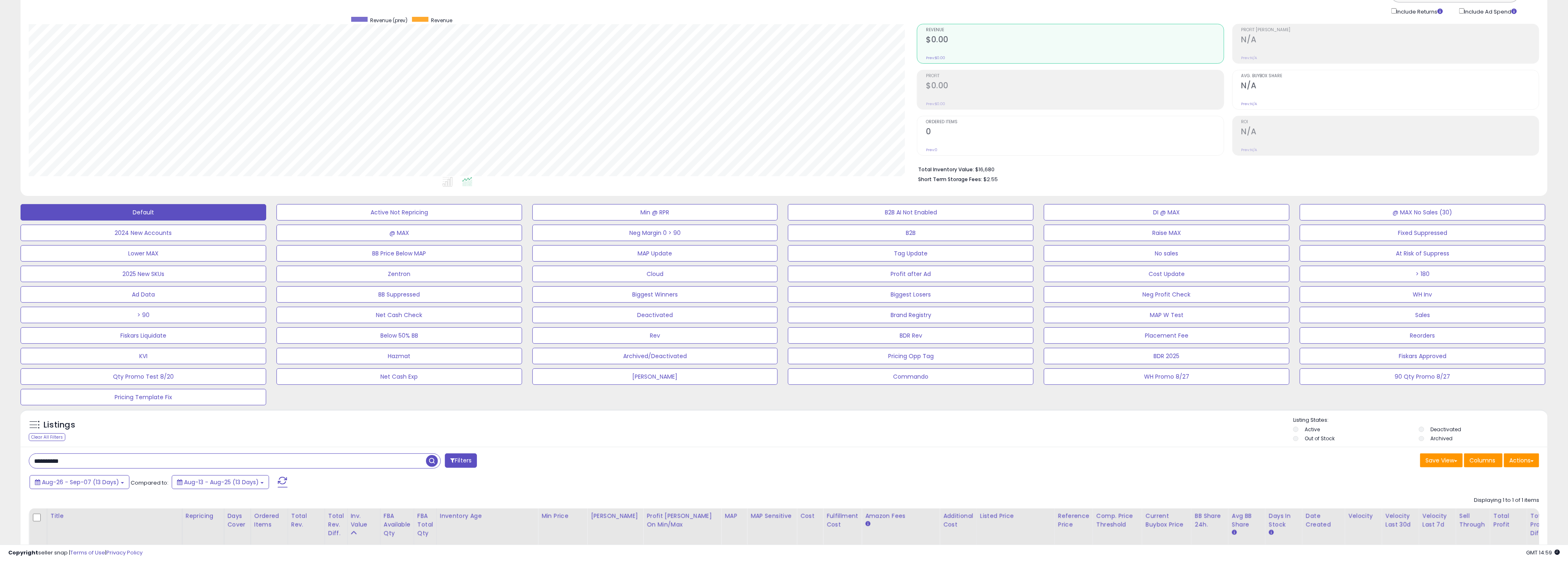
scroll to position [0, 0]
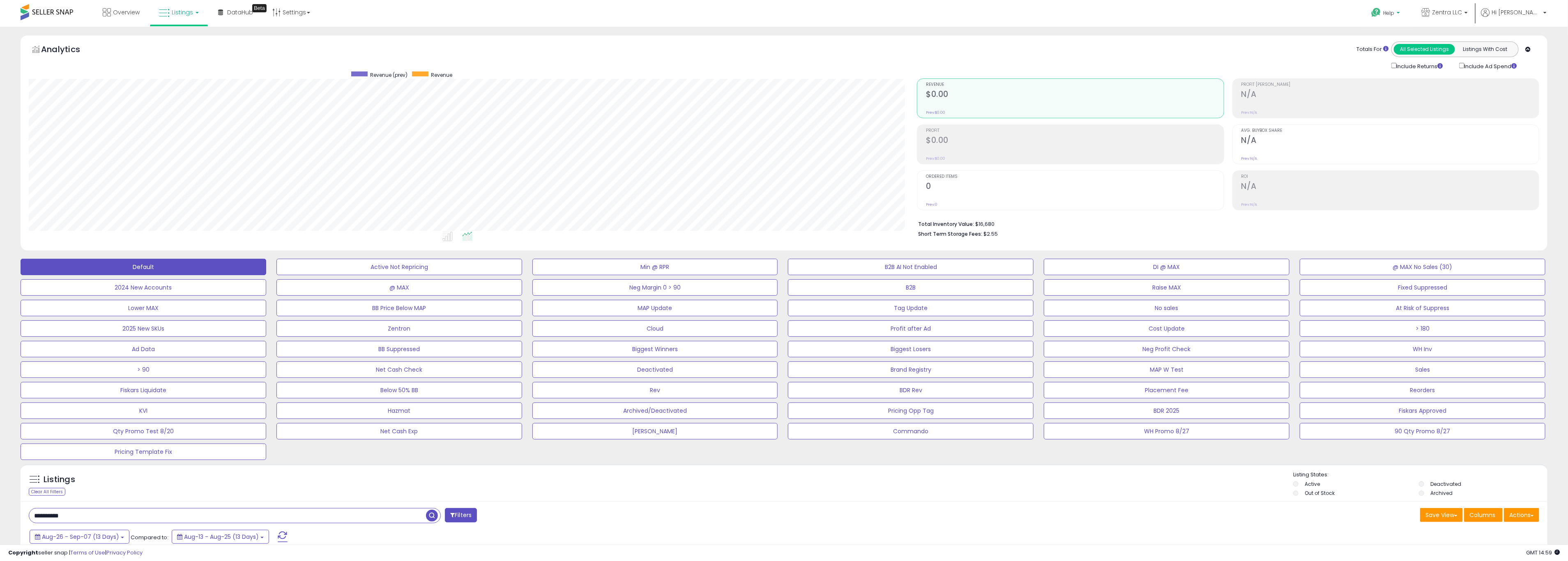
click at [936, 10] on span "Help" at bounding box center [1389, 12] width 11 height 7
click at [936, 46] on link "Contact Support" at bounding box center [1394, 43] width 44 height 8
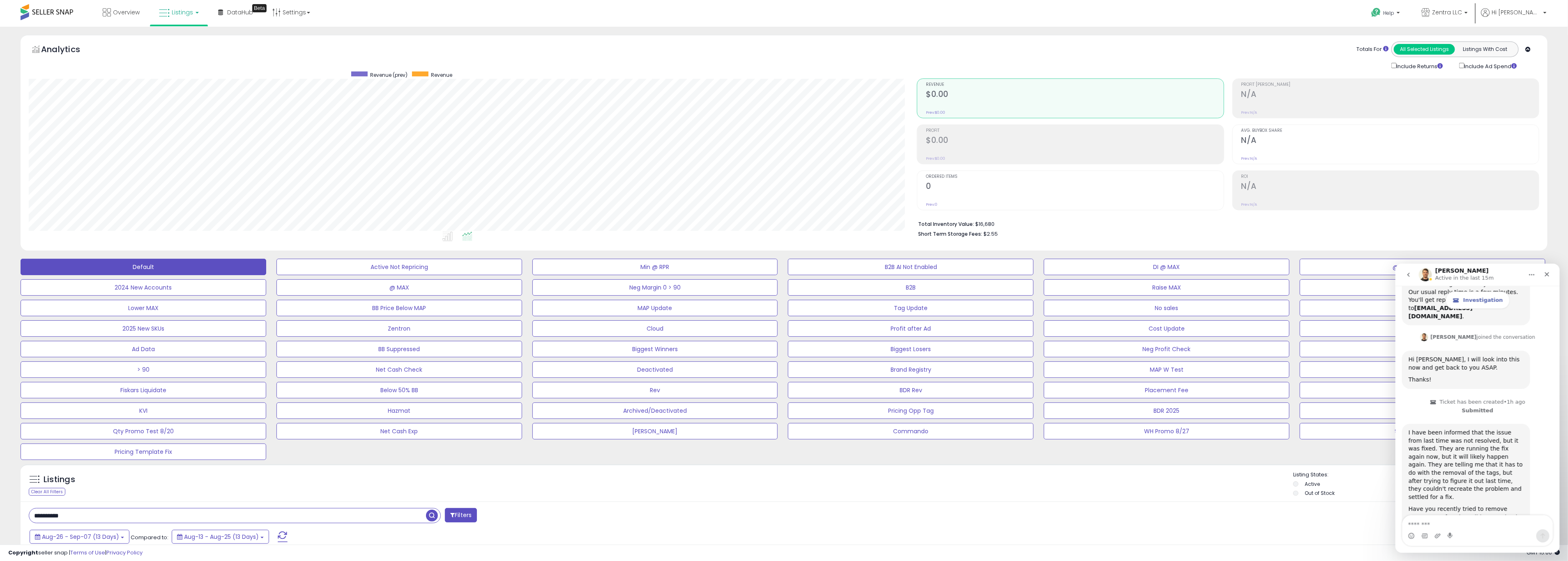
scroll to position [113, 0]
click at [936, 487] on div "Intercom messenger" at bounding box center [1450, 535] width 7 height 13
click at [936, 487] on textarea "Message…" at bounding box center [1477, 522] width 151 height 14
type textarea "*"
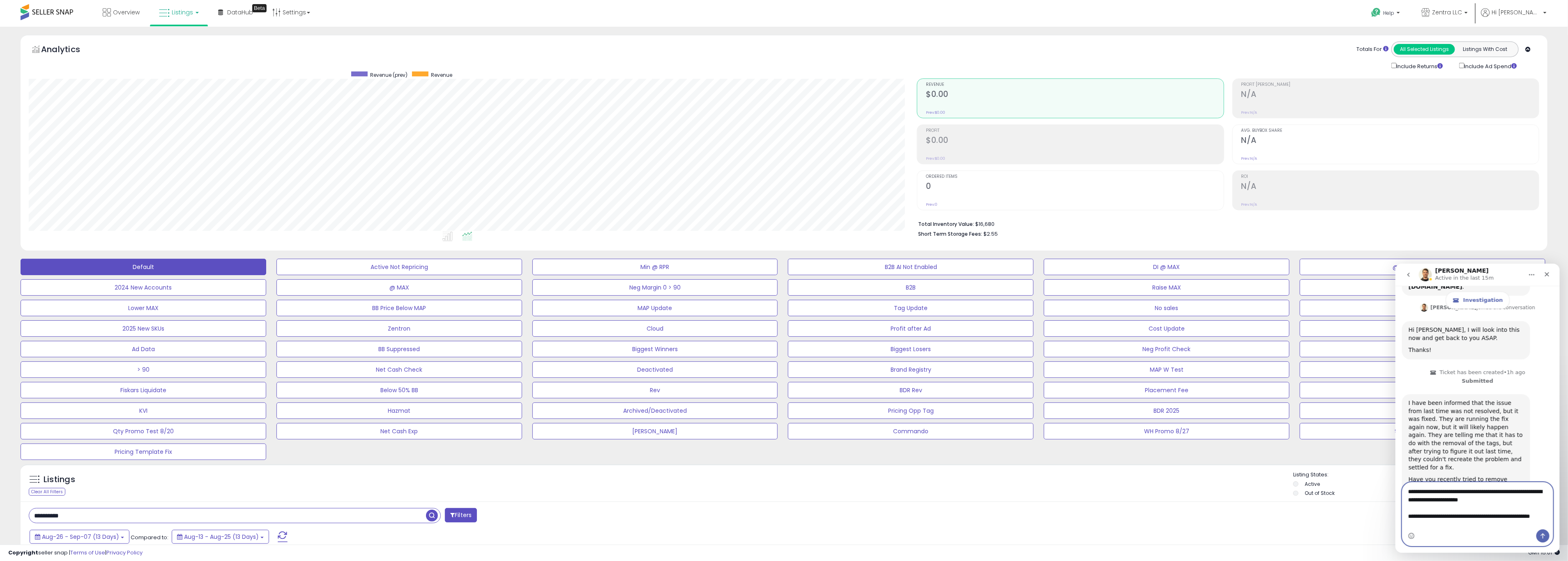
scroll to position [146, 0]
type textarea "**********"
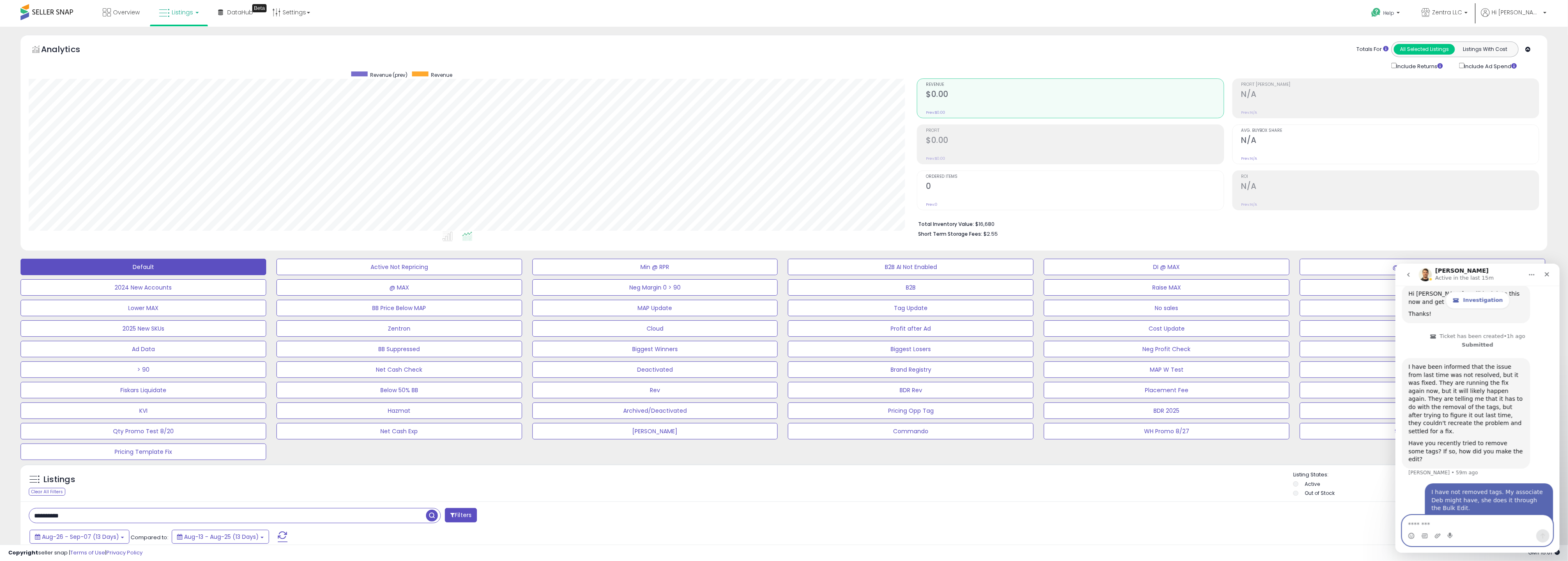
scroll to position [174, 0]
click at [936, 274] on icon "Close" at bounding box center [1546, 274] width 7 height 7
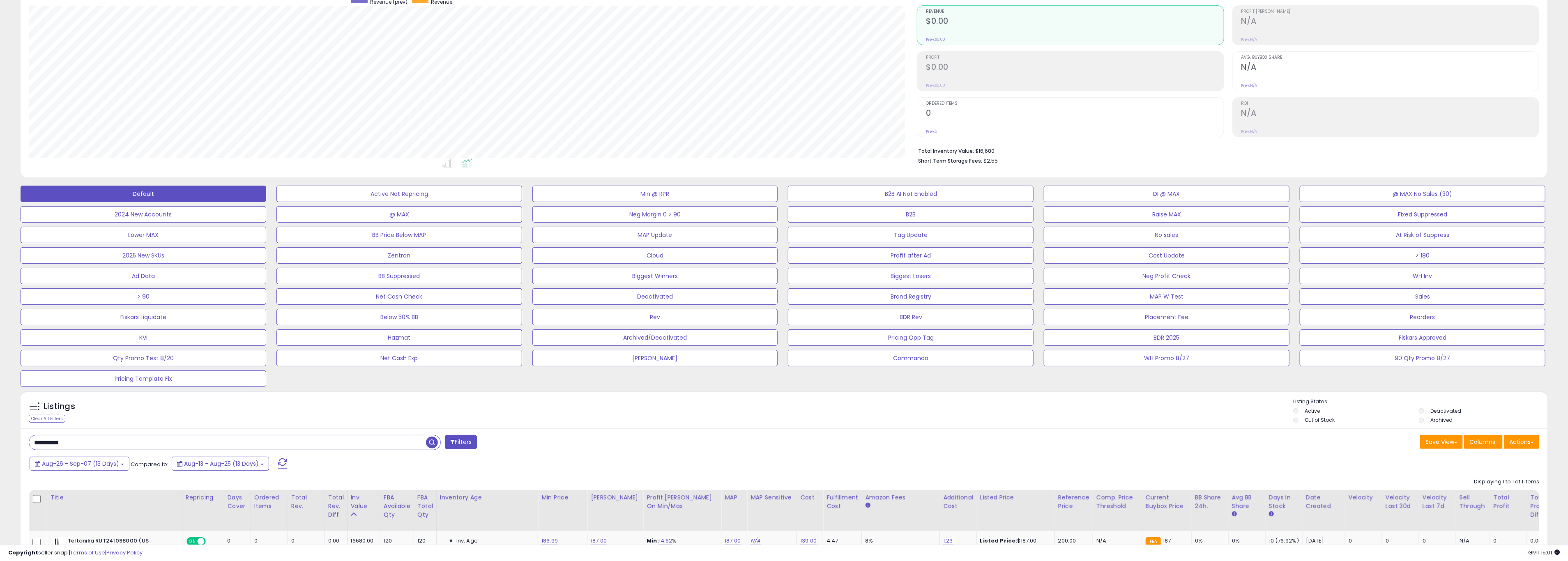
scroll to position [204, 0]
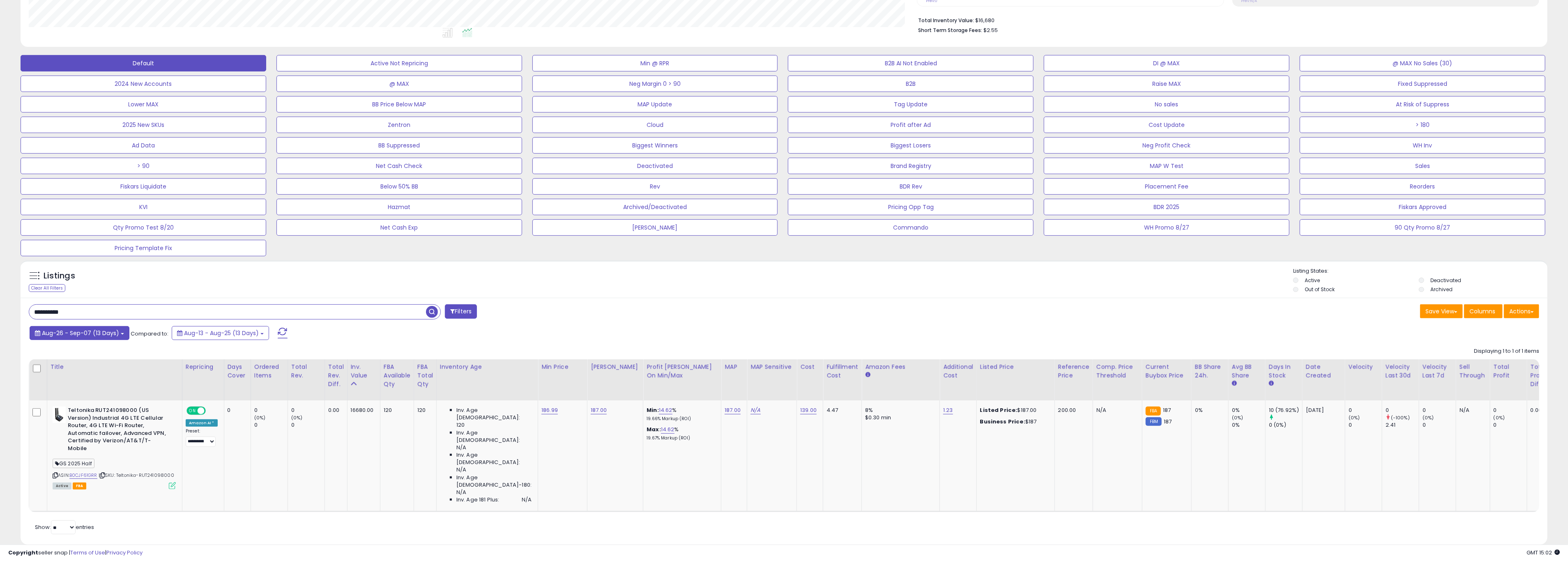
click at [84, 337] on span "Aug-26 - Sep-07 (13 Days)" at bounding box center [80, 333] width 77 height 8
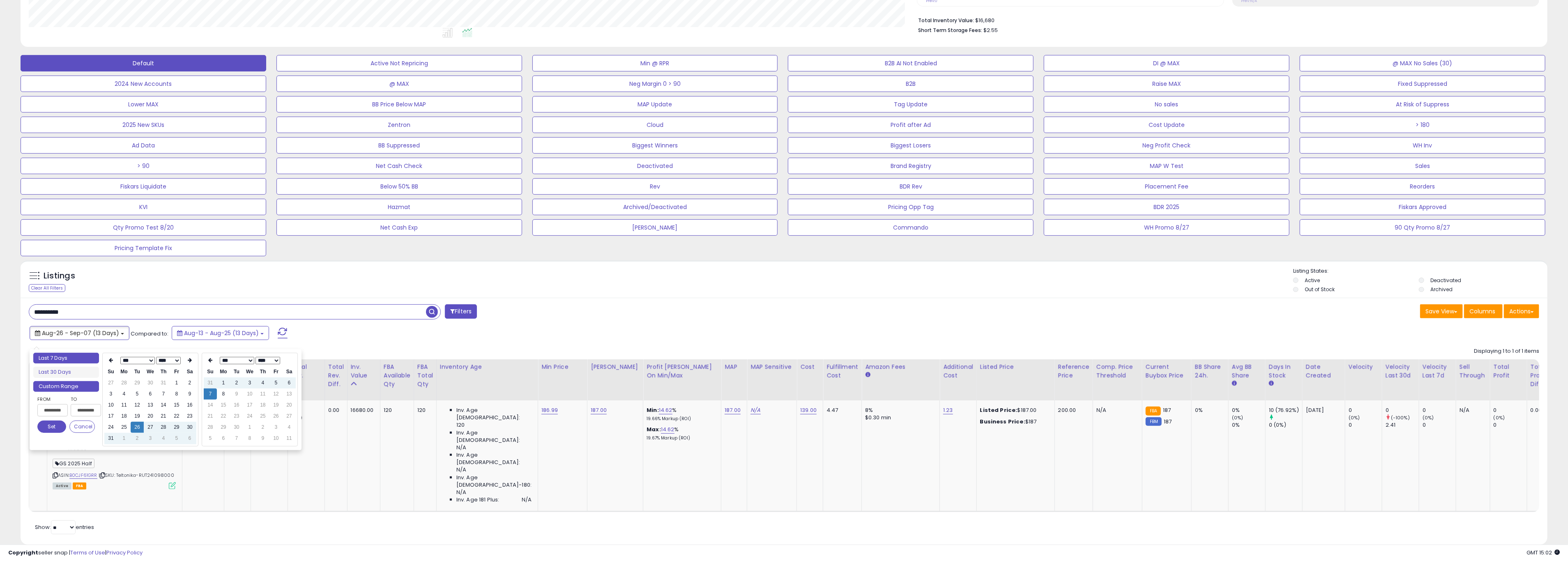
type input "**********"
click at [58, 355] on li "Last 7 Days" at bounding box center [66, 358] width 66 height 11
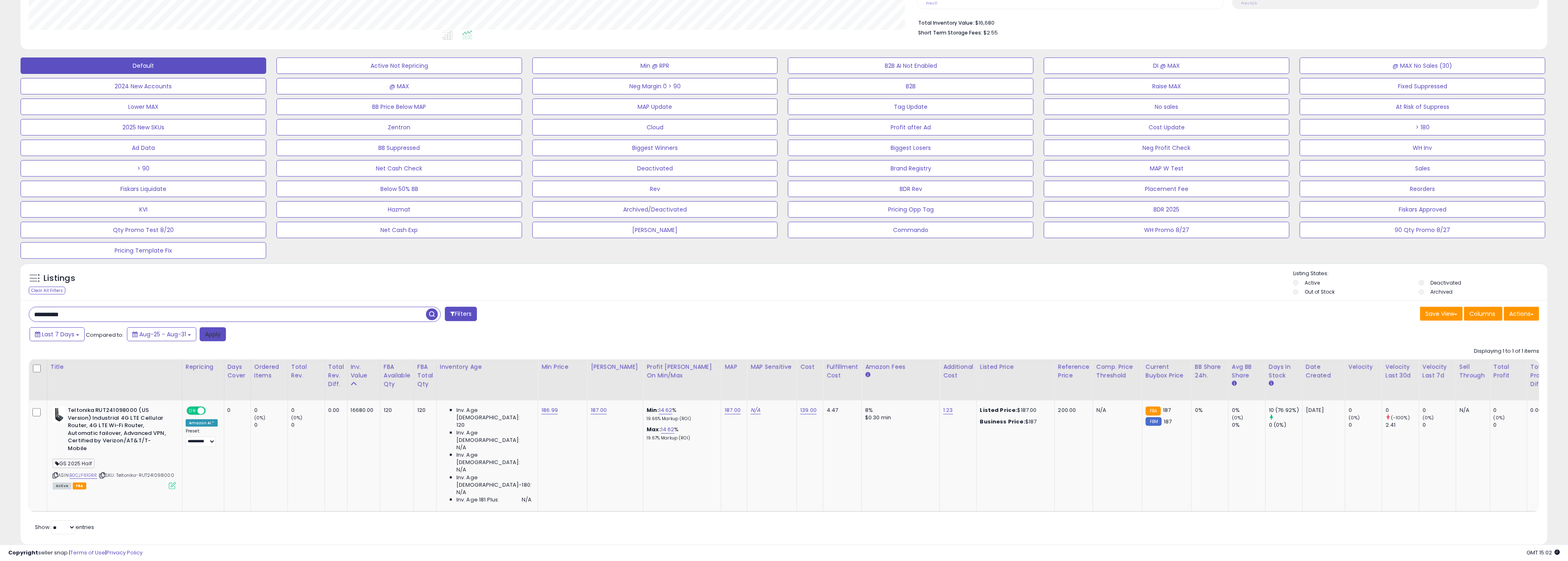
click at [212, 334] on button "Apply" at bounding box center [212, 334] width 26 height 14
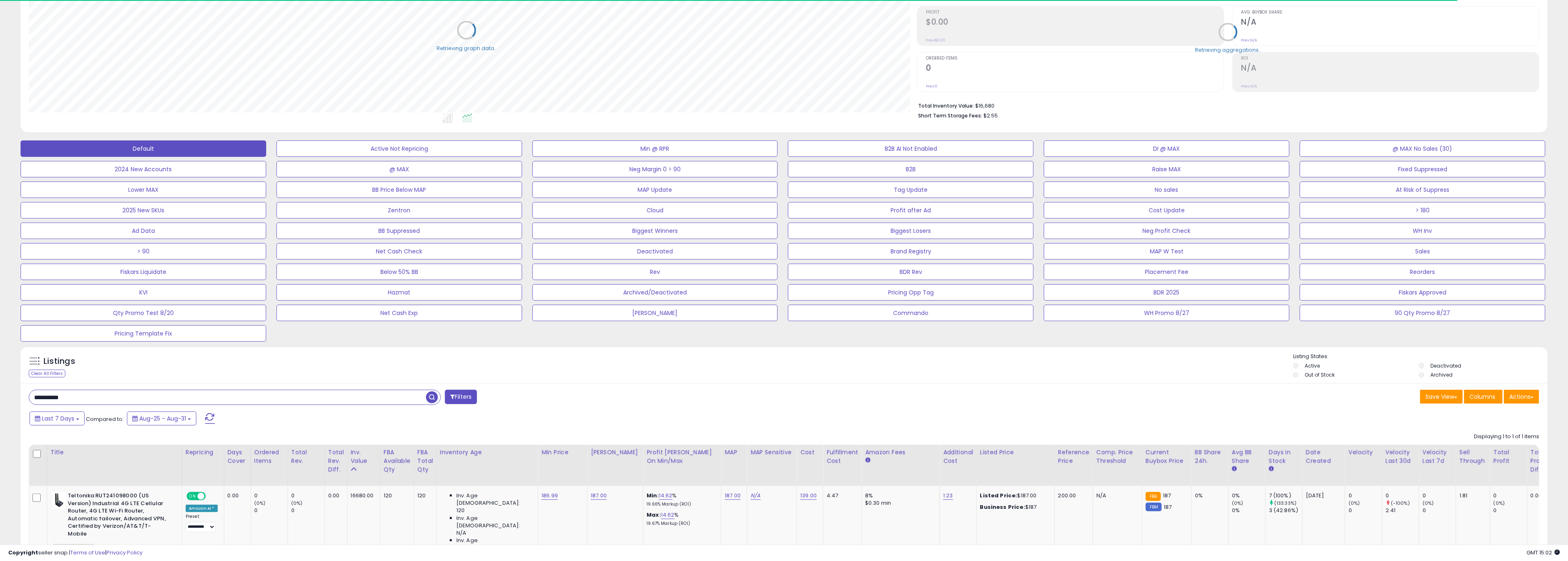
scroll to position [410681, 409836]
drag, startPoint x: 113, startPoint y: 402, endPoint x: 2, endPoint y: 403, distance: 111.0
click at [2, 403] on div "**********" at bounding box center [784, 284] width 1568 height 753
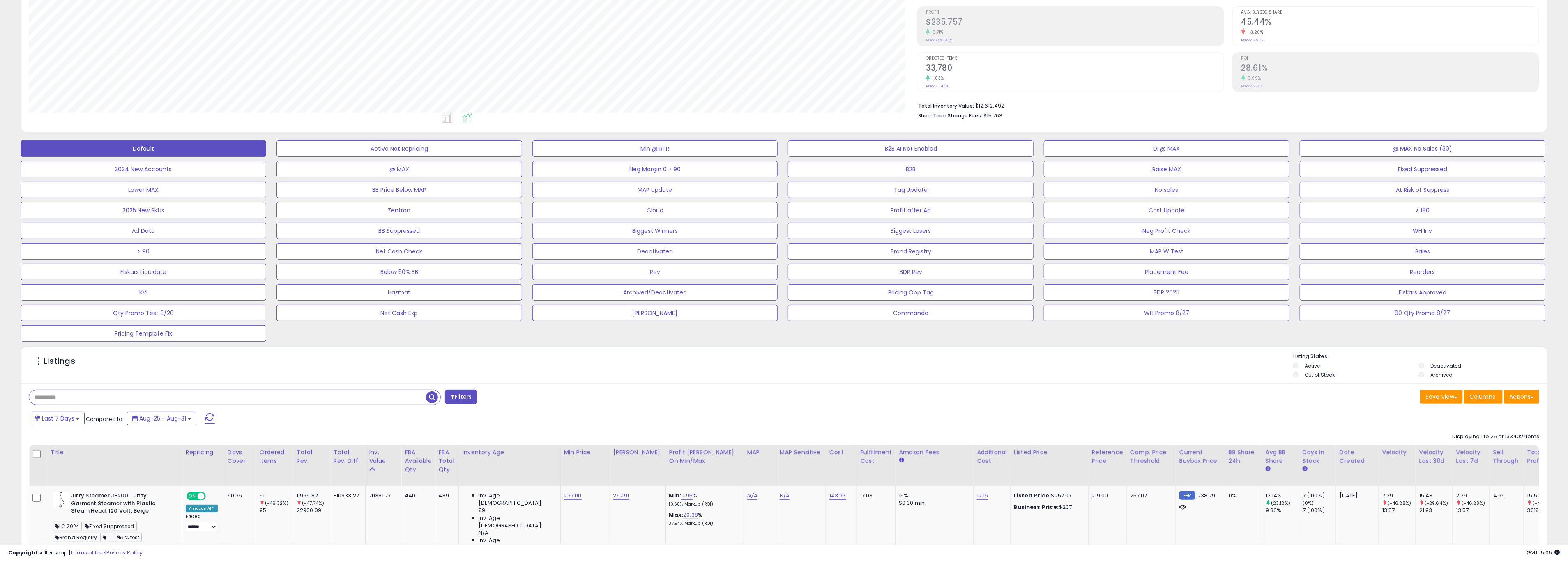
scroll to position [169, 888]
click at [640, 370] on div "Listings" at bounding box center [784, 367] width 1526 height 28
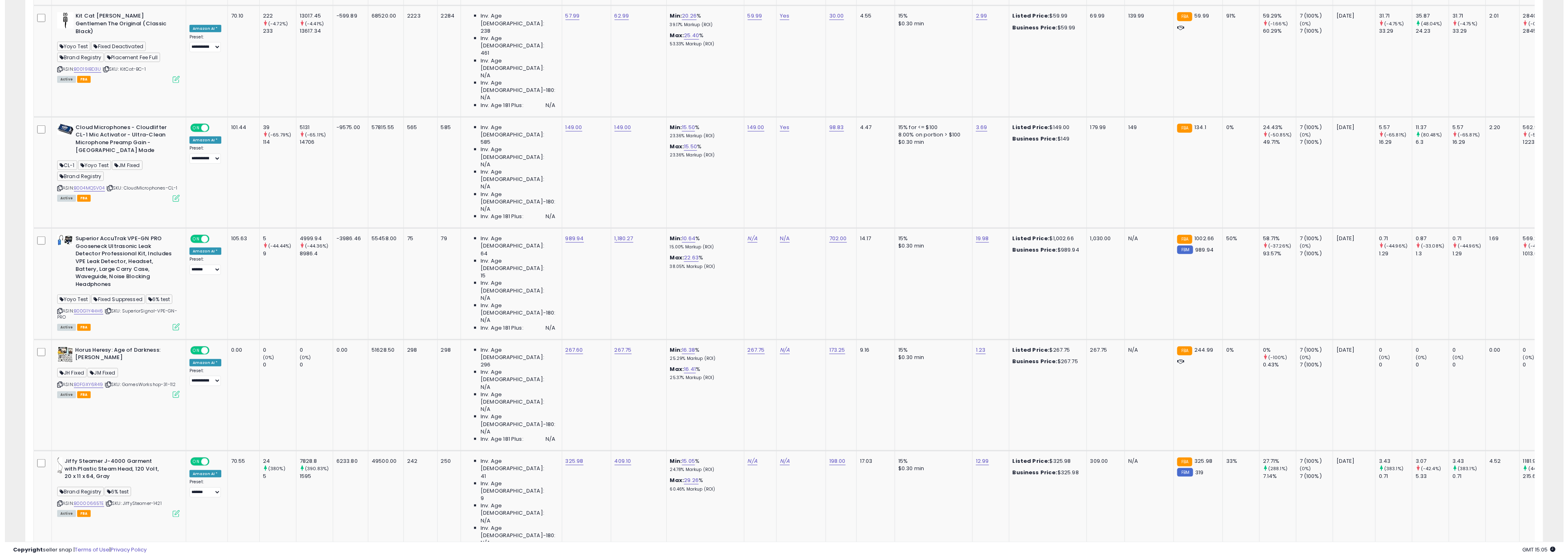
scroll to position [0, 0]
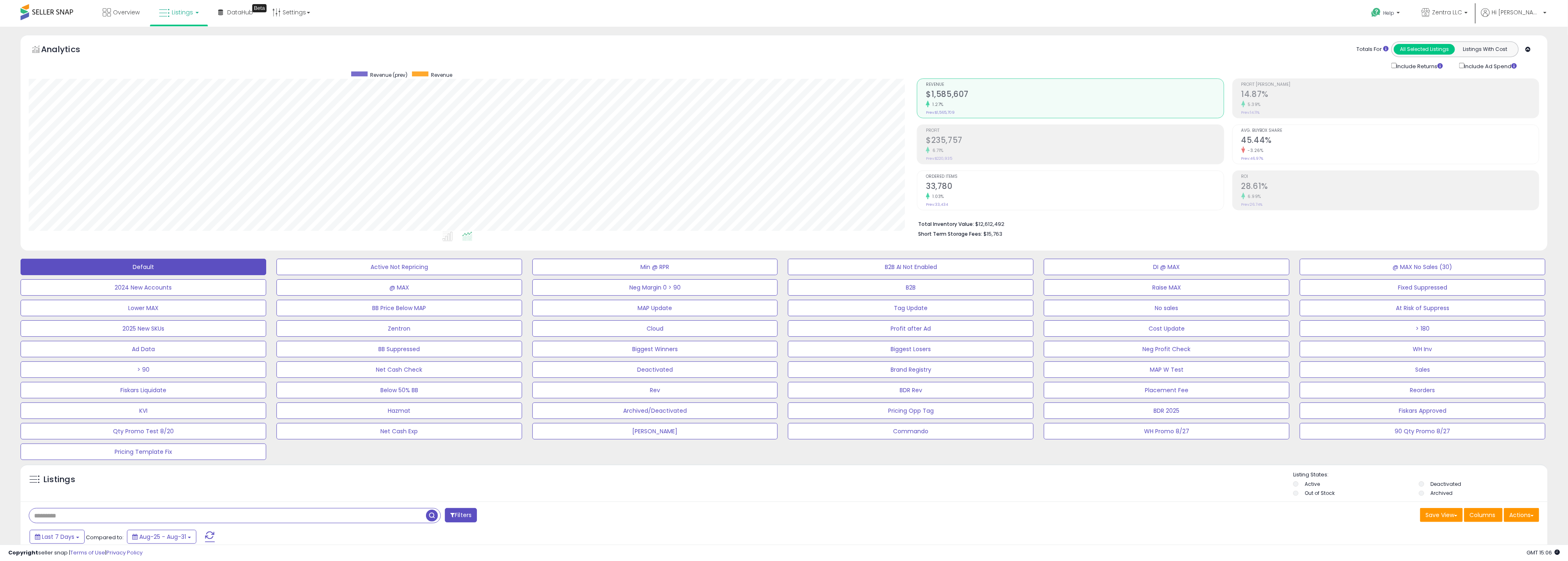
click at [936, 99] on h2 "14.87%" at bounding box center [1390, 95] width 298 height 11
click at [936, 91] on h2 "$1,585,607" at bounding box center [1075, 95] width 298 height 11
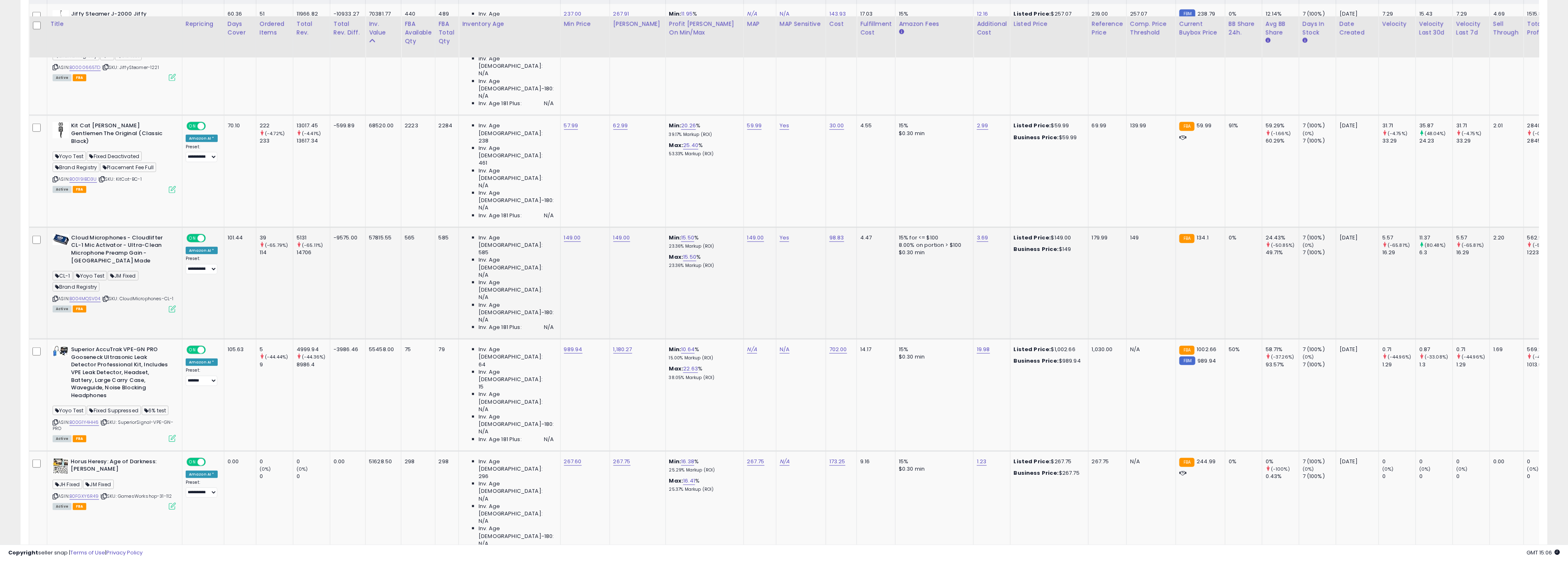
scroll to position [619, 0]
